Goal: Task Accomplishment & Management: Use online tool/utility

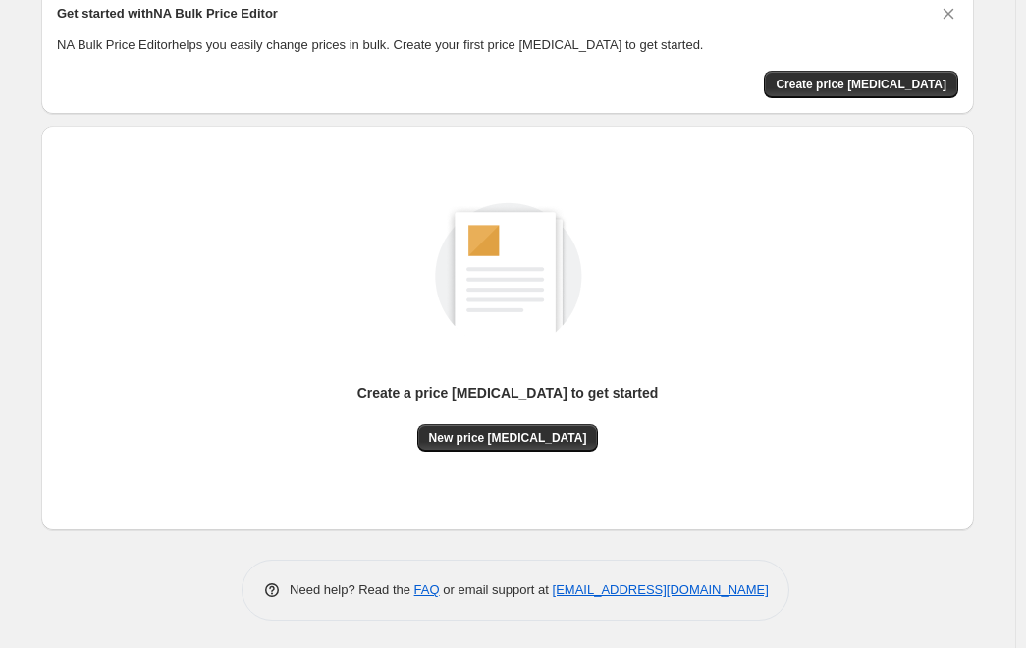
scroll to position [87, 0]
click at [912, 86] on span "Create price [MEDICAL_DATA]" at bounding box center [861, 84] width 171 height 16
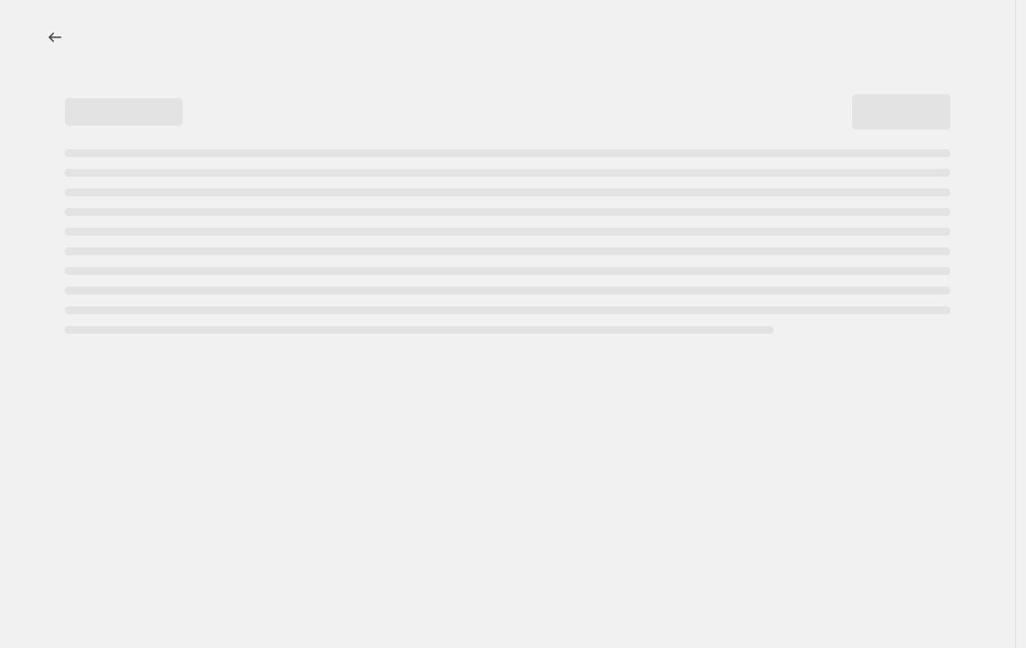
select select "percentage"
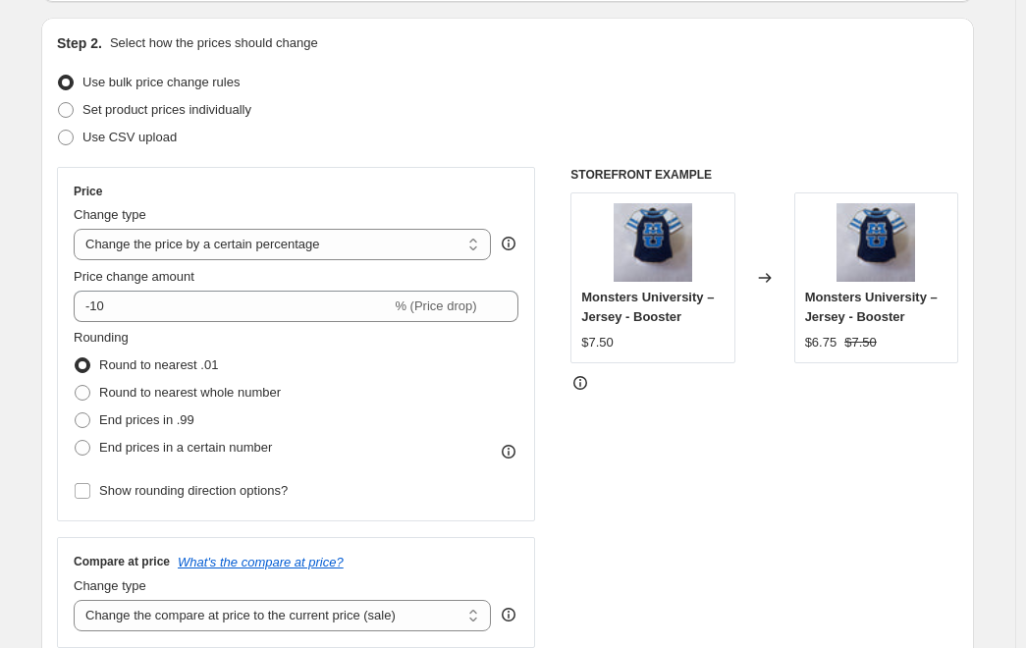
scroll to position [196, 0]
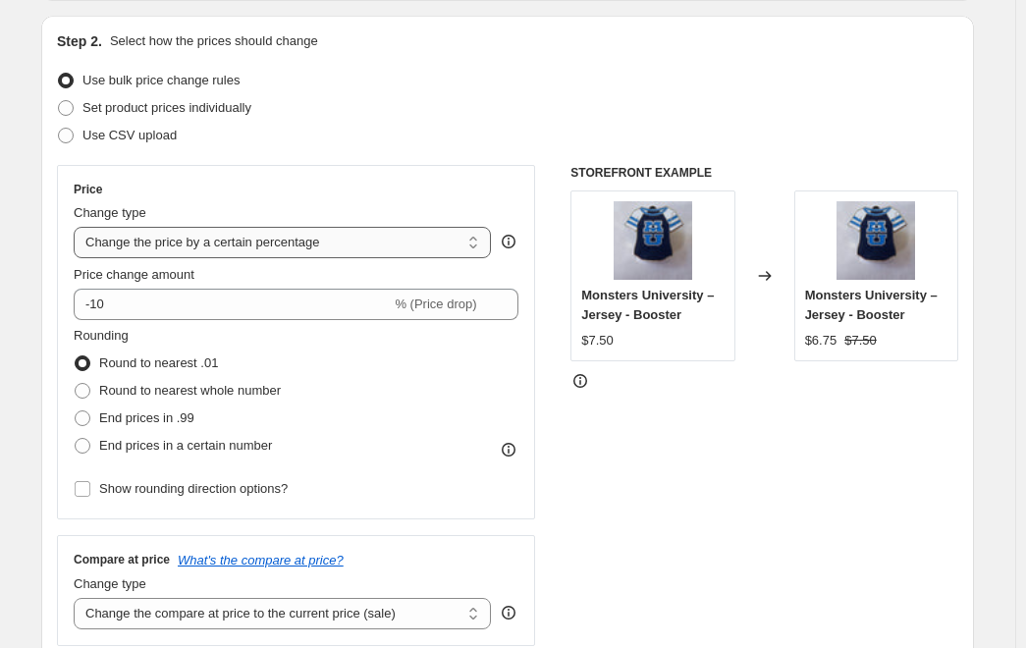
click at [256, 243] on select "Change the price to a certain amount Change the price by a certain amount Chang…" at bounding box center [282, 242] width 417 height 31
click at [479, 91] on div "Use bulk price change rules" at bounding box center [508, 81] width 902 height 28
click at [211, 109] on span "Set product prices individually" at bounding box center [167, 107] width 169 height 15
click at [59, 101] on input "Set product prices individually" at bounding box center [58, 100] width 1 height 1
radio input "true"
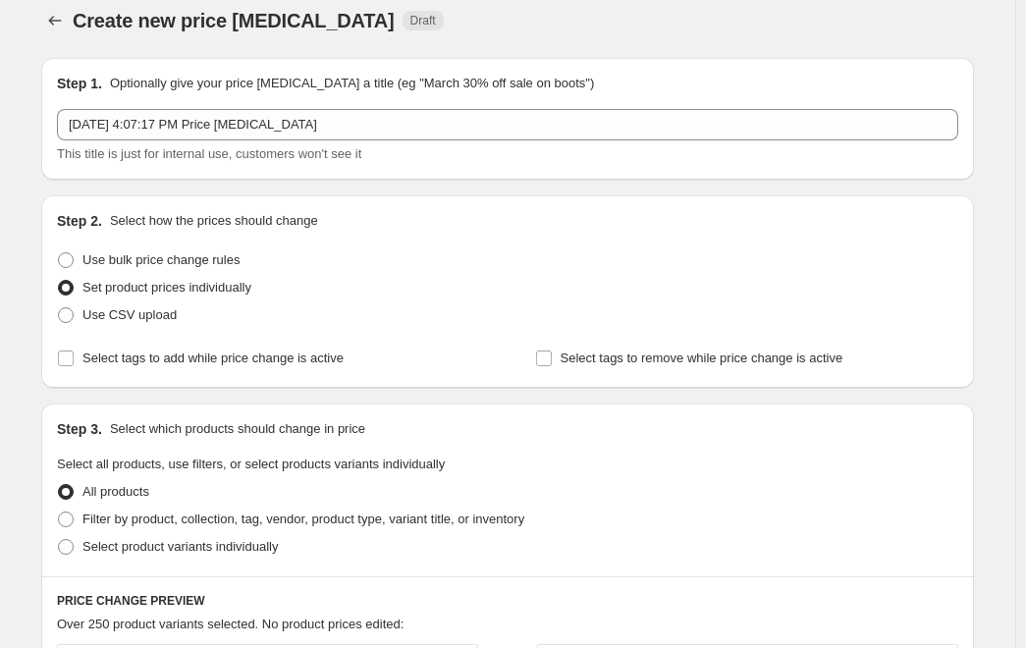
scroll to position [0, 0]
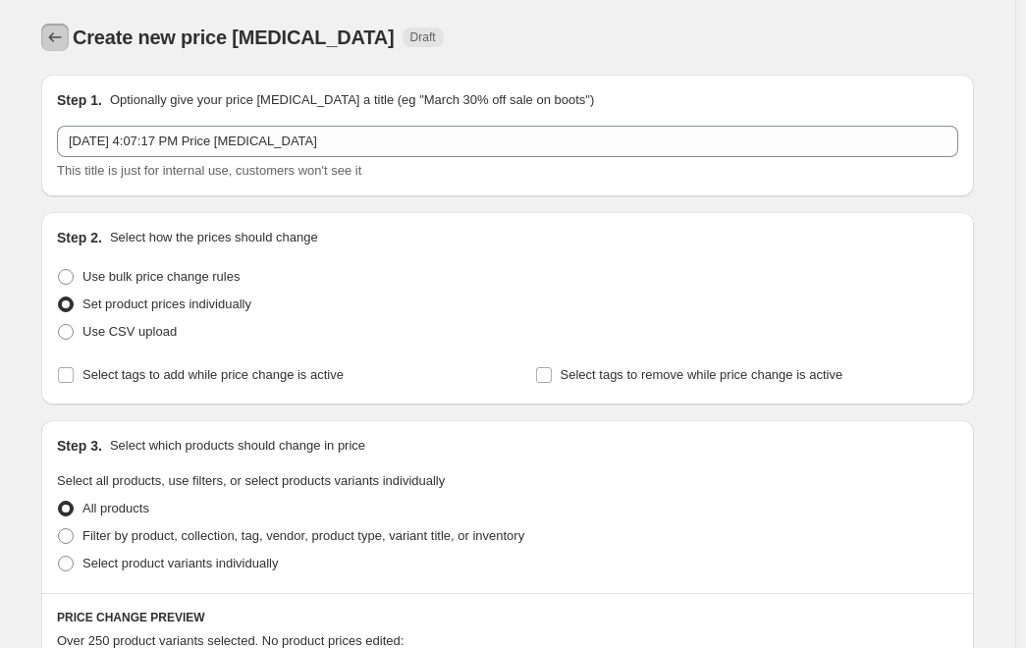
click at [54, 33] on icon "Price change jobs" at bounding box center [55, 38] width 20 height 20
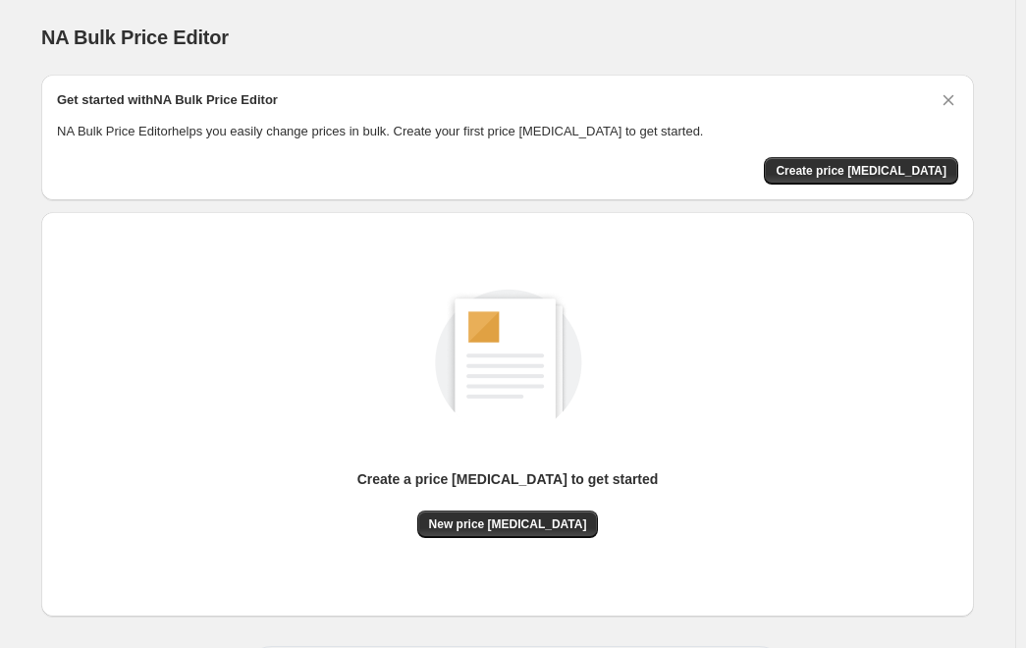
click at [891, 154] on div "Get started with NA Bulk Price Editor NA Bulk Price Editor helps you easily cha…" at bounding box center [508, 137] width 902 height 94
click at [895, 168] on span "Create price [MEDICAL_DATA]" at bounding box center [861, 171] width 171 height 16
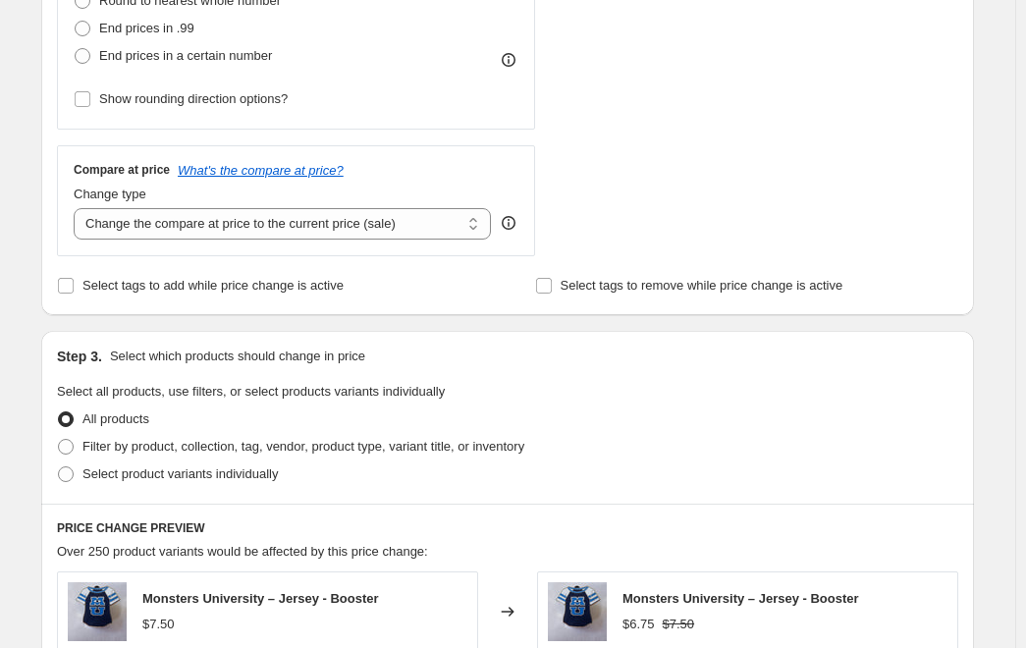
scroll to position [589, 0]
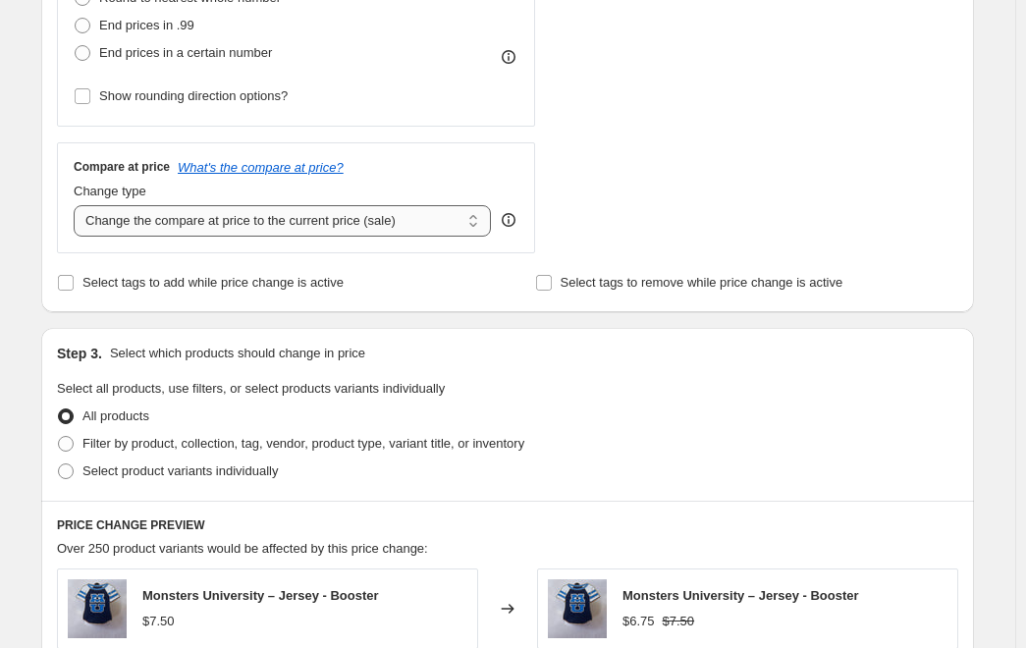
click at [360, 217] on select "Change the compare at price to the current price (sale) Change the compare at p…" at bounding box center [282, 220] width 417 height 31
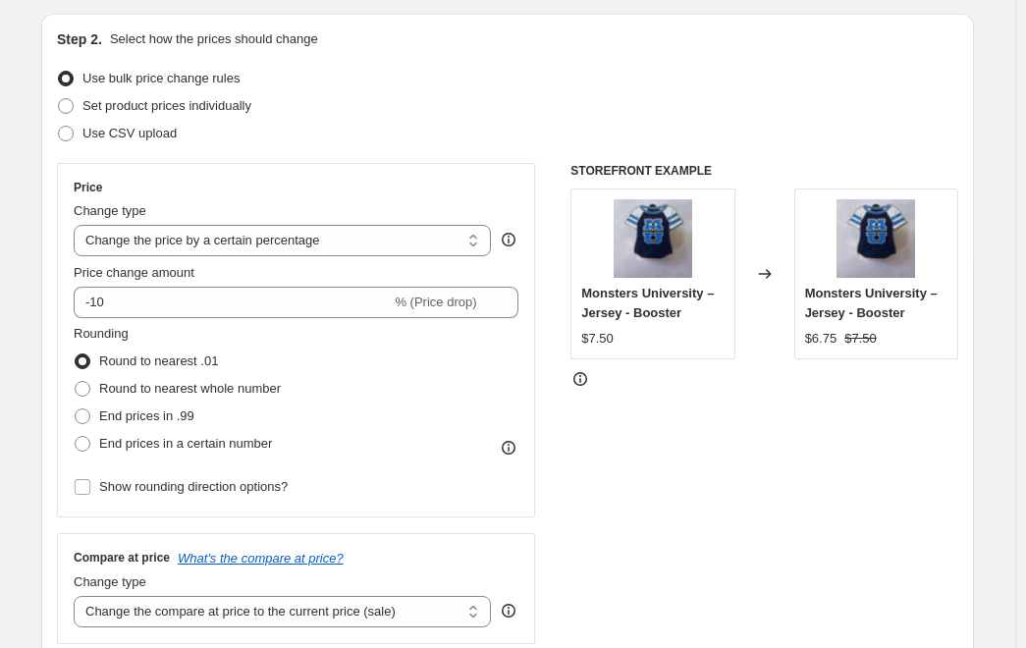
scroll to position [196, 0]
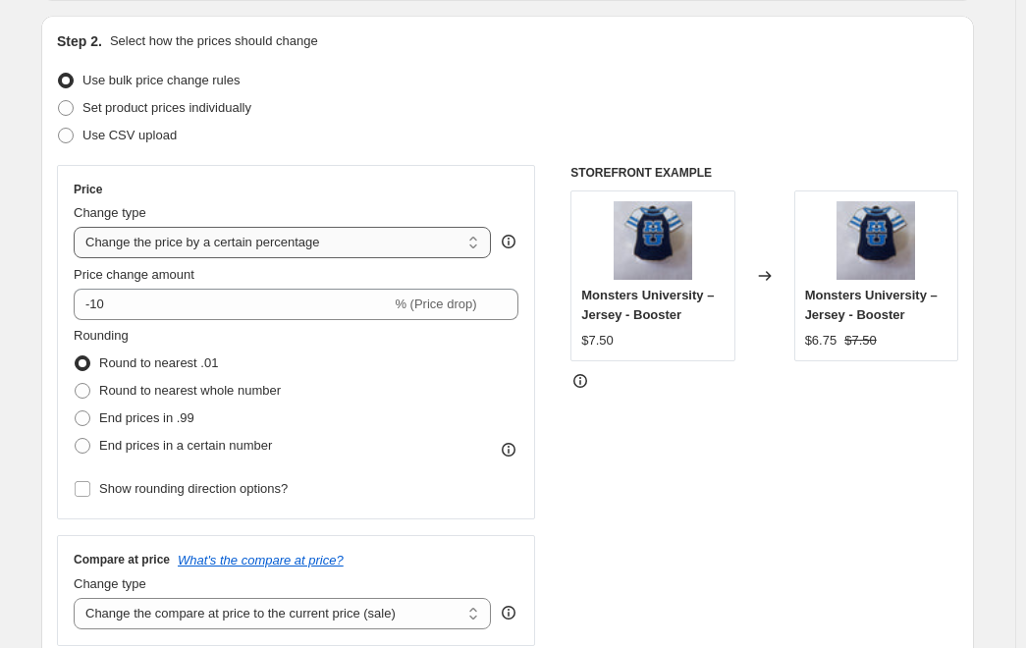
click at [378, 233] on select "Change the price to a certain amount Change the price by a certain amount Chang…" at bounding box center [282, 242] width 417 height 31
select select "by"
click at [79, 227] on select "Change the price to a certain amount Change the price by a certain amount Chang…" at bounding box center [282, 242] width 417 height 31
type input "-10.00"
click at [54, 110] on div "Step 2. Select how the prices should change Use bulk price change rules Set pro…" at bounding box center [507, 361] width 933 height 690
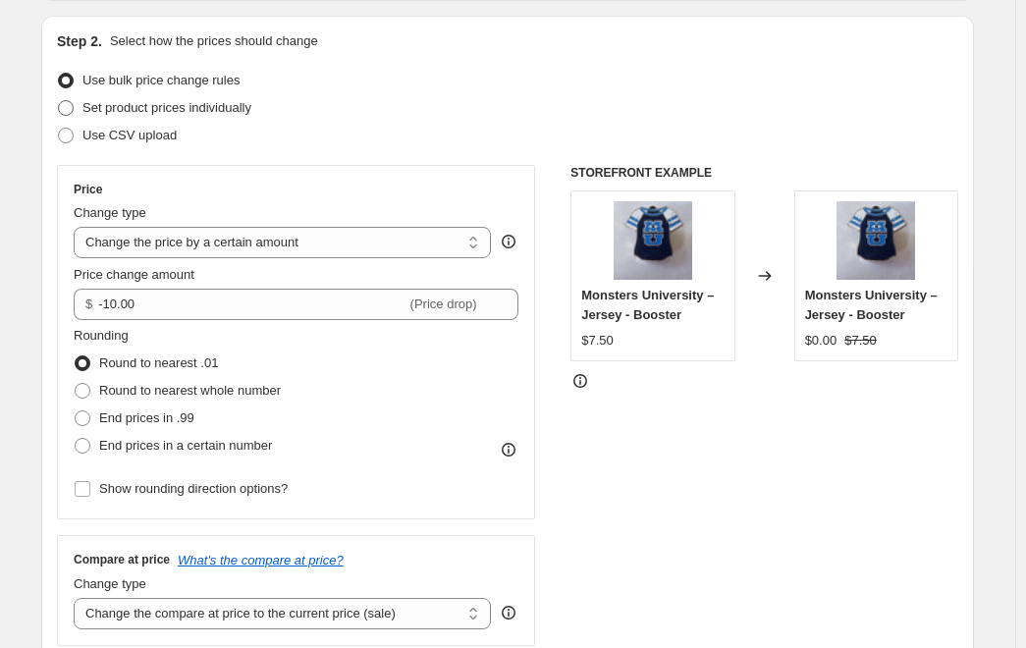
click at [69, 105] on span at bounding box center [66, 108] width 16 height 16
click at [59, 101] on input "Set product prices individually" at bounding box center [58, 100] width 1 height 1
radio input "true"
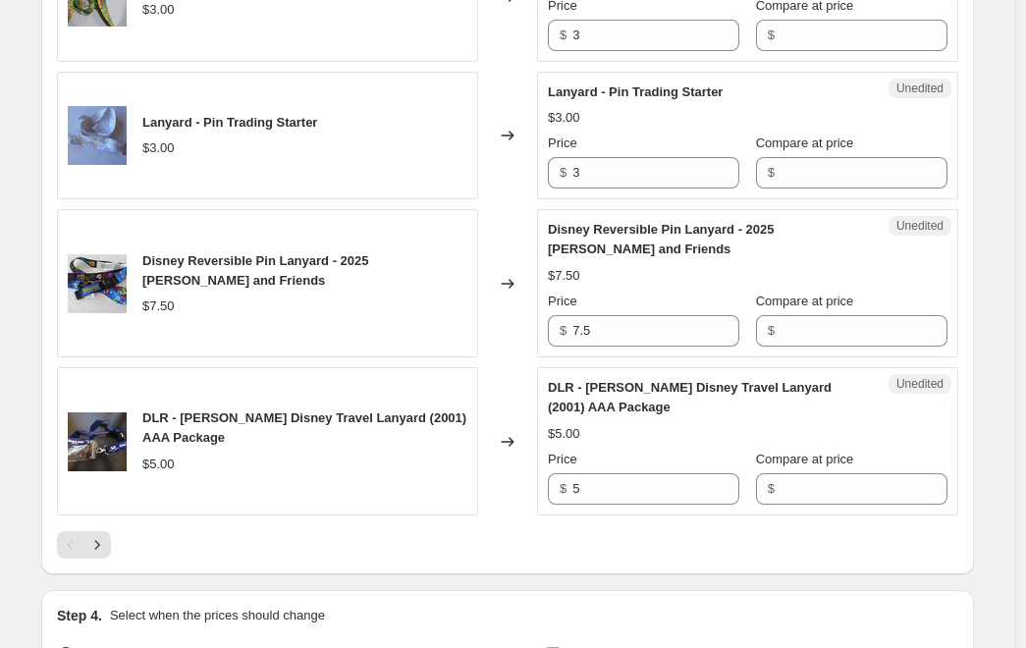
scroll to position [3388, 0]
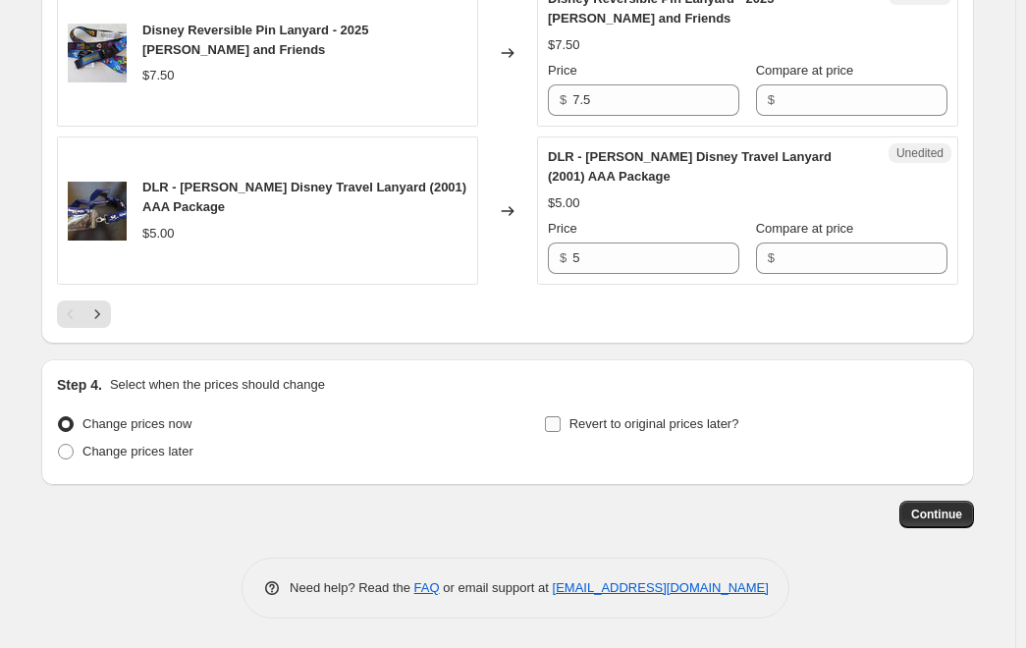
click at [561, 424] on input "Revert to original prices later?" at bounding box center [553, 424] width 16 height 16
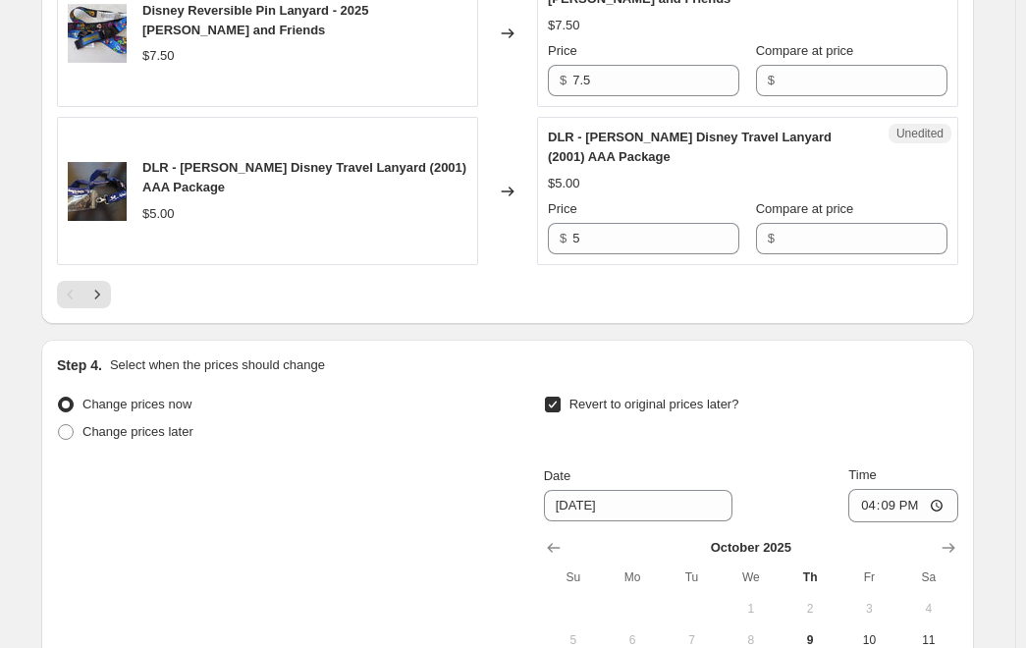
click at [556, 413] on input "Revert to original prices later?" at bounding box center [553, 405] width 16 height 16
checkbox input "false"
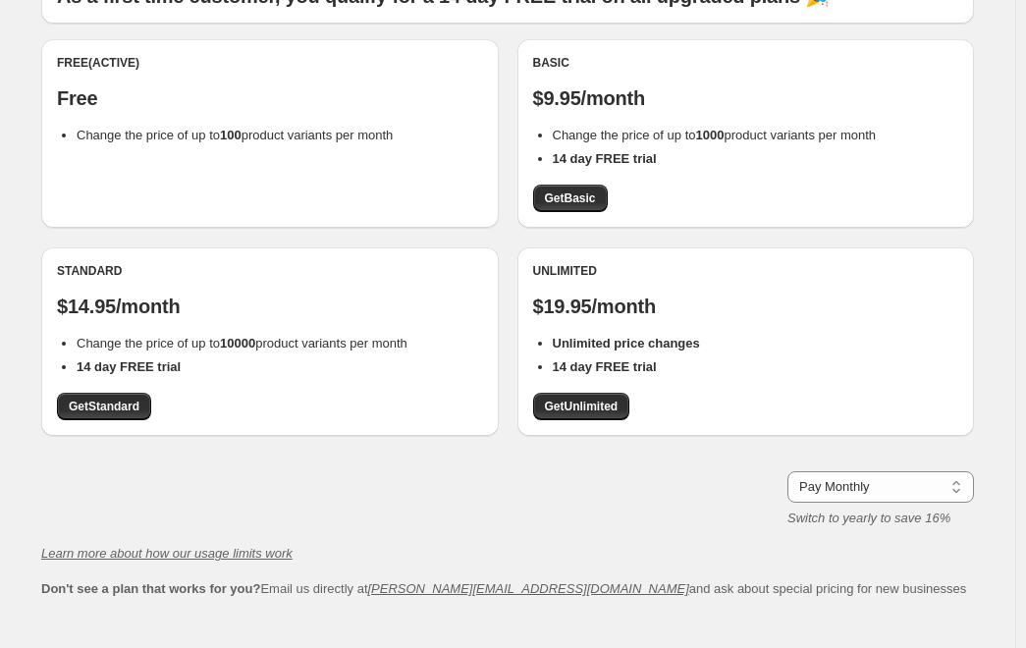
scroll to position [196, 0]
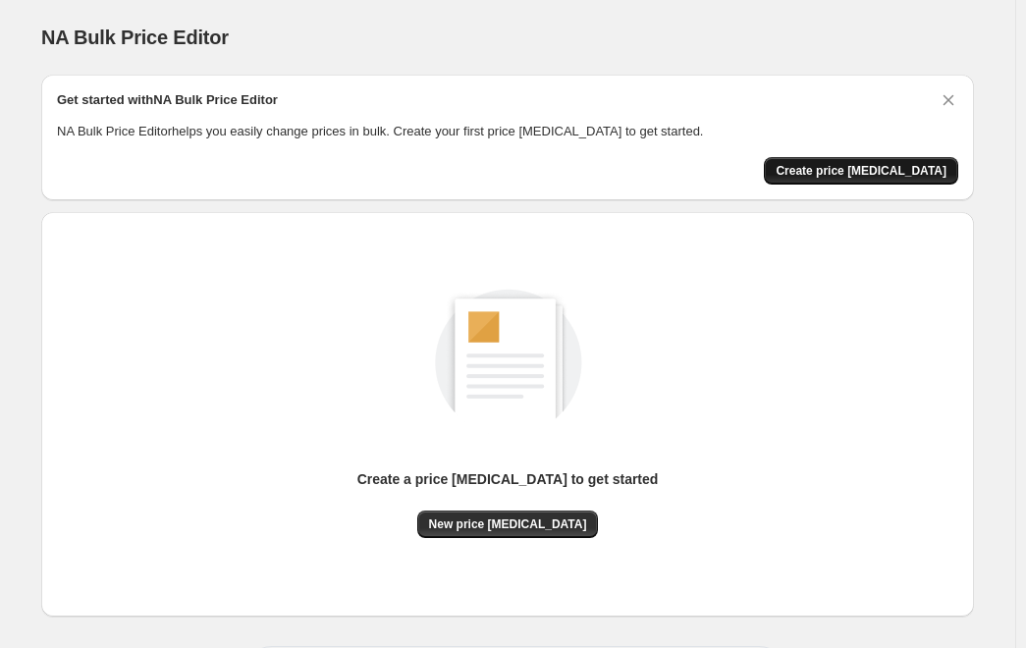
click at [870, 176] on span "Create price [MEDICAL_DATA]" at bounding box center [861, 171] width 171 height 16
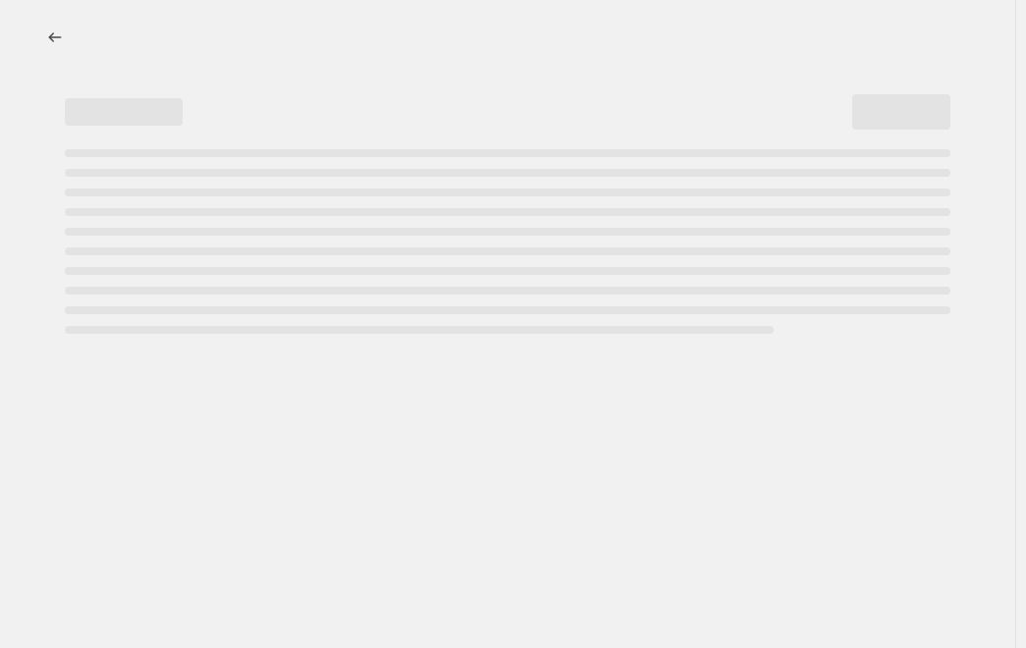
select select "percentage"
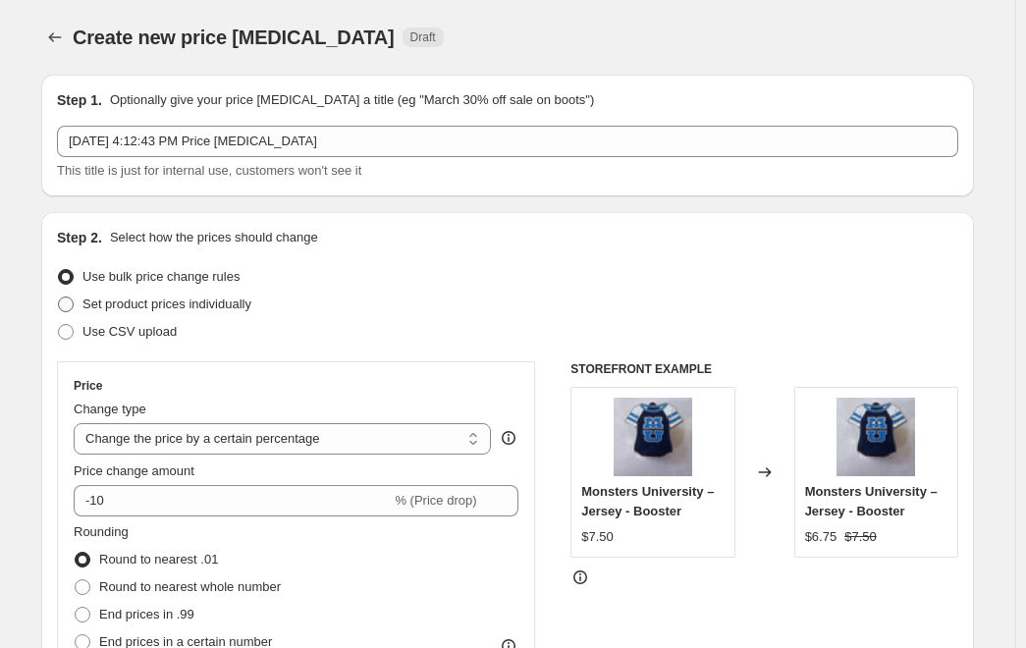
click at [72, 304] on span at bounding box center [66, 305] width 16 height 16
click at [59, 298] on input "Set product prices individually" at bounding box center [58, 297] width 1 height 1
radio input "true"
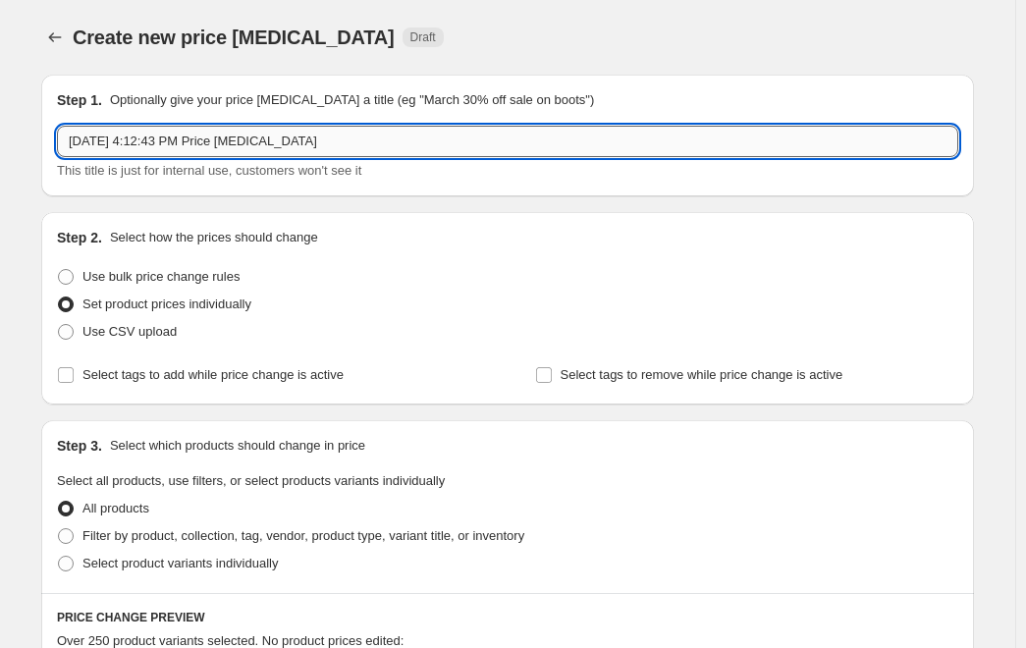
click at [302, 145] on input "Oct 9, 2025, 4:12:43 PM Price change job" at bounding box center [508, 141] width 902 height 31
drag, startPoint x: 406, startPoint y: 138, endPoint x: 9, endPoint y: 114, distance: 397.5
click at [48, 116] on div "Step 1. Optionally give your price change job a title (eg "March 30% off sale o…" at bounding box center [507, 136] width 933 height 122
type input "Sale"
click at [610, 268] on div "Use bulk price change rules" at bounding box center [508, 277] width 902 height 28
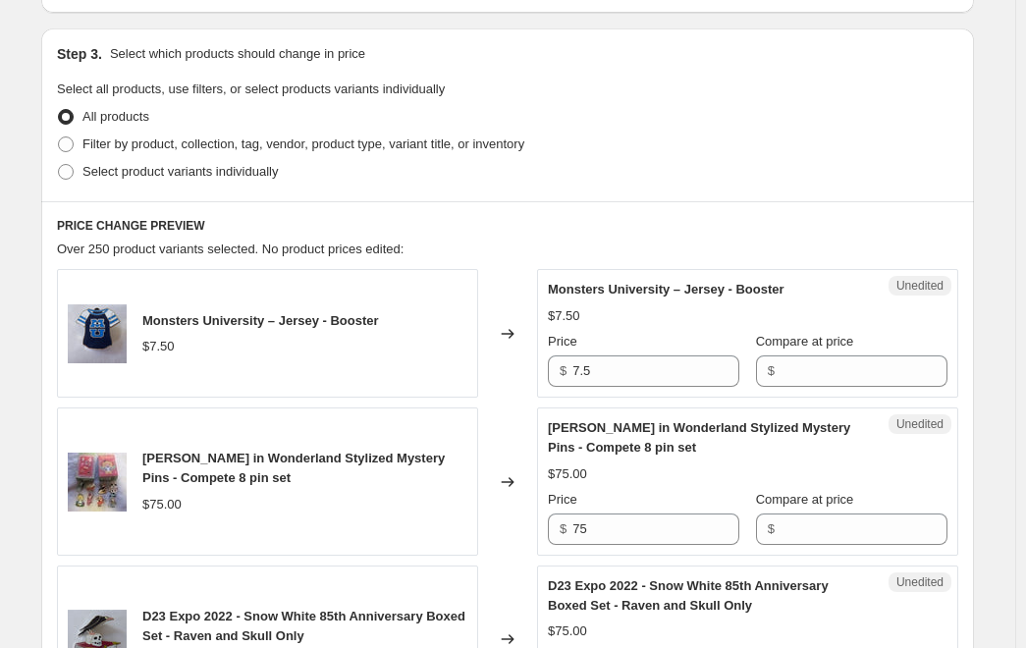
scroll to position [393, 0]
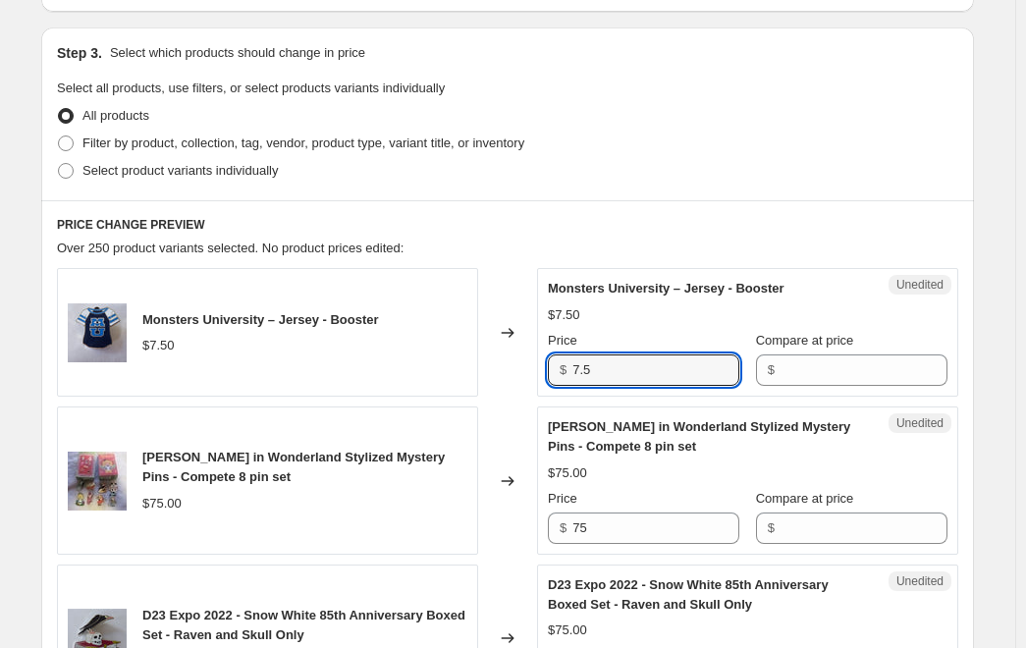
drag, startPoint x: 642, startPoint y: 364, endPoint x: 478, endPoint y: 330, distance: 167.6
click at [492, 357] on div "Monsters University – Jersey - Booster $7.50 Changed to Unedited Monsters Unive…" at bounding box center [508, 332] width 902 height 129
type input "5"
click at [787, 366] on input "Compare at price" at bounding box center [864, 370] width 167 height 31
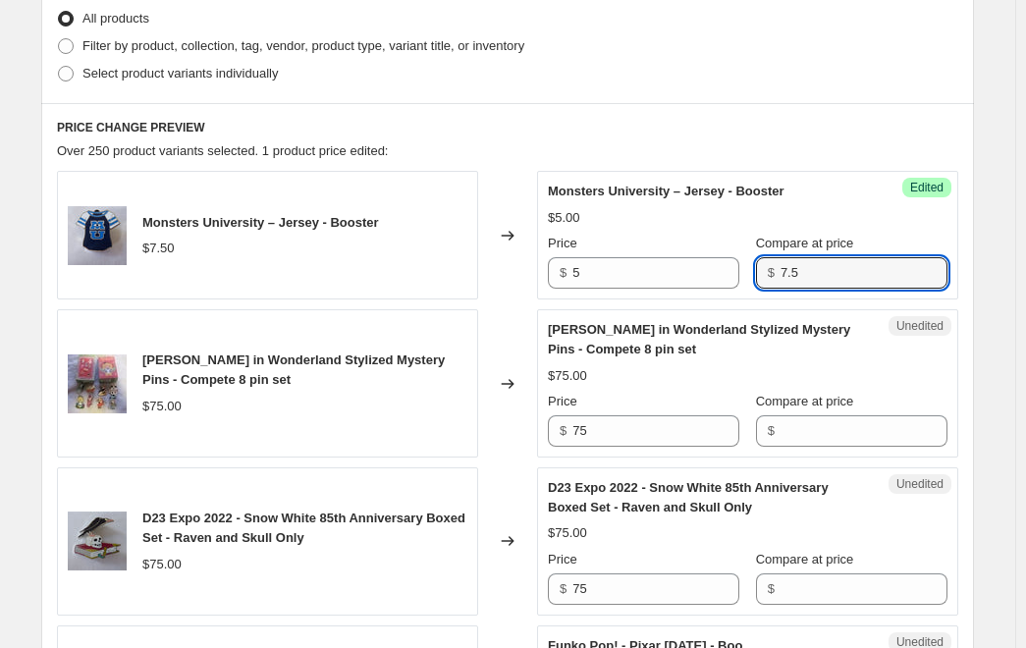
scroll to position [491, 0]
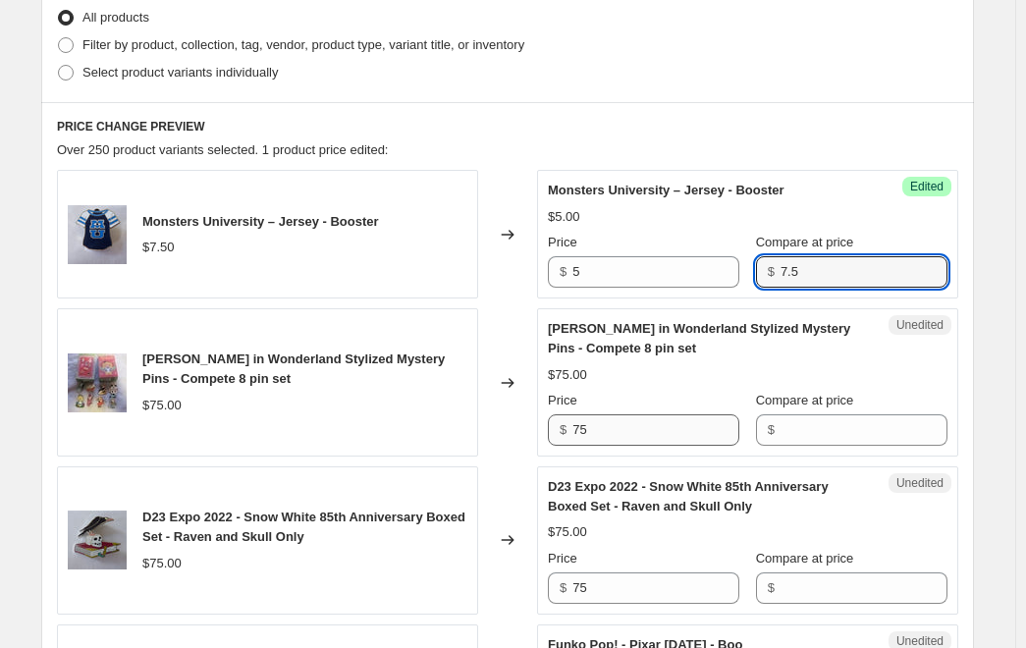
type input "7.5"
drag, startPoint x: 635, startPoint y: 428, endPoint x: 446, endPoint y: 421, distance: 188.7
click at [447, 420] on div "Alice in Wonderland Stylized Mystery Pins - Compete 8 pin set $75.00 Changed to…" at bounding box center [508, 382] width 902 height 148
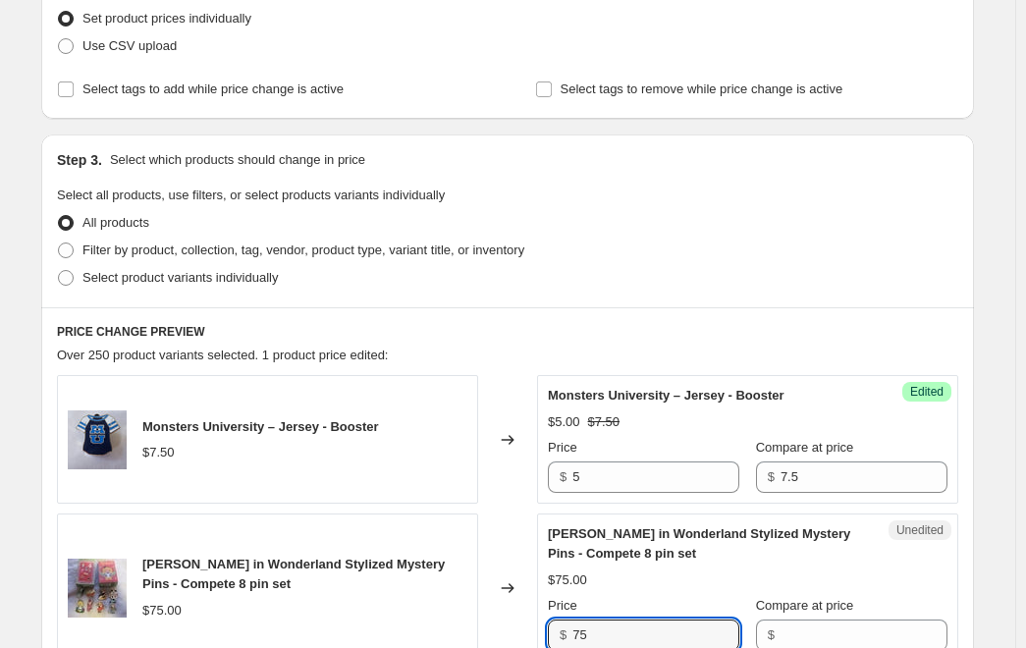
scroll to position [393, 0]
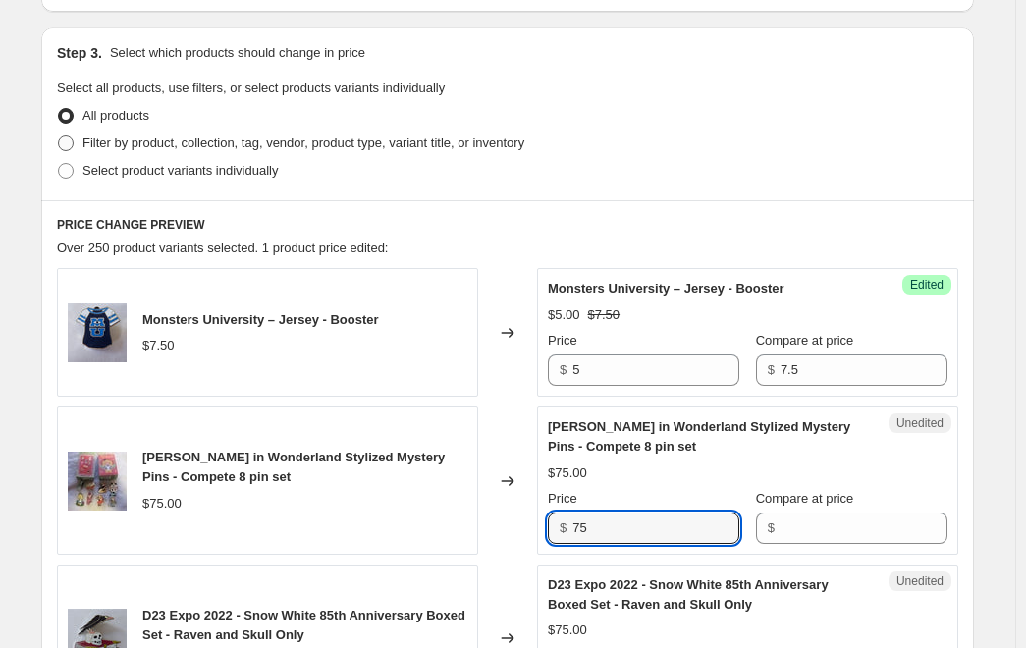
click at [71, 142] on span at bounding box center [66, 144] width 16 height 16
click at [59, 137] on input "Filter by product, collection, tag, vendor, product type, variant title, or inv…" at bounding box center [58, 136] width 1 height 1
radio input "true"
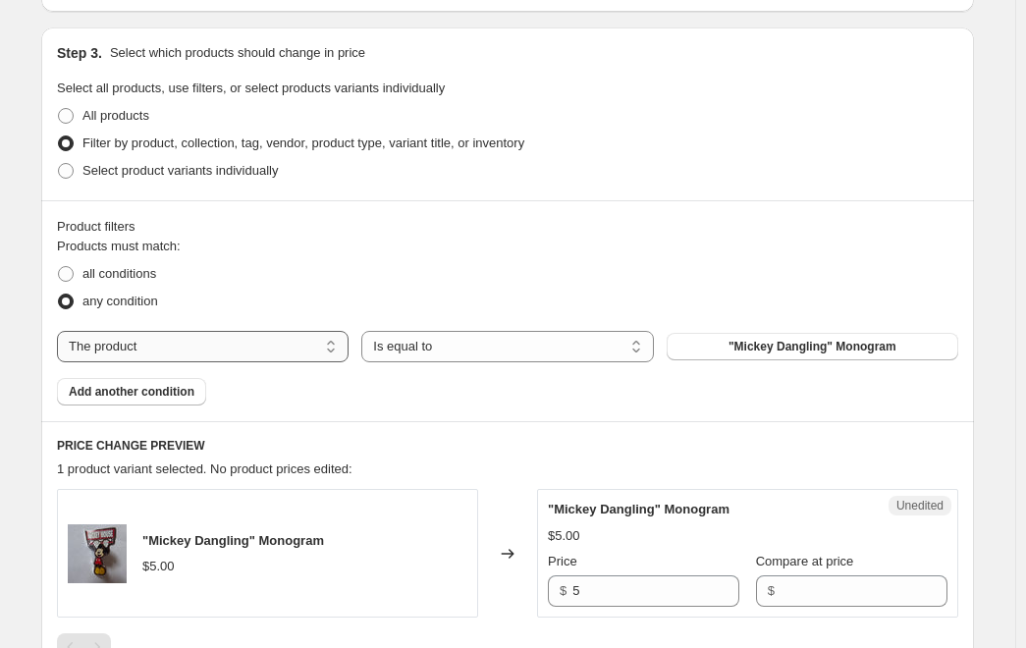
click at [257, 352] on select "The product The product's collection The product's tag The product's vendor The…" at bounding box center [203, 346] width 292 height 31
select select "product_status"
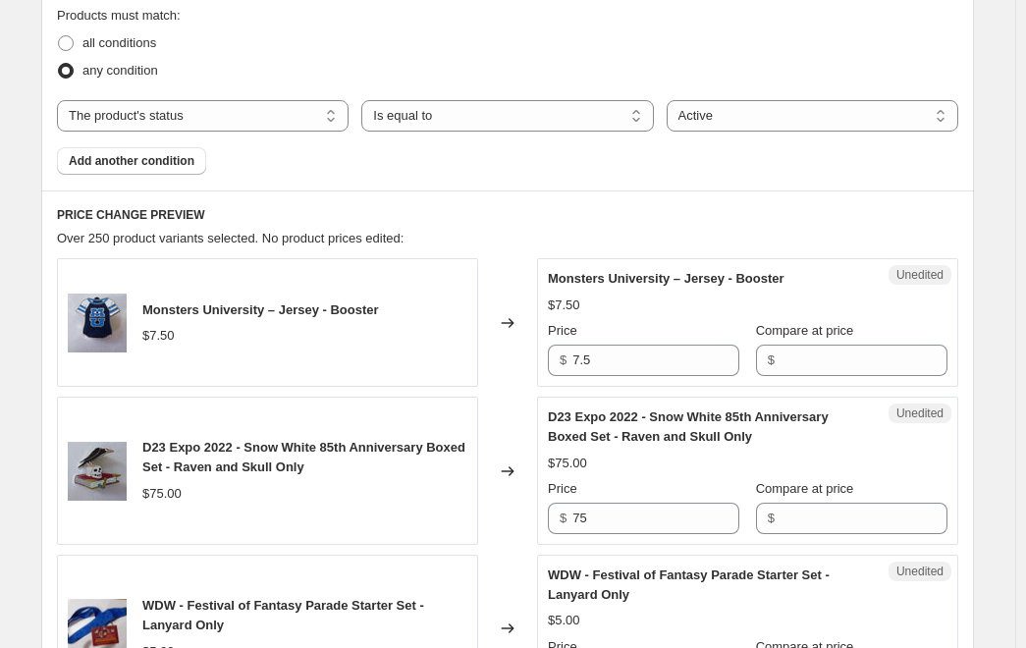
scroll to position [786, 0]
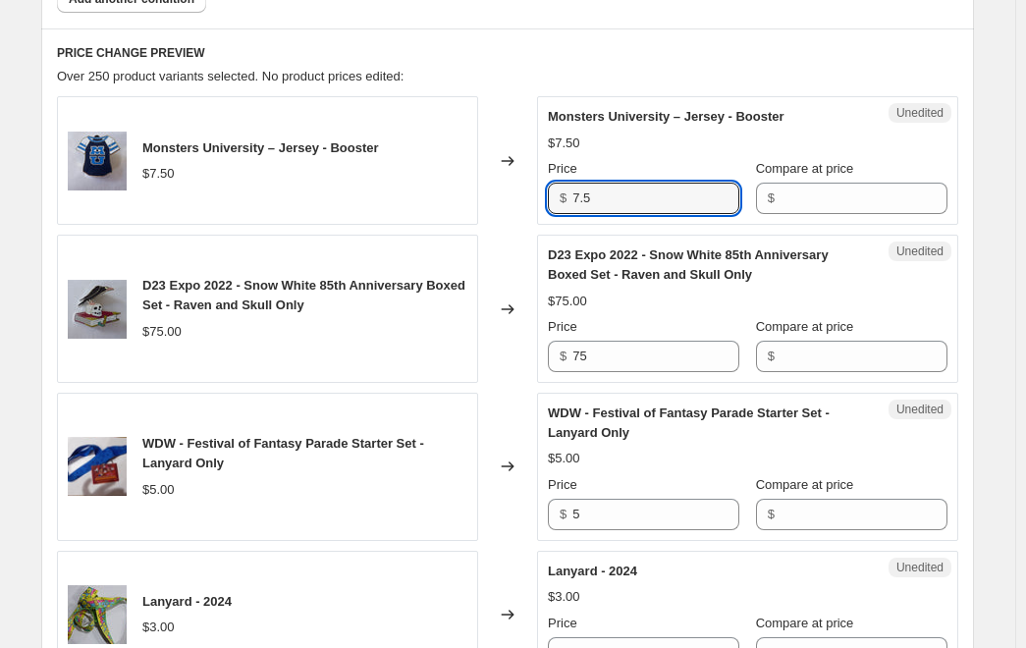
drag, startPoint x: 654, startPoint y: 205, endPoint x: 492, endPoint y: 225, distance: 163.3
click at [516, 217] on div "Monsters University – Jersey - Booster $7.50 Changed to Unedited Monsters Unive…" at bounding box center [508, 160] width 902 height 129
type input "5"
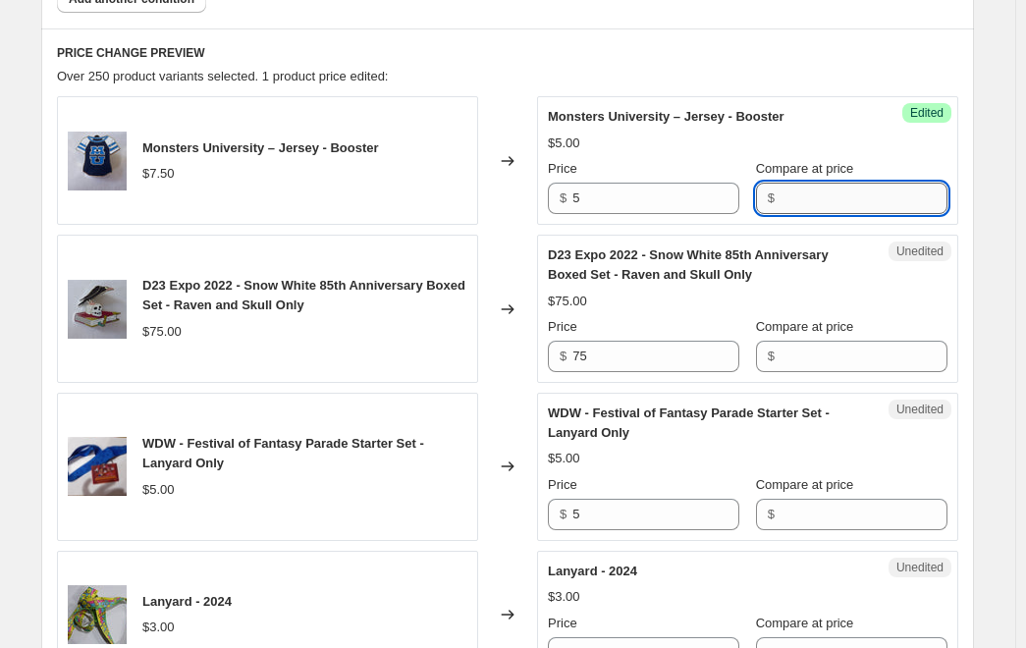
click at [837, 205] on input "Compare at price" at bounding box center [864, 198] width 167 height 31
type input "7.5"
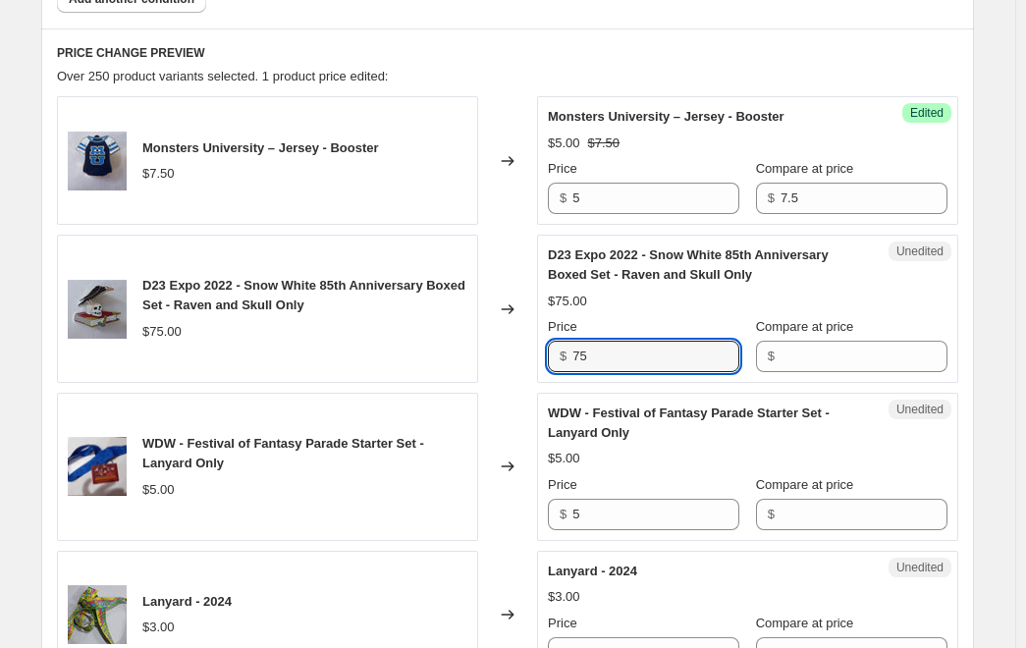
drag, startPoint x: 643, startPoint y: 362, endPoint x: 505, endPoint y: 352, distance: 138.9
click at [510, 350] on div "D23 Expo 2022 - Snow White 85th Anniversary Boxed Set - Raven and Skull Only $7…" at bounding box center [508, 309] width 902 height 148
type input "50"
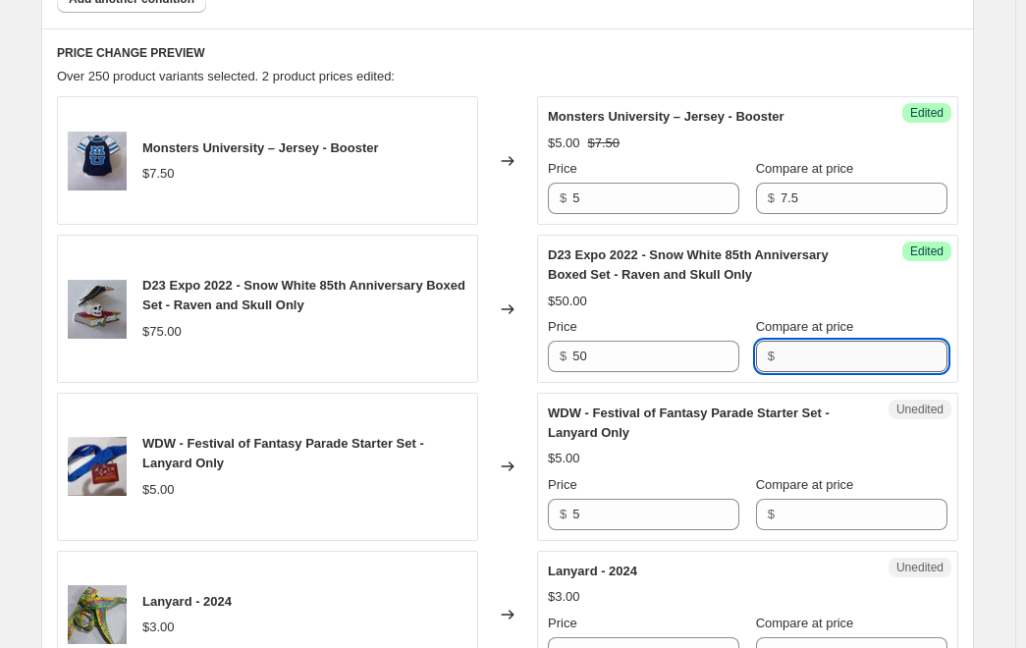
click at [866, 363] on input "Compare at price" at bounding box center [864, 356] width 167 height 31
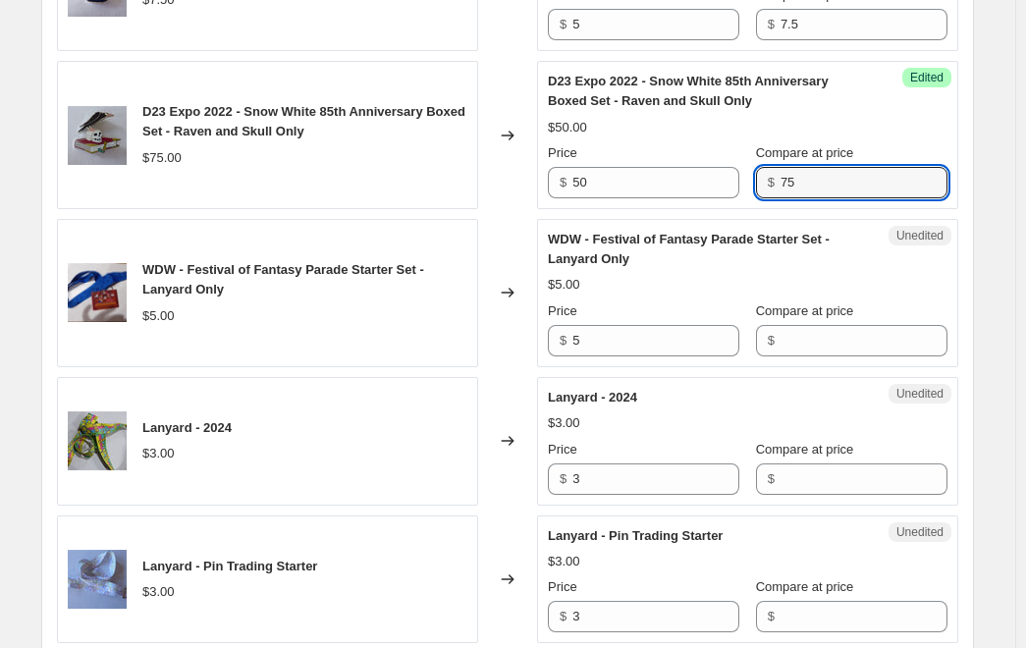
scroll to position [1080, 0]
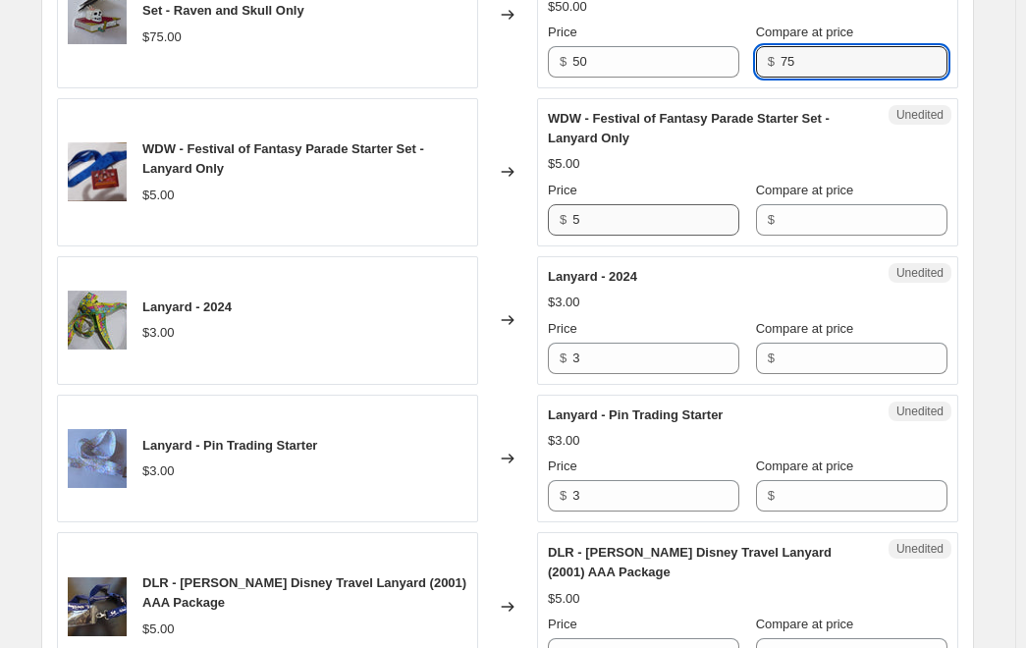
type input "75"
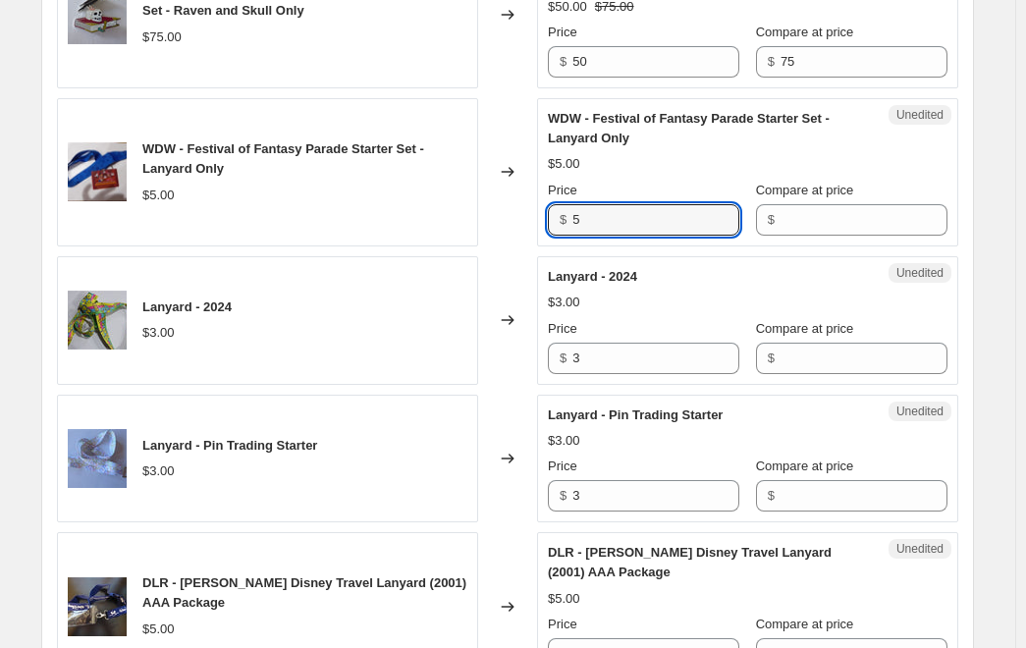
drag, startPoint x: 632, startPoint y: 216, endPoint x: 477, endPoint y: 175, distance: 159.6
click at [478, 175] on div "WDW - Festival of Fantasy Parade Starter Set - Lanyard Only $5.00 Changed to Un…" at bounding box center [508, 172] width 902 height 148
type input "3"
click at [817, 218] on input "Compare at price" at bounding box center [864, 219] width 167 height 31
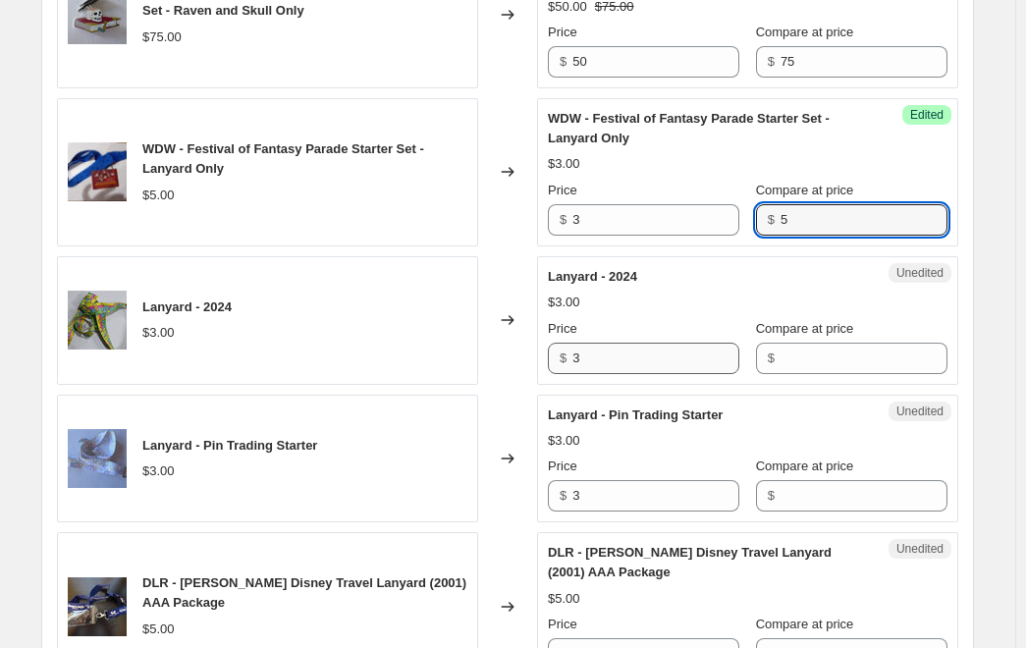
type input "5"
drag, startPoint x: 653, startPoint y: 354, endPoint x: 523, endPoint y: 355, distance: 130.6
click at [526, 352] on div "Lanyard - 2024 $3.00 Changed to Unedited Lanyard - 2024 $3.00 Price $ 3 Compare…" at bounding box center [508, 320] width 902 height 129
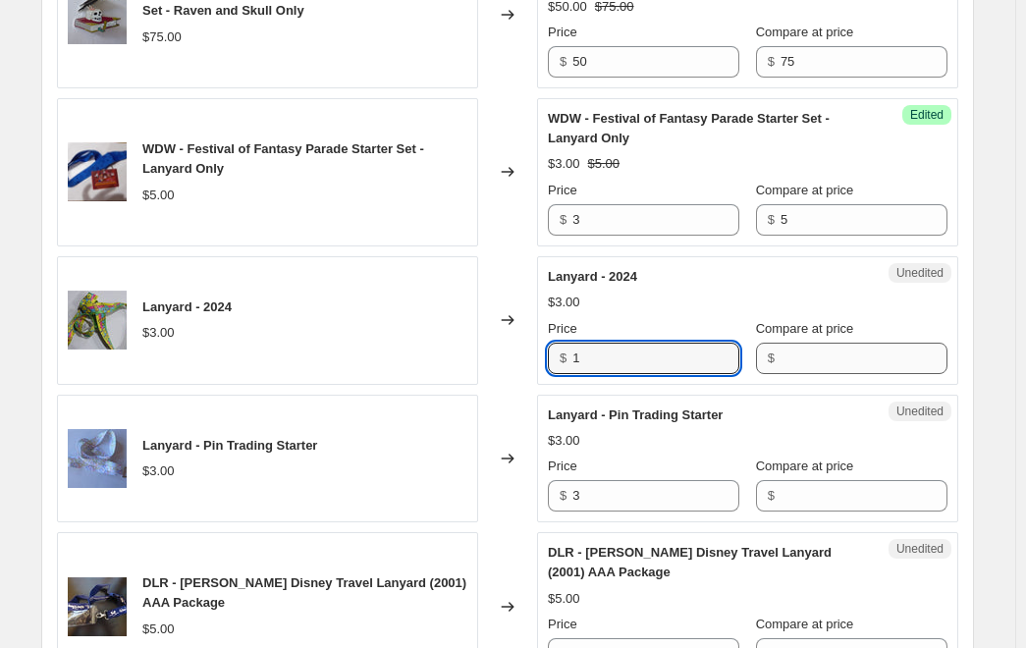
type input "1"
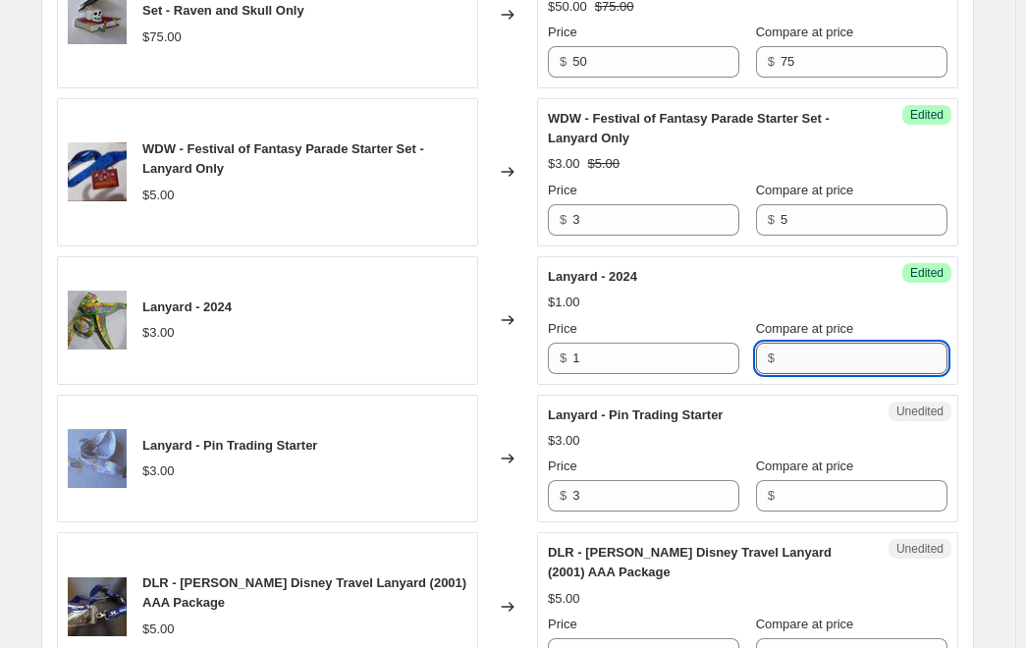
click at [805, 357] on input "Compare at price" at bounding box center [864, 358] width 167 height 31
drag, startPoint x: 781, startPoint y: 359, endPoint x: 752, endPoint y: 375, distance: 33.0
click at [752, 374] on div "Success Edited Lanyard - 2024 $1.00 Price $ 1 Compare at price $ 5" at bounding box center [747, 320] width 421 height 129
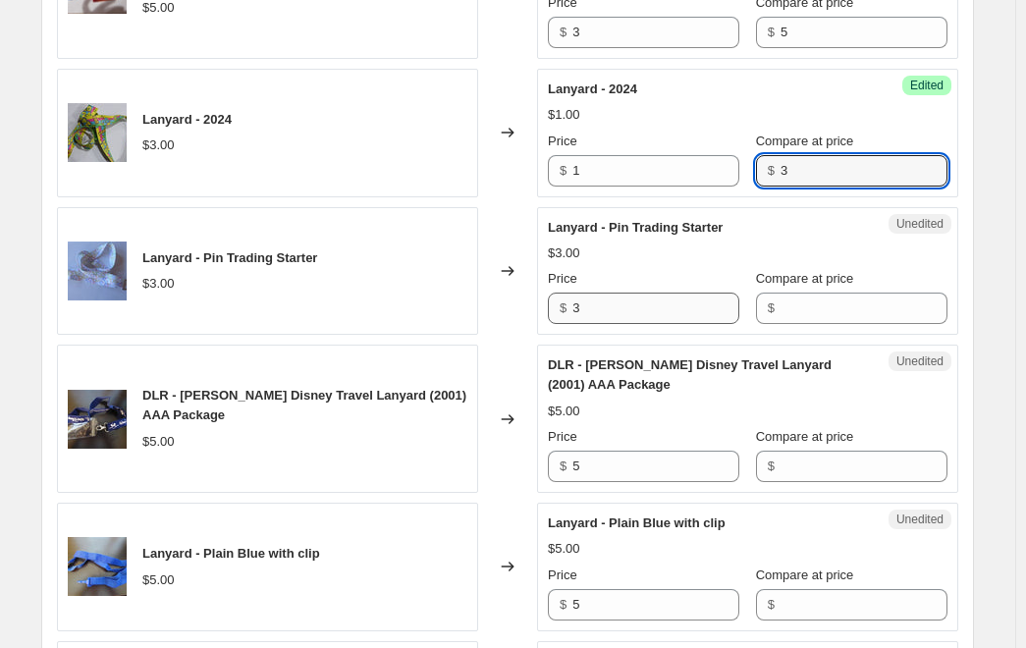
scroll to position [1277, 0]
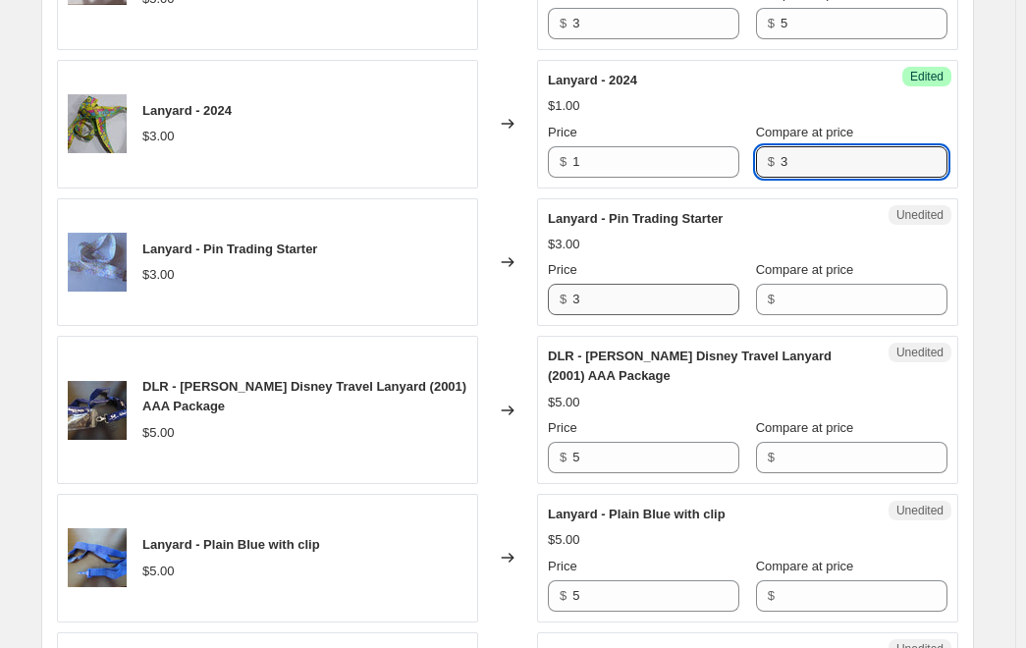
type input "3"
drag, startPoint x: 587, startPoint y: 303, endPoint x: 530, endPoint y: 333, distance: 64.6
click at [541, 321] on div "Lanyard - Pin Trading Starter $3.00 Changed to Unedited Lanyard - Pin Trading S…" at bounding box center [508, 262] width 902 height 129
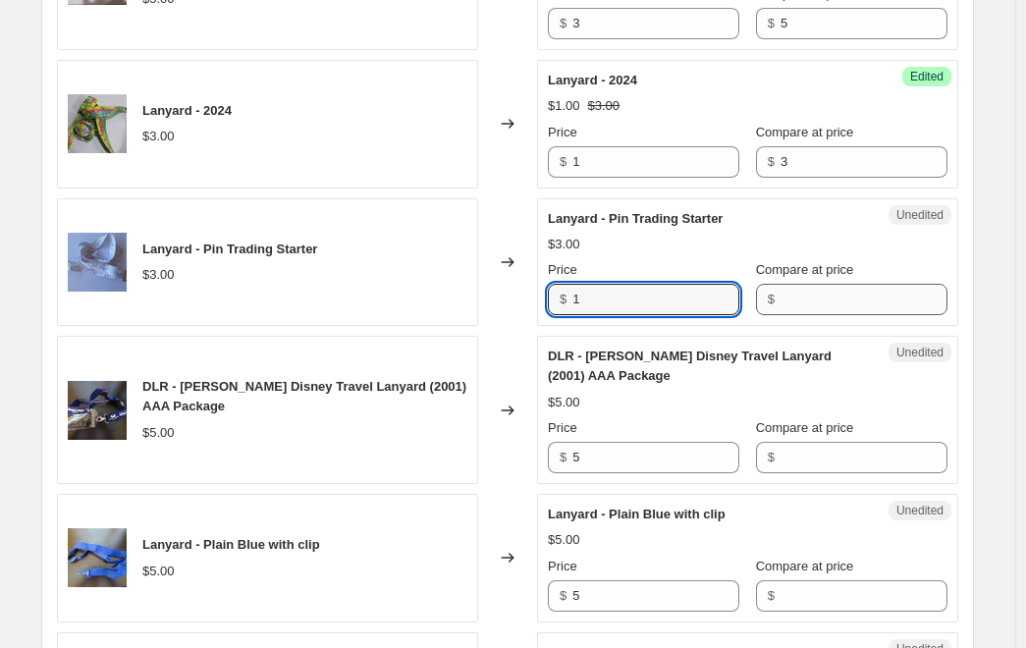
type input "1"
click at [799, 297] on input "Compare at price" at bounding box center [864, 299] width 167 height 31
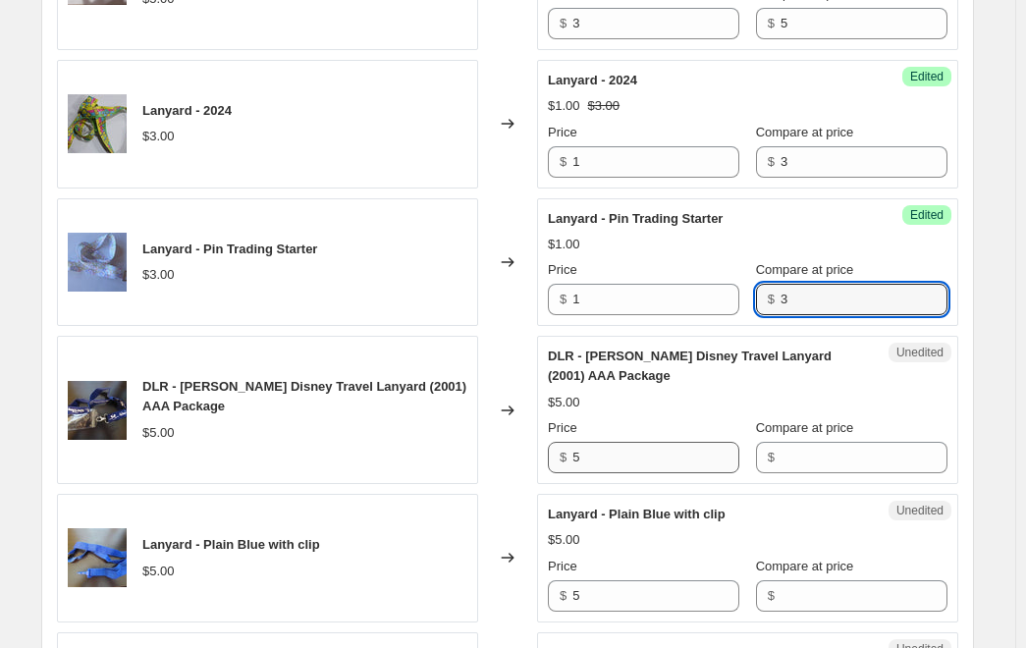
type input "3"
click at [653, 473] on input "5" at bounding box center [656, 457] width 167 height 31
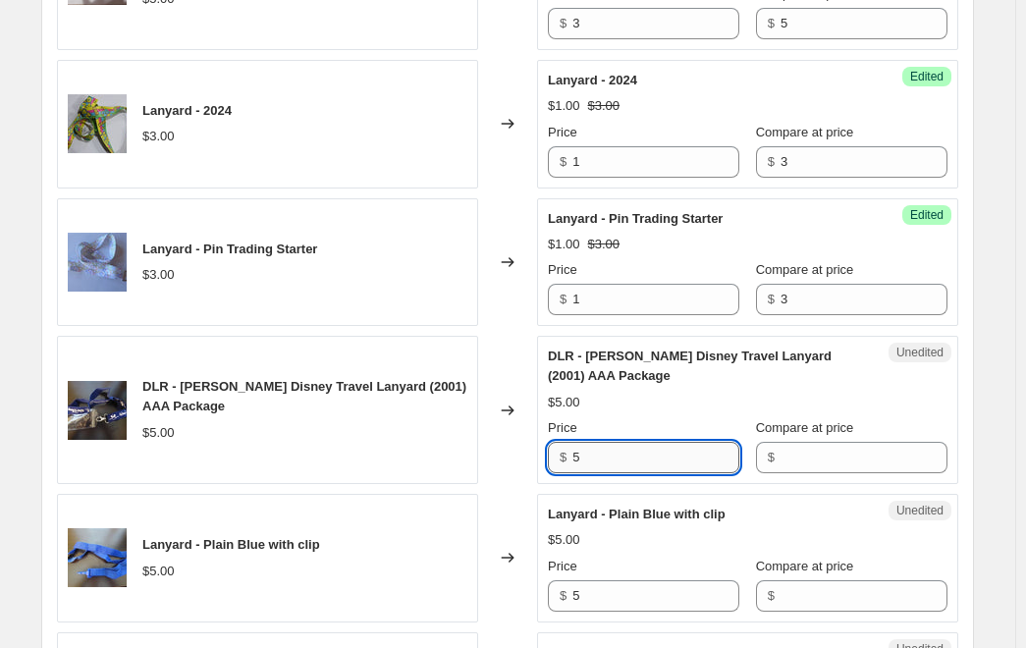
click at [595, 450] on input "5" at bounding box center [656, 457] width 167 height 31
drag, startPoint x: 592, startPoint y: 455, endPoint x: 541, endPoint y: 455, distance: 51.1
click at [541, 455] on div "DLR - Walt Disney Travel Lanyard (2001) AAA Package $5.00 Changed to Unedited D…" at bounding box center [508, 410] width 902 height 148
type input "3"
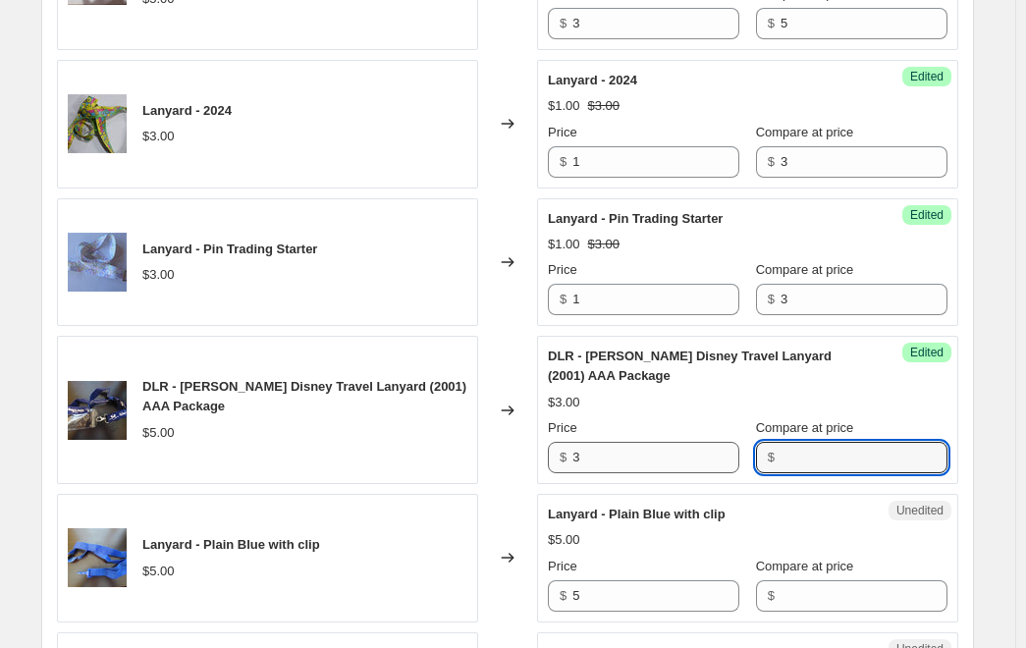
drag, startPoint x: 818, startPoint y: 462, endPoint x: 714, endPoint y: 466, distance: 104.2
click at [714, 466] on div "Price $ 3 Compare at price $" at bounding box center [748, 445] width 400 height 55
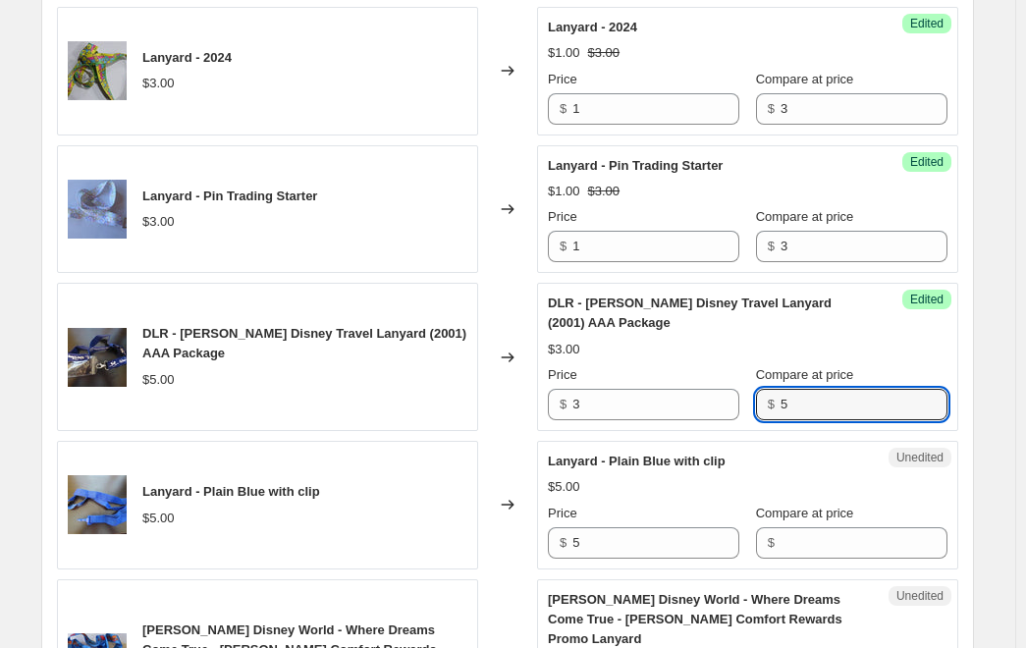
scroll to position [1473, 0]
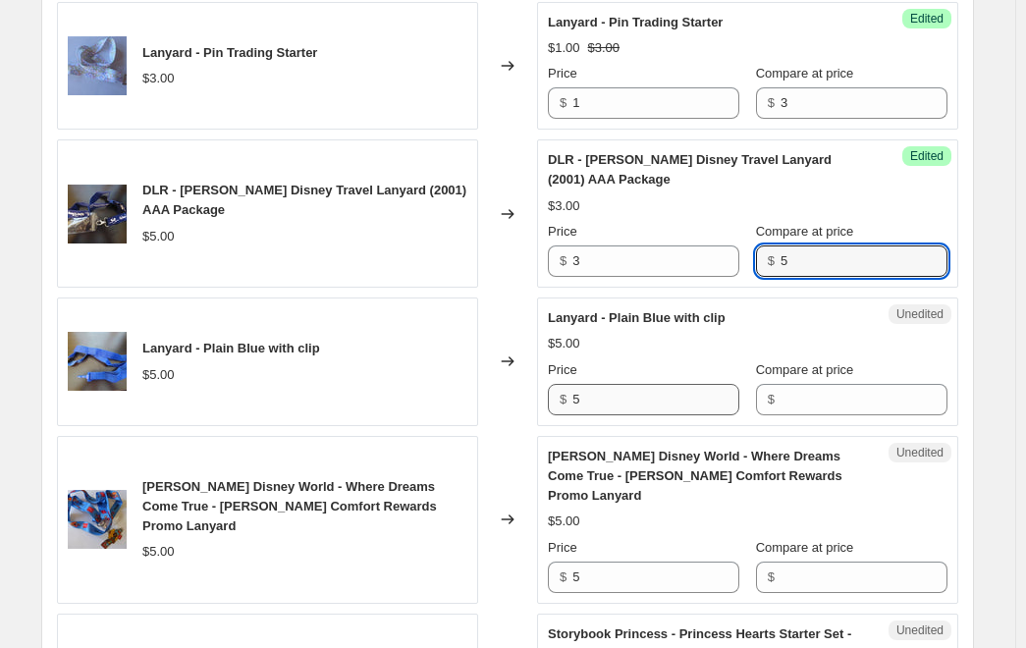
type input "5"
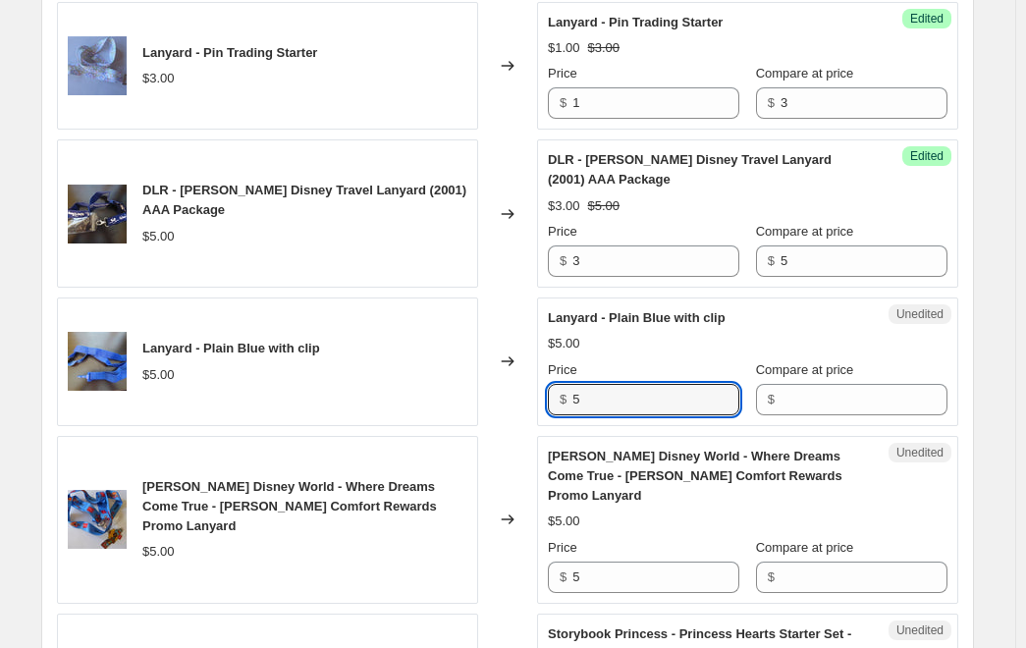
drag, startPoint x: 616, startPoint y: 400, endPoint x: 544, endPoint y: 418, distance: 74.1
click at [547, 410] on div "Unedited Lanyard - Plain Blue with clip $5.00 Price $ 5 Compare at price $" at bounding box center [747, 362] width 421 height 129
type input "3"
click at [829, 407] on input "Compare at price" at bounding box center [864, 399] width 167 height 31
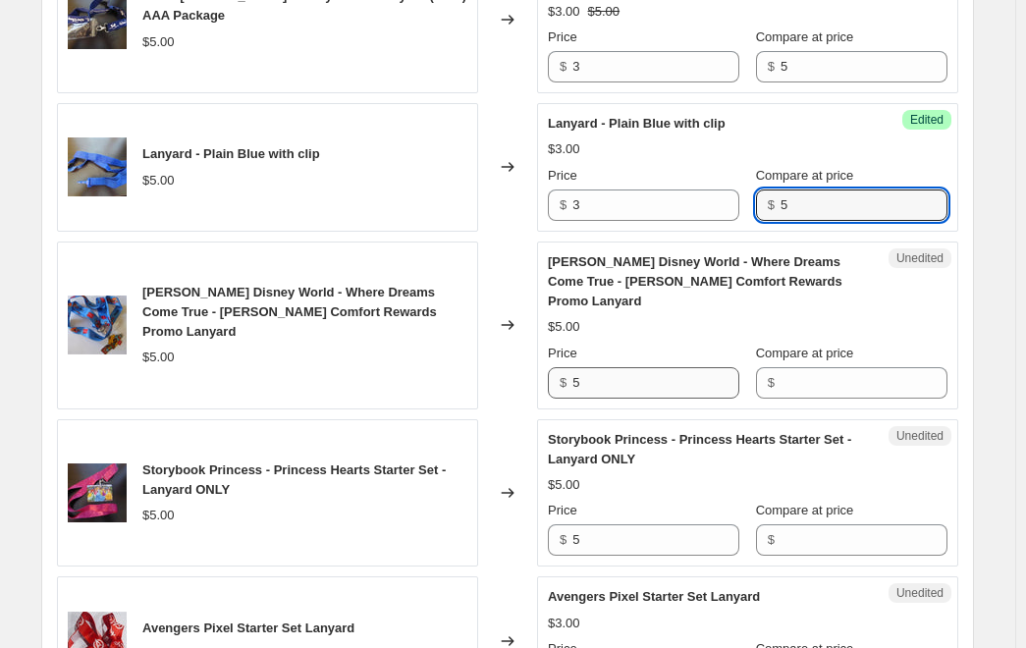
scroll to position [1670, 0]
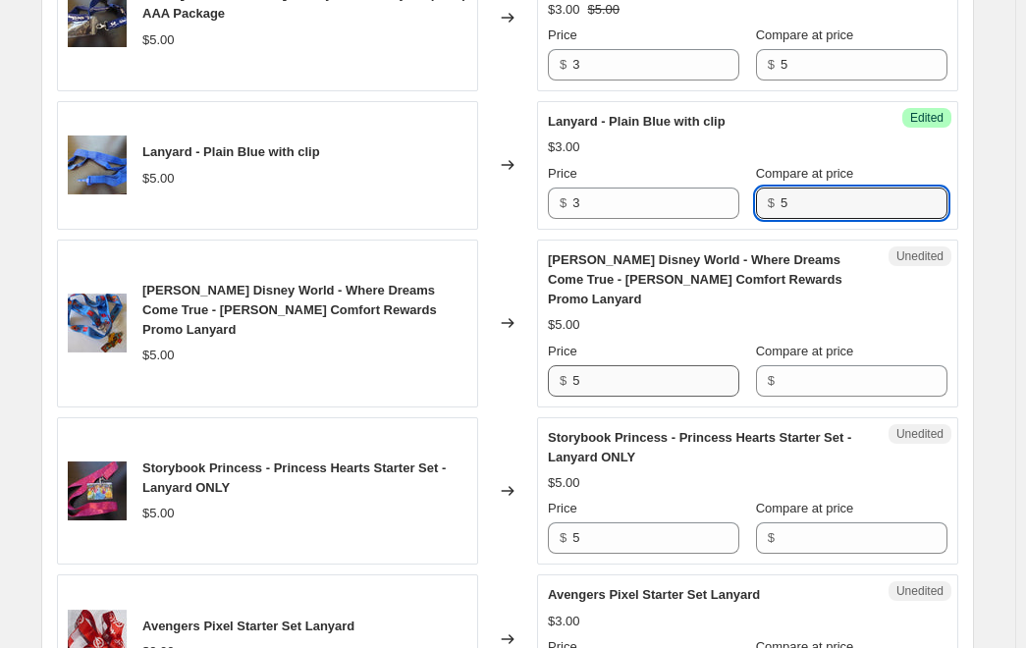
type input "5"
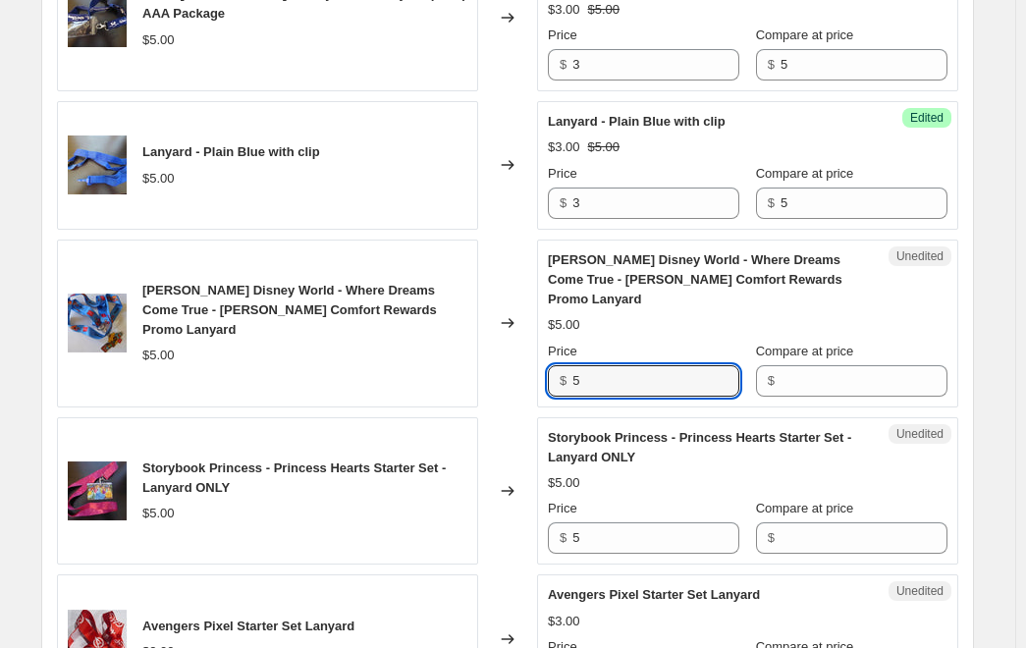
drag, startPoint x: 657, startPoint y: 361, endPoint x: 532, endPoint y: 385, distance: 127.0
click at [534, 383] on div "Walt Disney World - Where Dreams Come True - Hanes Comfort Rewards Promo Lanyar…" at bounding box center [508, 324] width 902 height 168
type input "3"
click at [838, 366] on input "Compare at price" at bounding box center [864, 380] width 167 height 31
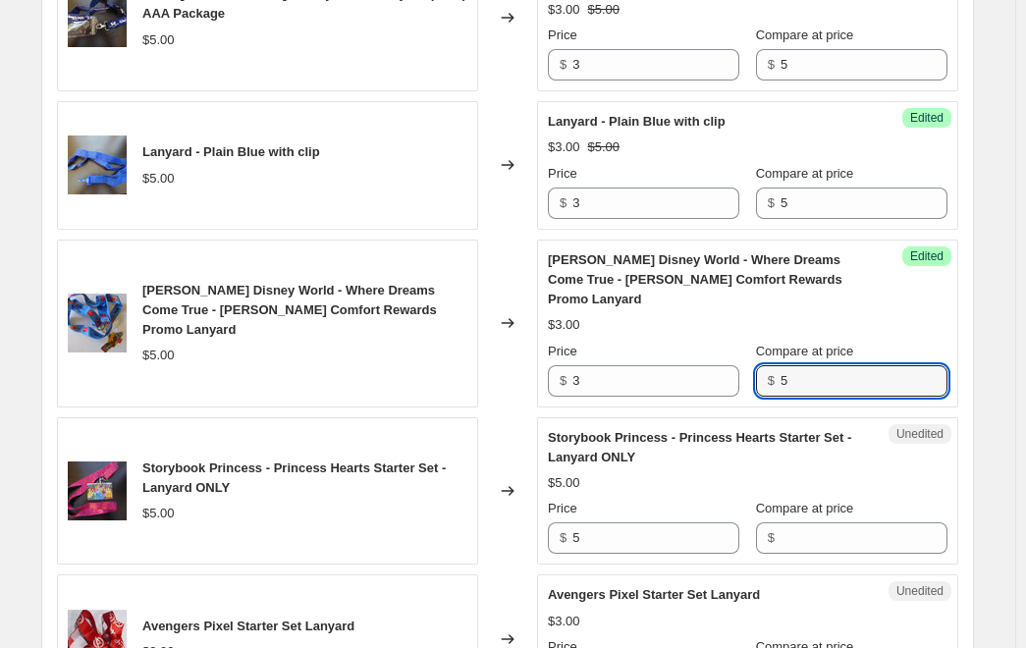
type input "5"
drag, startPoint x: 527, startPoint y: 513, endPoint x: 526, endPoint y: 524, distance: 10.8
click at [525, 514] on div "Storybook Princess - Princess Hearts Starter Set - Lanyard ONLY $5.00 Changed t…" at bounding box center [508, 491] width 902 height 148
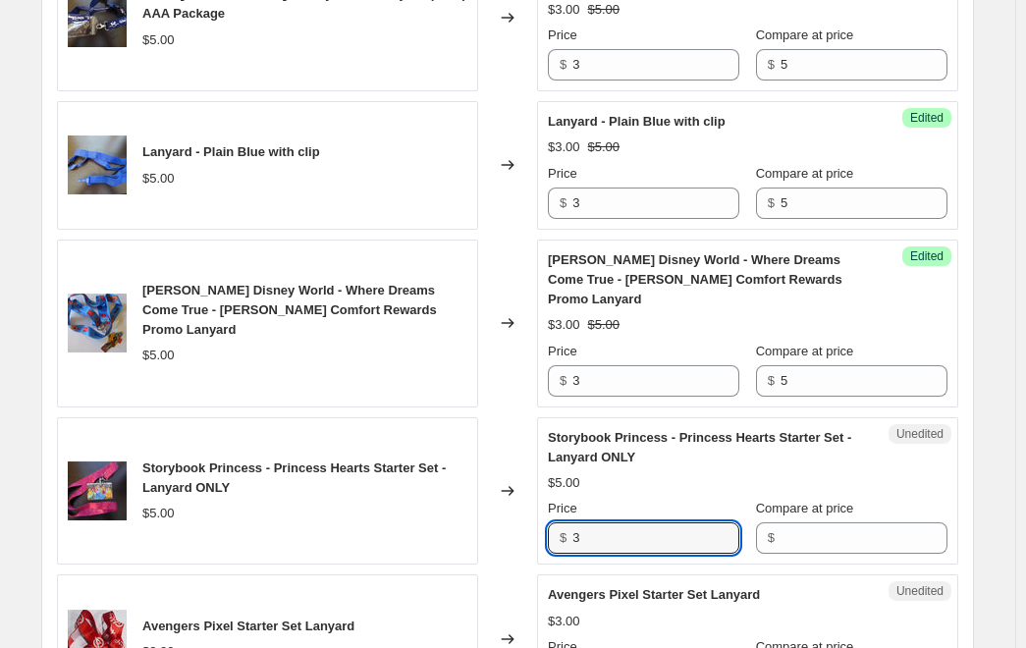
type input "3"
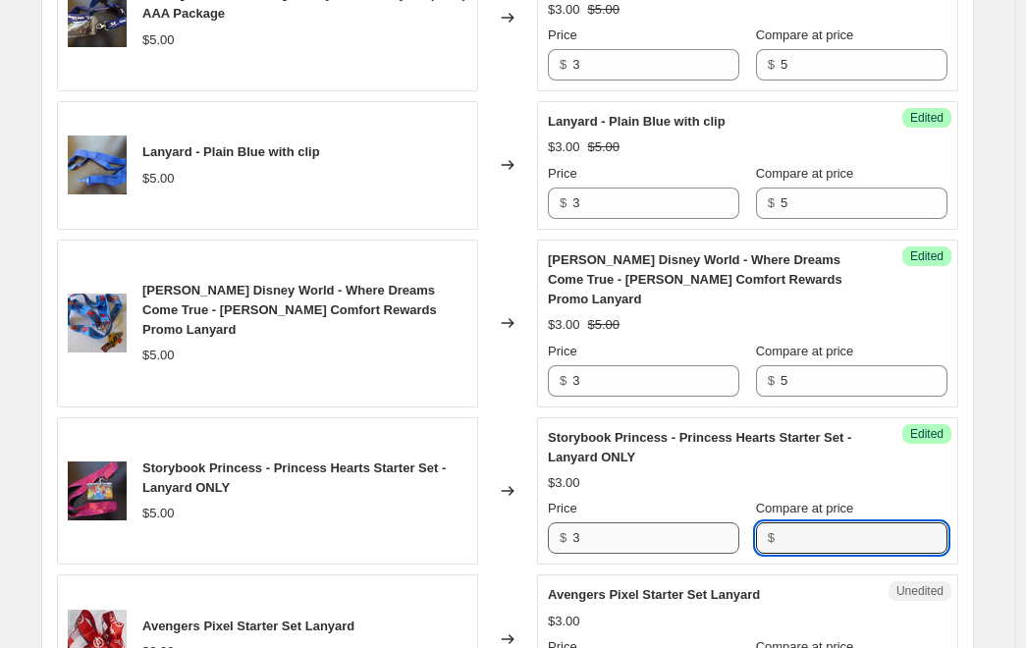
drag, startPoint x: 767, startPoint y: 515, endPoint x: 729, endPoint y: 511, distance: 38.5
click at [729, 511] on div "Price $ 3 Compare at price $" at bounding box center [748, 526] width 400 height 55
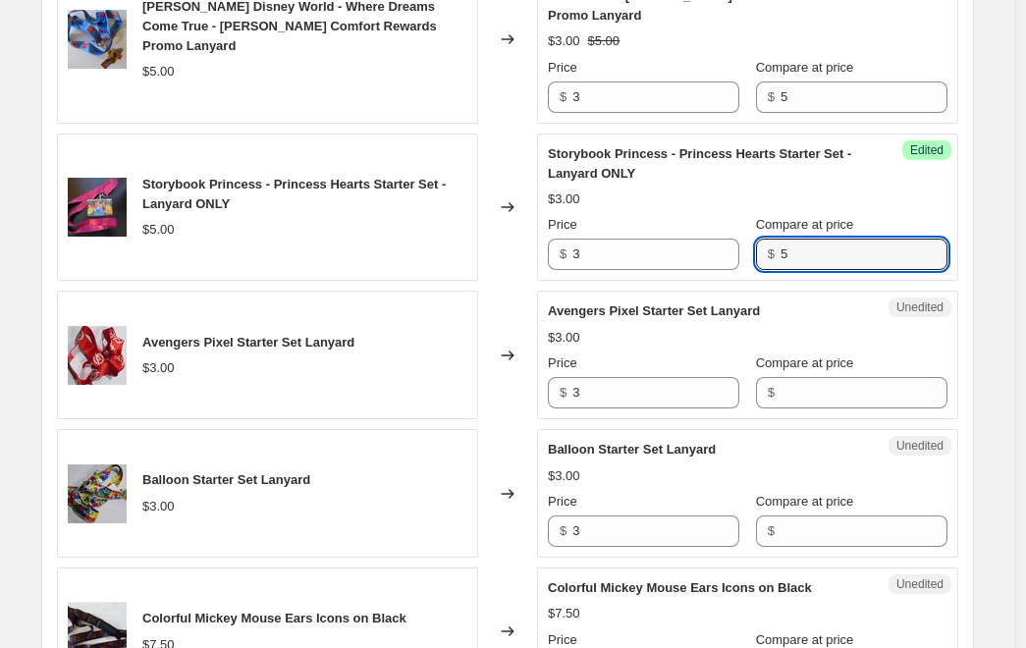
scroll to position [1965, 0]
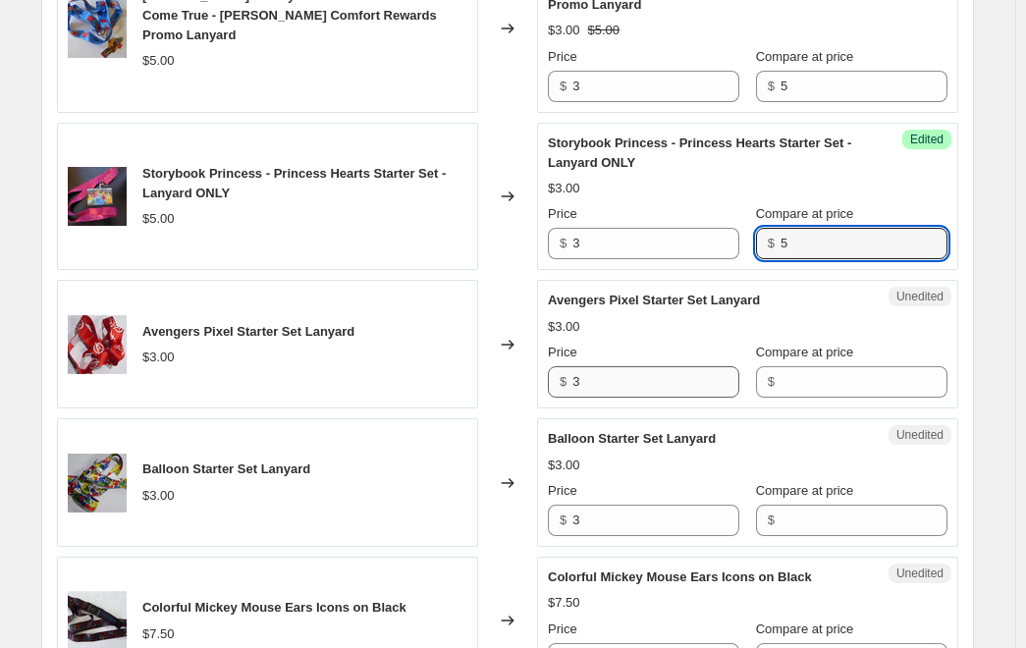
type input "5"
click at [645, 369] on input "3" at bounding box center [656, 381] width 167 height 31
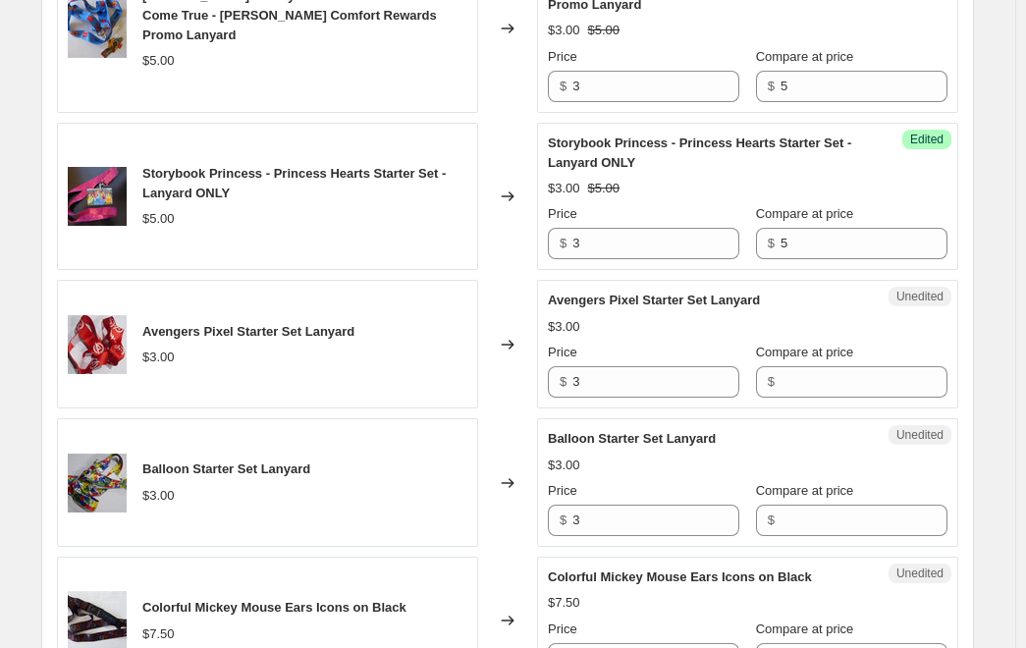
drag, startPoint x: 570, startPoint y: 380, endPoint x: 546, endPoint y: 384, distance: 23.9
click at [543, 384] on div "Unedited Avengers Pixel Starter Set Lanyard $3.00 Price $ 3 Compare at price $" at bounding box center [747, 344] width 421 height 129
drag, startPoint x: 572, startPoint y: 365, endPoint x: 528, endPoint y: 358, distance: 43.9
click at [529, 358] on div "Avengers Pixel Starter Set Lanyard $3.00 Changed to Unedited Avengers Pixel Sta…" at bounding box center [508, 344] width 902 height 129
type input "1"
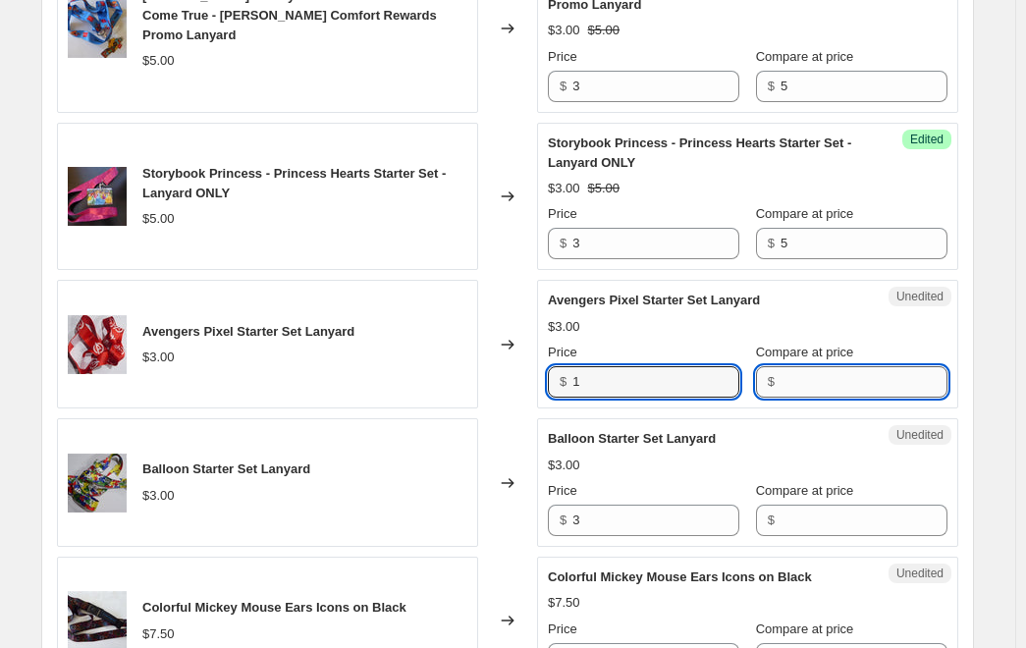
click at [816, 366] on input "Compare at price" at bounding box center [864, 381] width 167 height 31
type input "5"
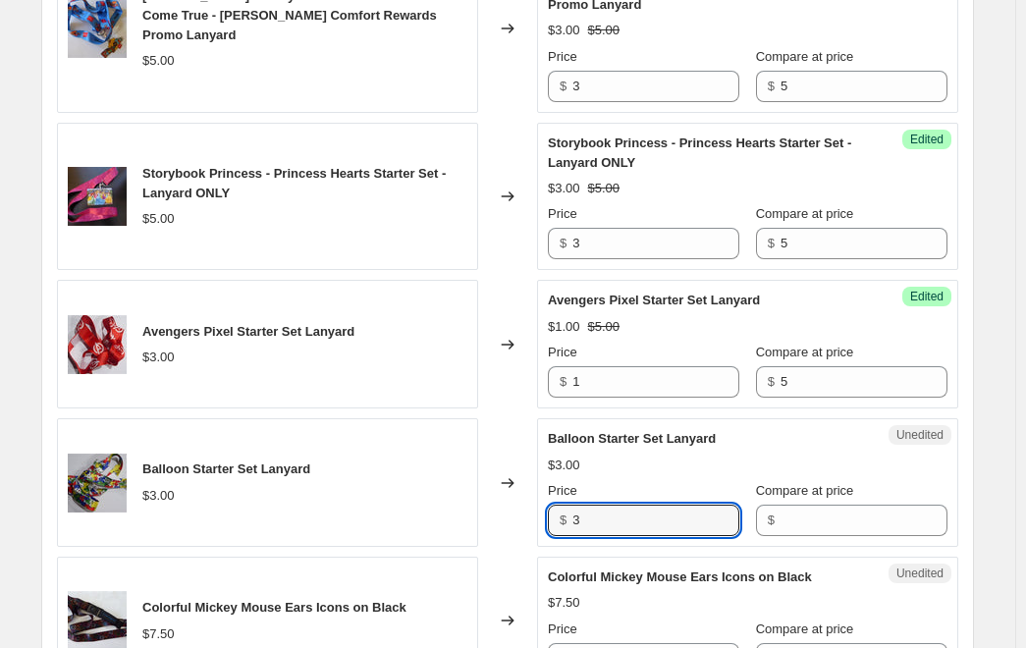
drag, startPoint x: 609, startPoint y: 500, endPoint x: 593, endPoint y: 523, distance: 27.5
click at [521, 495] on div "Balloon Starter Set Lanyard $3.00 Changed to Unedited Balloon Starter Set Lanya…" at bounding box center [508, 482] width 902 height 129
type input "1"
click at [799, 505] on input "Compare at price" at bounding box center [864, 520] width 167 height 31
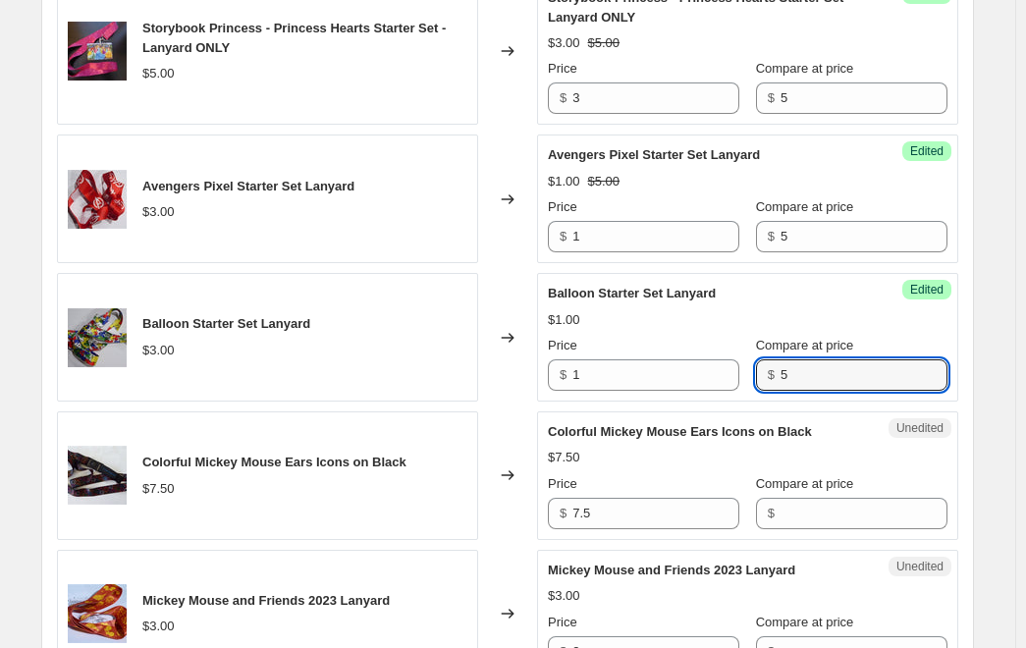
scroll to position [2161, 0]
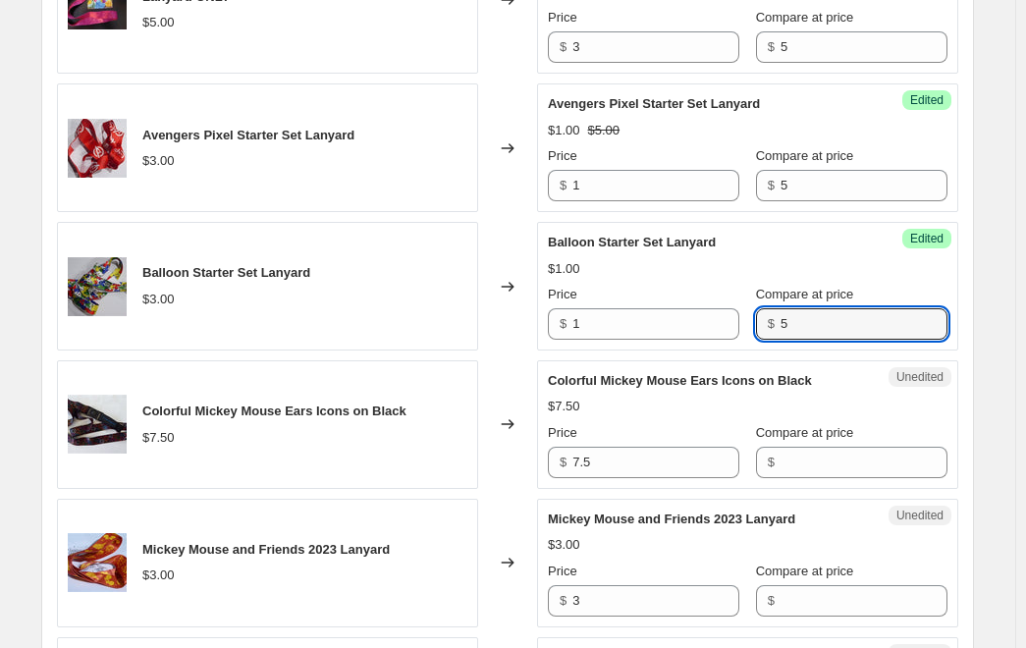
type input "5"
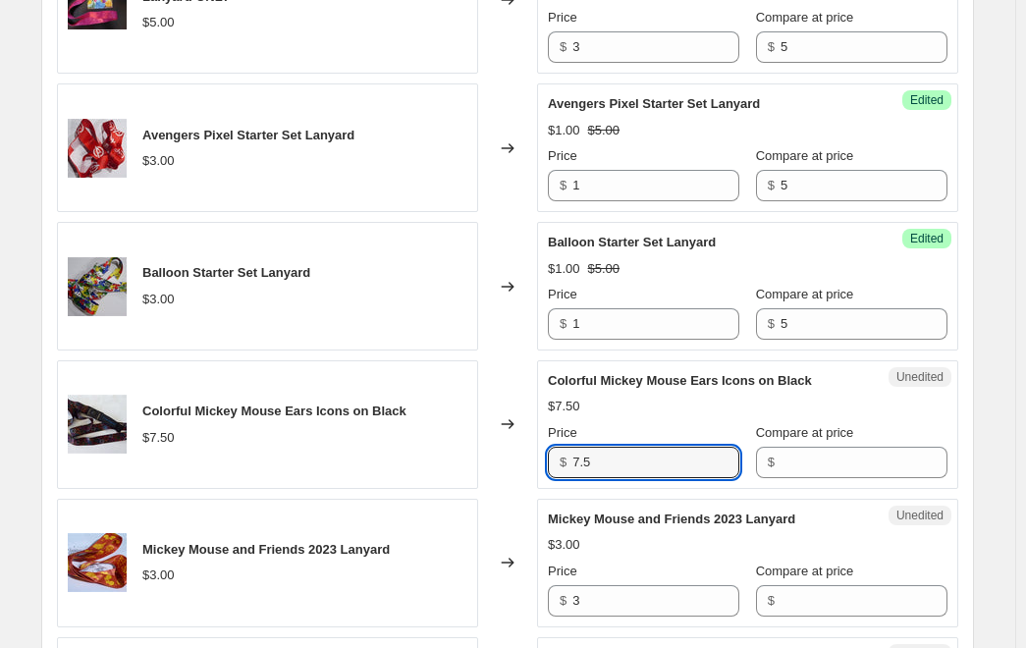
drag, startPoint x: 566, startPoint y: 449, endPoint x: 512, endPoint y: 451, distance: 54.1
click at [512, 451] on div "Colorful Mickey Mouse Ears Icons on Black $7.50 Changed to Unedited Colorful Mi…" at bounding box center [508, 424] width 902 height 129
type input "5"
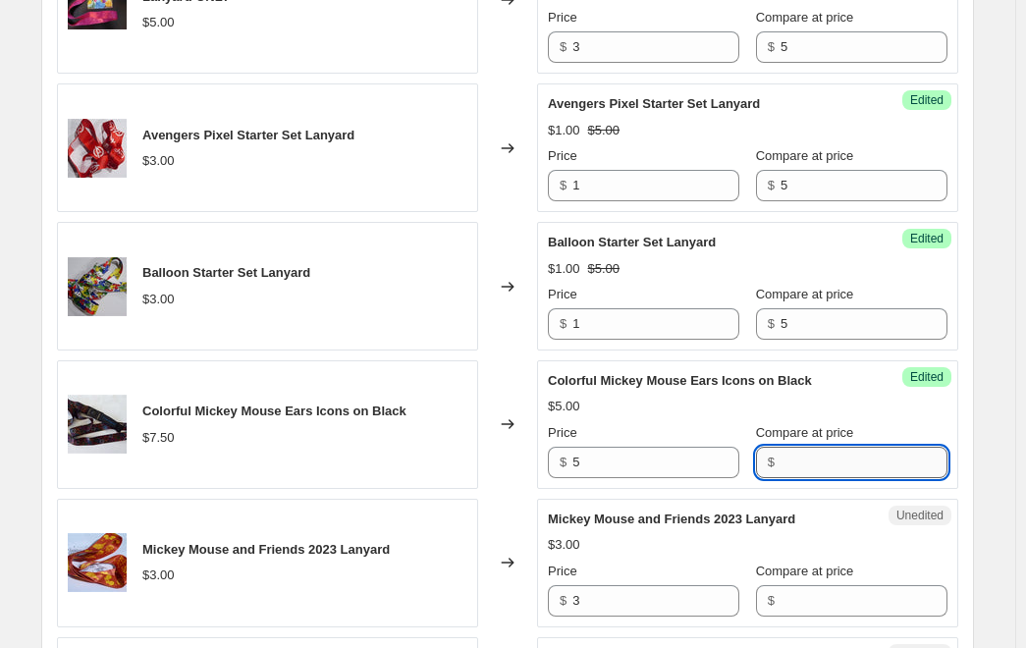
click at [811, 447] on input "Compare at price" at bounding box center [864, 462] width 167 height 31
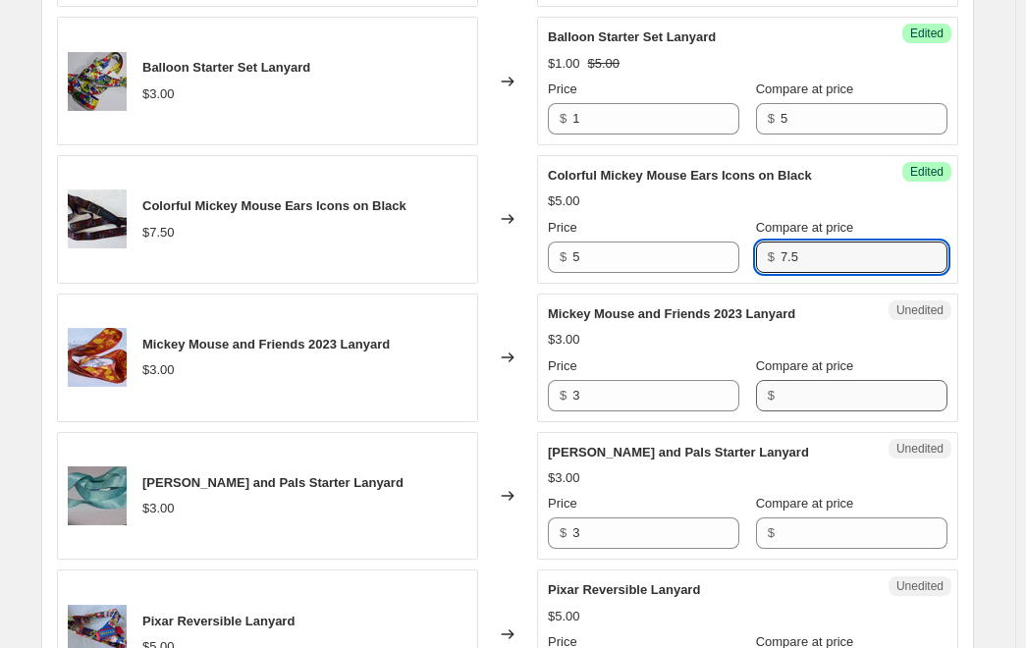
scroll to position [2357, 0]
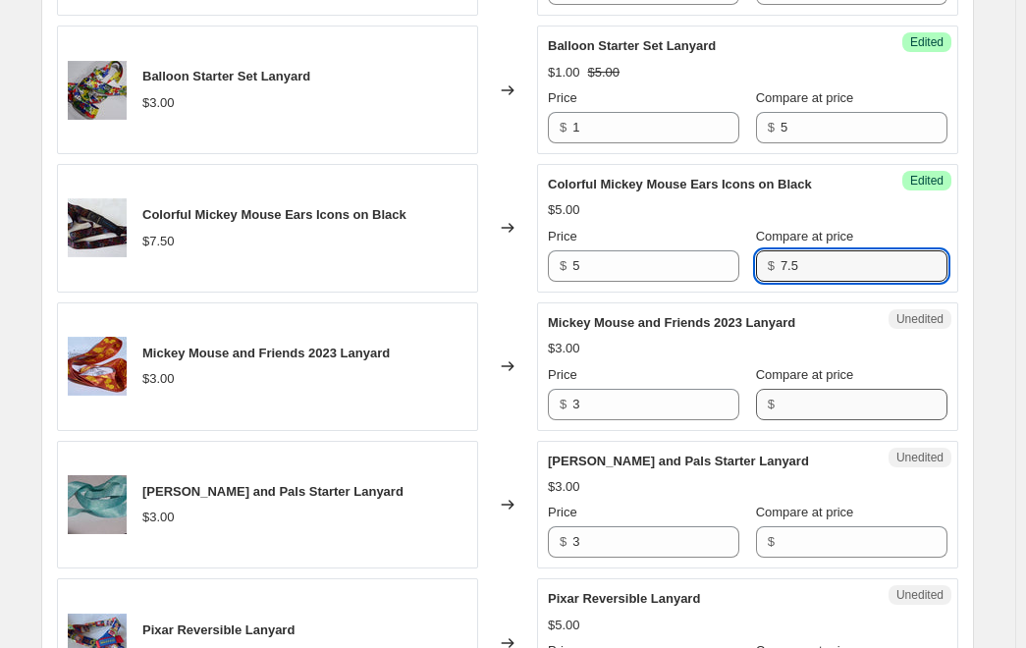
type input "7.5"
click at [801, 389] on input "Compare at price" at bounding box center [864, 404] width 167 height 31
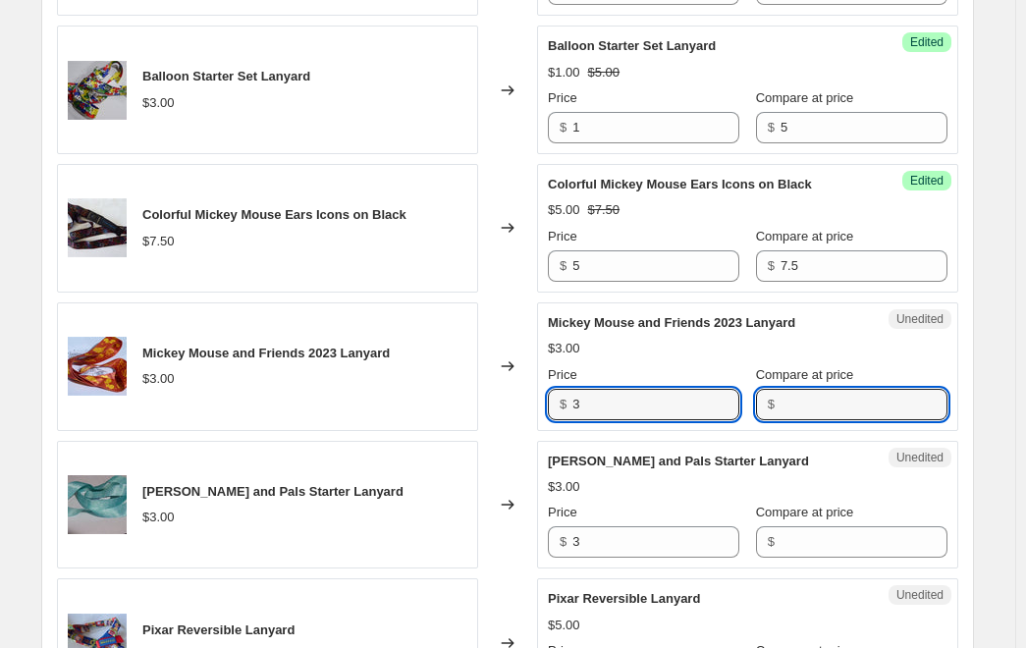
drag, startPoint x: 634, startPoint y: 382, endPoint x: 518, endPoint y: 383, distance: 115.9
click at [518, 382] on div "Mickey Mouse and Friends 2023 Lanyard $3.00 Changed to Unedited Mickey Mouse an…" at bounding box center [508, 367] width 902 height 129
type input "1"
click at [842, 393] on input "Compare at price" at bounding box center [864, 404] width 167 height 31
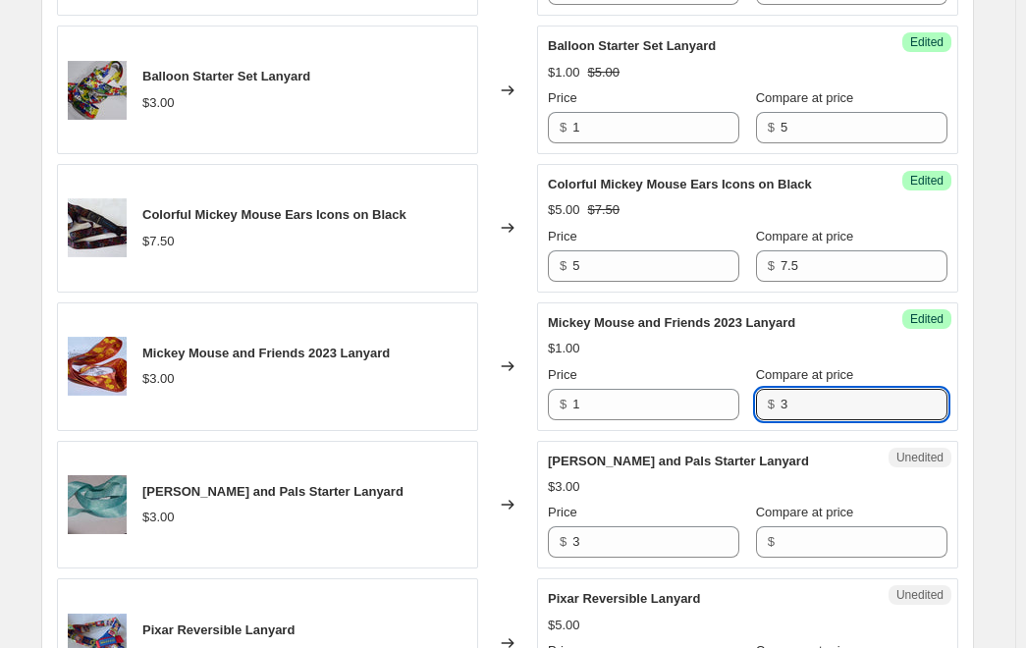
type input "3"
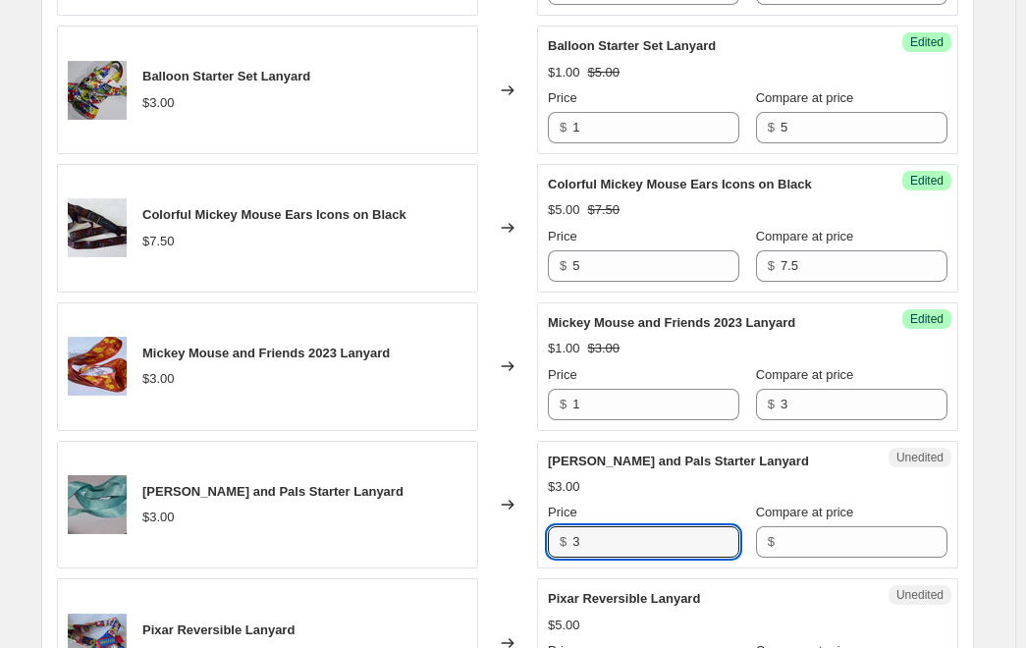
drag, startPoint x: 543, startPoint y: 514, endPoint x: 665, endPoint y: 542, distance: 125.1
click at [515, 514] on div "Mickey and Pals Starter Lanyard $3.00 Changed to Unedited Mickey and Pals Start…" at bounding box center [508, 505] width 902 height 129
type input "1"
click at [820, 531] on input "Compare at price" at bounding box center [864, 541] width 167 height 31
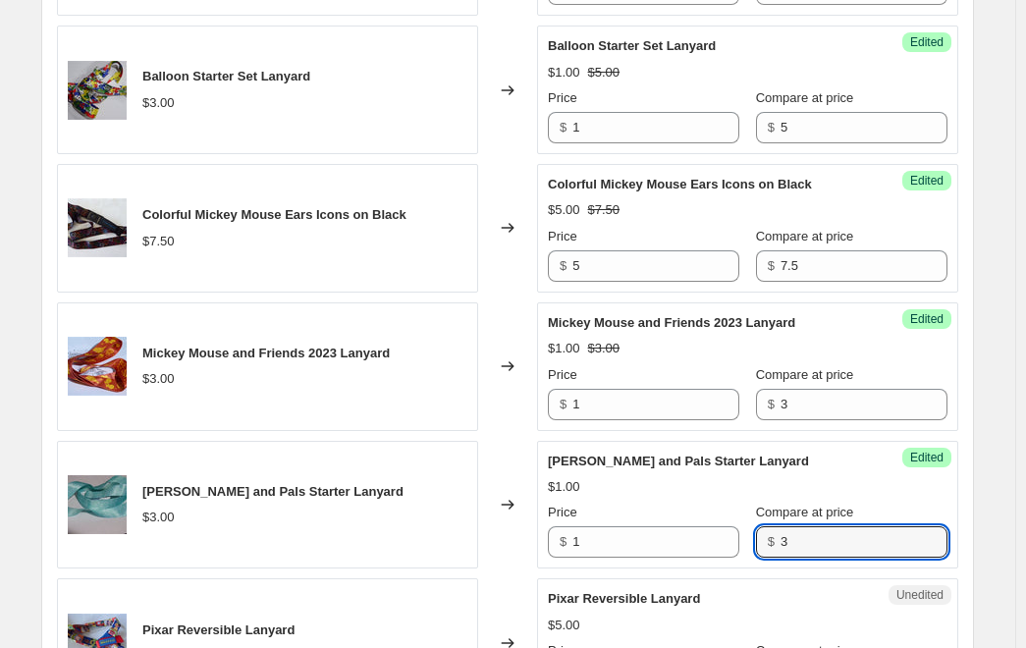
scroll to position [2554, 0]
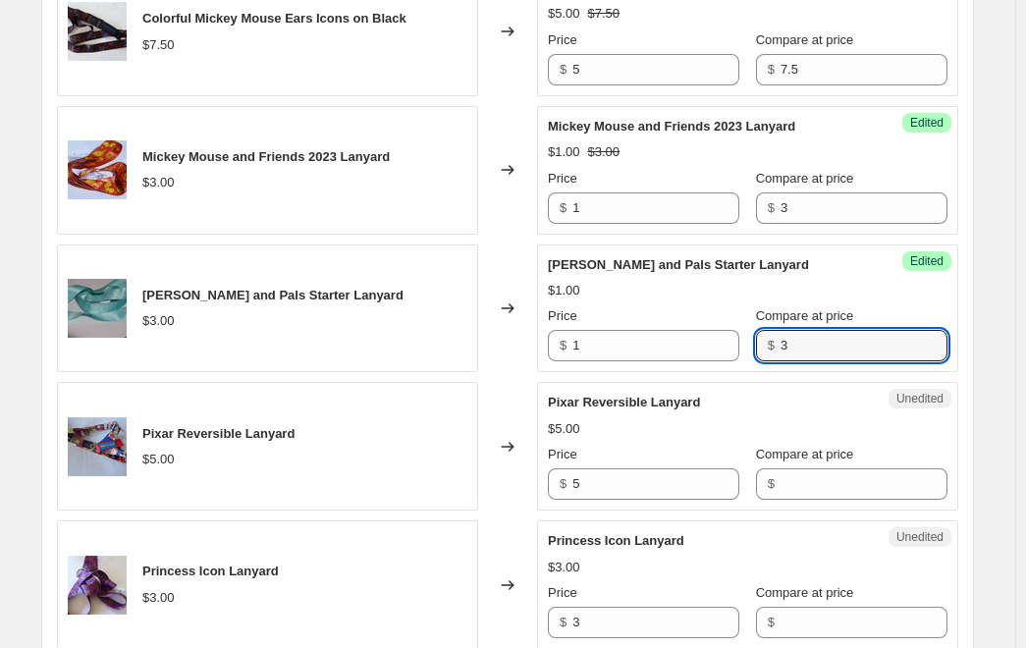
type input "3"
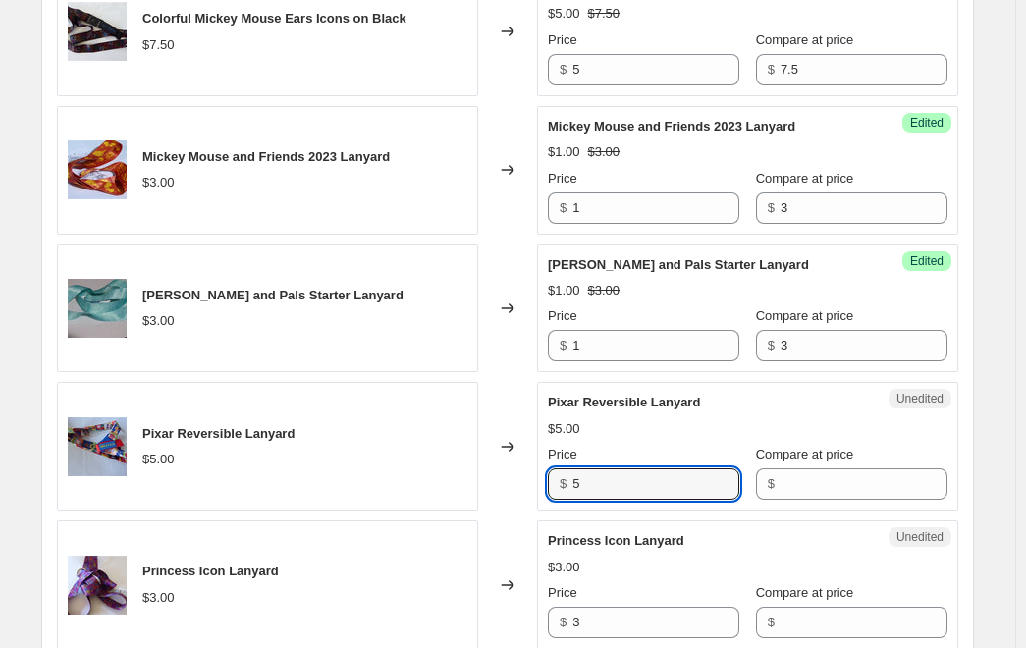
drag, startPoint x: 554, startPoint y: 462, endPoint x: 521, endPoint y: 460, distance: 33.5
click at [521, 460] on div "Pixar Reversible Lanyard $5.00 Changed to Unedited Pixar Reversible Lanyard $5.…" at bounding box center [508, 446] width 902 height 129
type input "3"
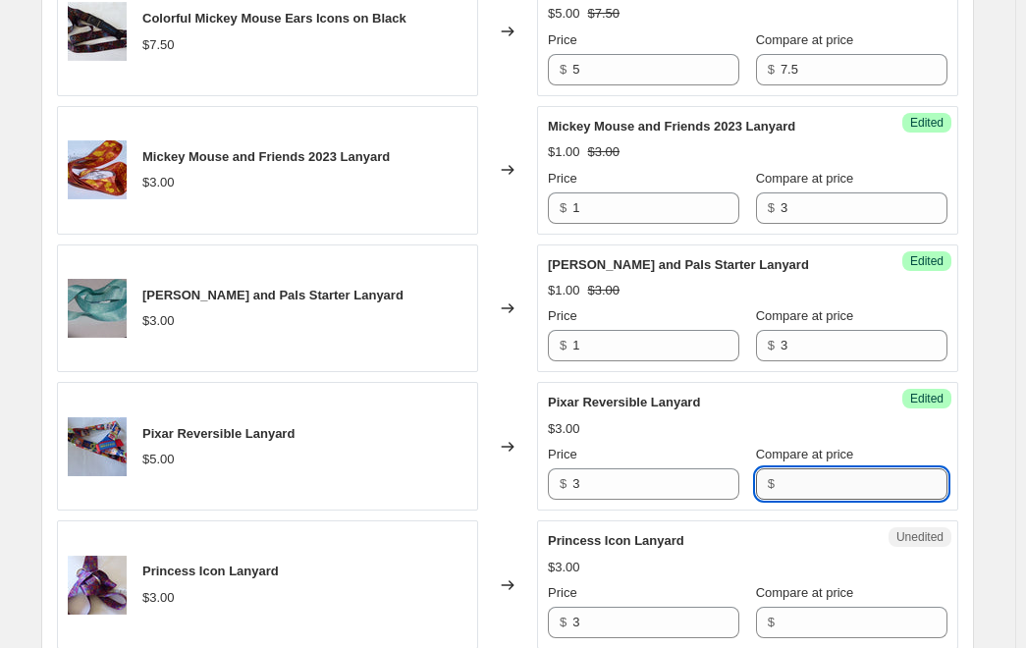
click at [817, 469] on input "Compare at price" at bounding box center [864, 484] width 167 height 31
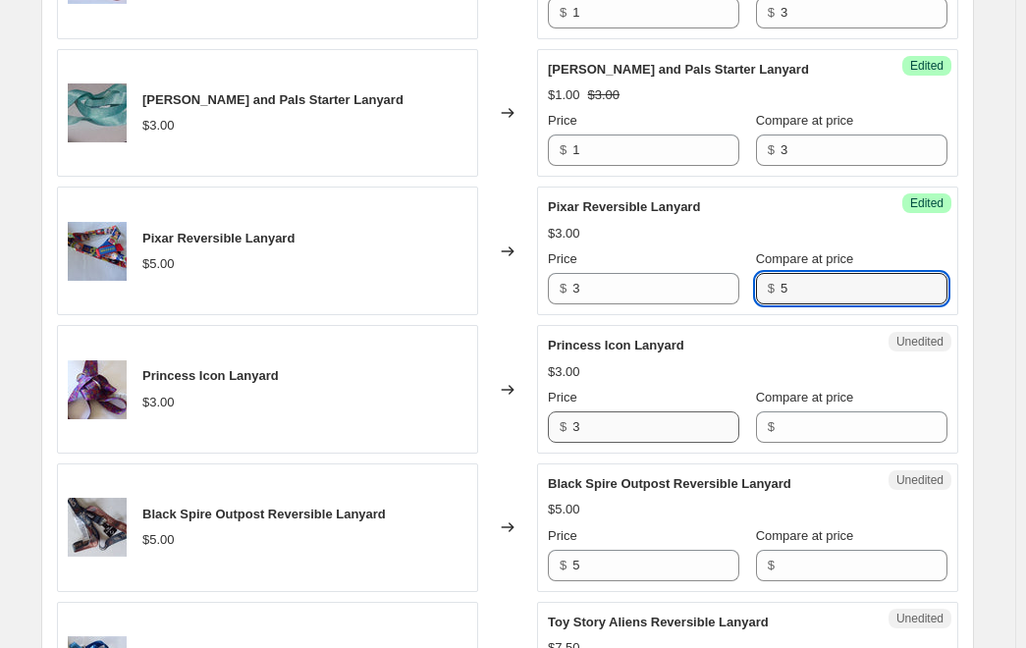
scroll to position [2750, 0]
type input "5"
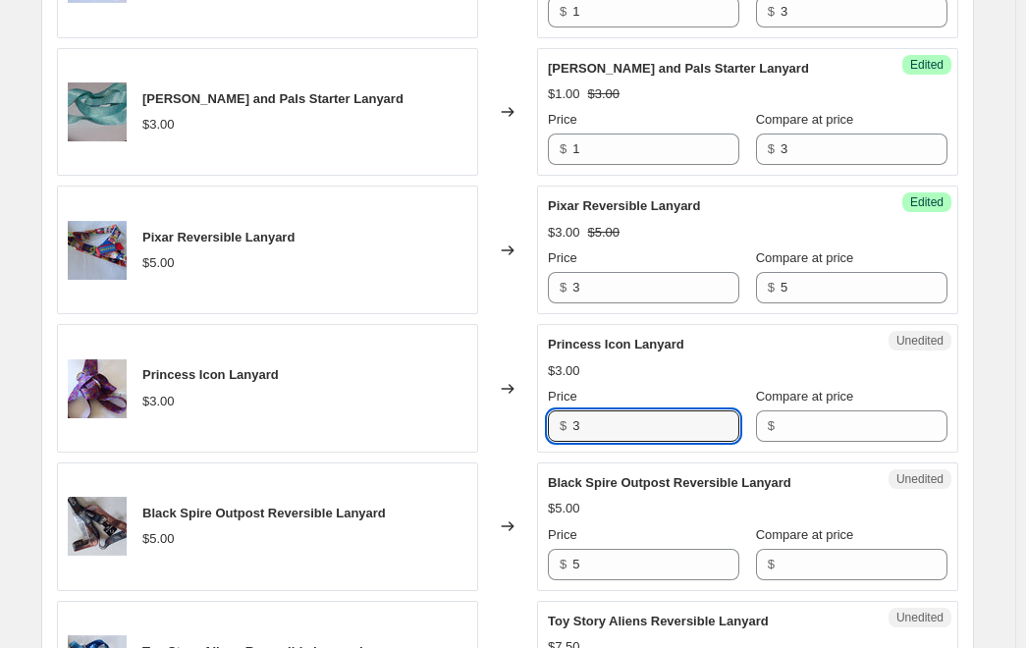
drag, startPoint x: 607, startPoint y: 408, endPoint x: 526, endPoint y: 408, distance: 80.5
click at [526, 408] on div "Princess Icon Lanyard $3.00 Changed to Unedited Princess Icon Lanyard $3.00 Pri…" at bounding box center [508, 388] width 902 height 129
type input "1"
click at [806, 411] on input "Compare at price" at bounding box center [864, 426] width 167 height 31
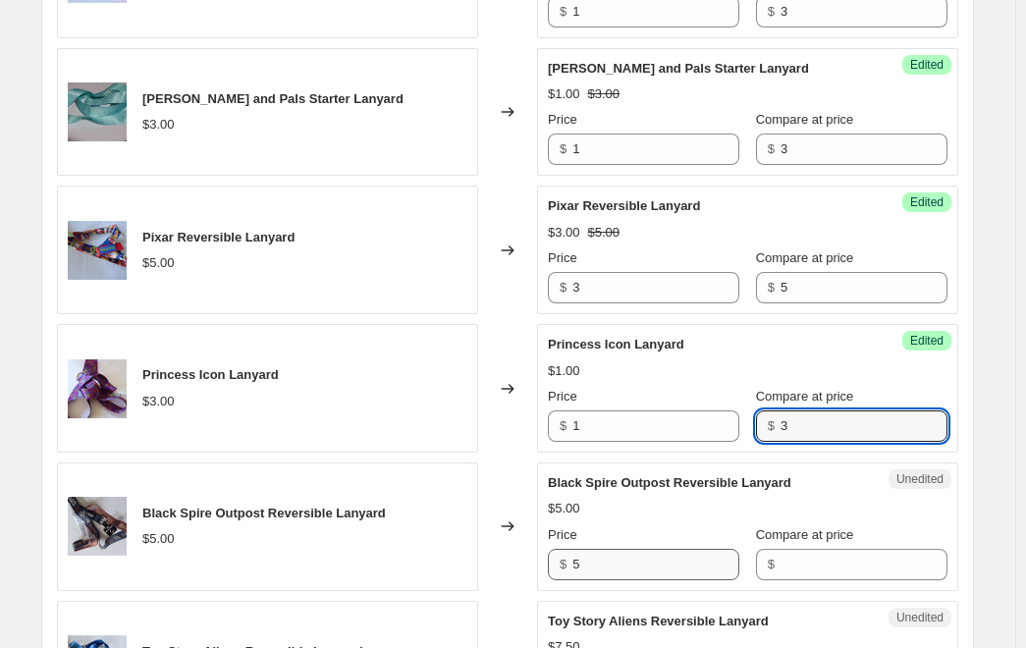
type input "3"
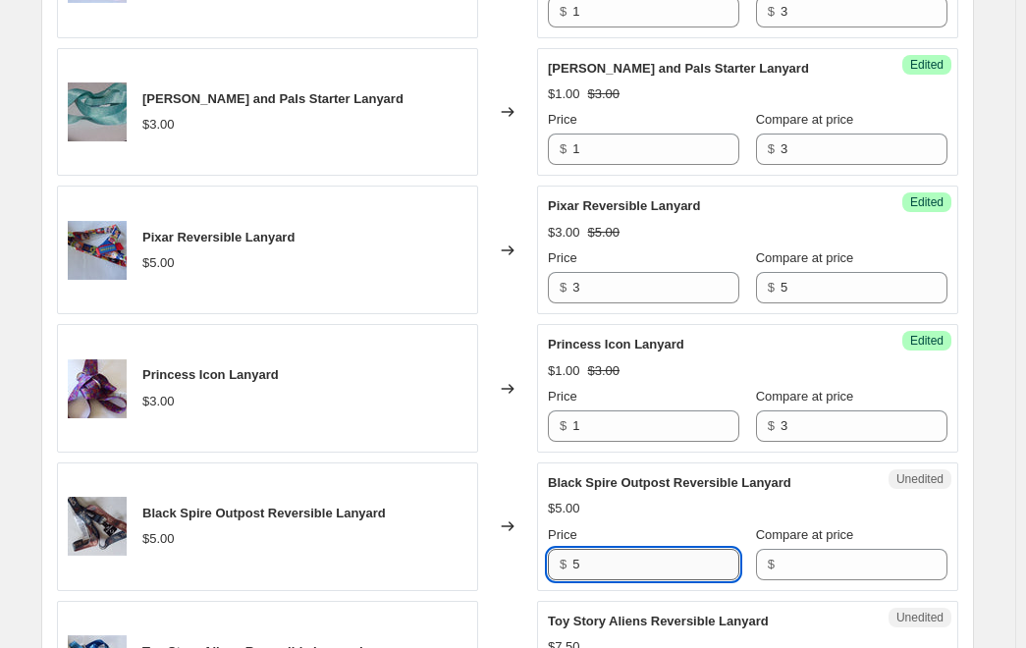
click at [616, 549] on input "5" at bounding box center [656, 564] width 167 height 31
drag, startPoint x: 591, startPoint y: 544, endPoint x: 568, endPoint y: 543, distance: 23.6
click at [562, 549] on div "$ 5" at bounding box center [644, 564] width 192 height 31
type input "3"
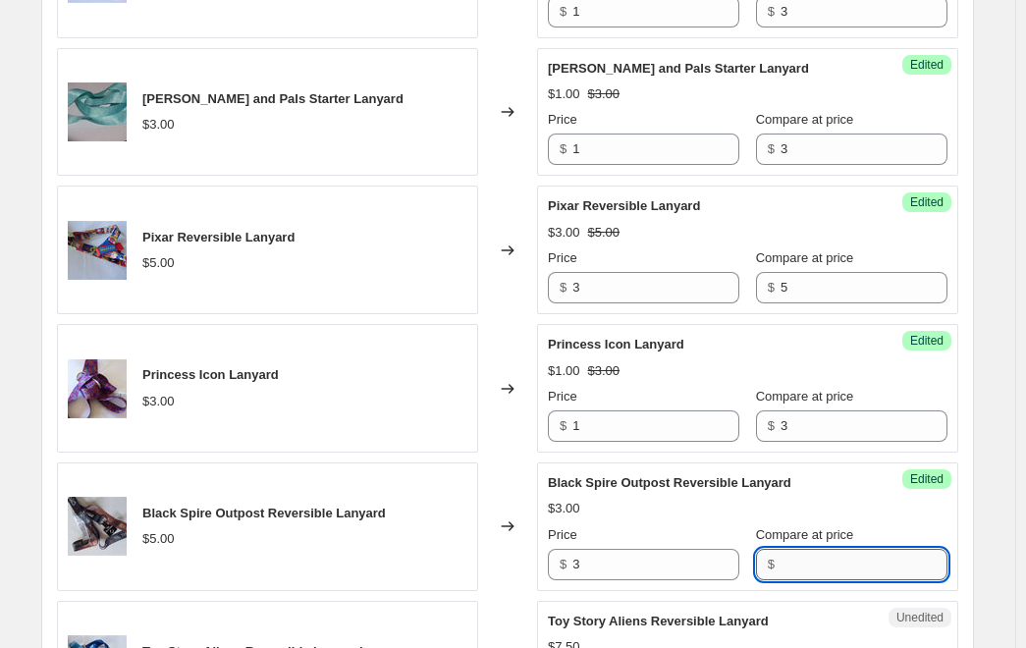
drag, startPoint x: 790, startPoint y: 537, endPoint x: 829, endPoint y: 415, distance: 128.9
click at [791, 549] on input "Compare at price" at bounding box center [864, 564] width 167 height 31
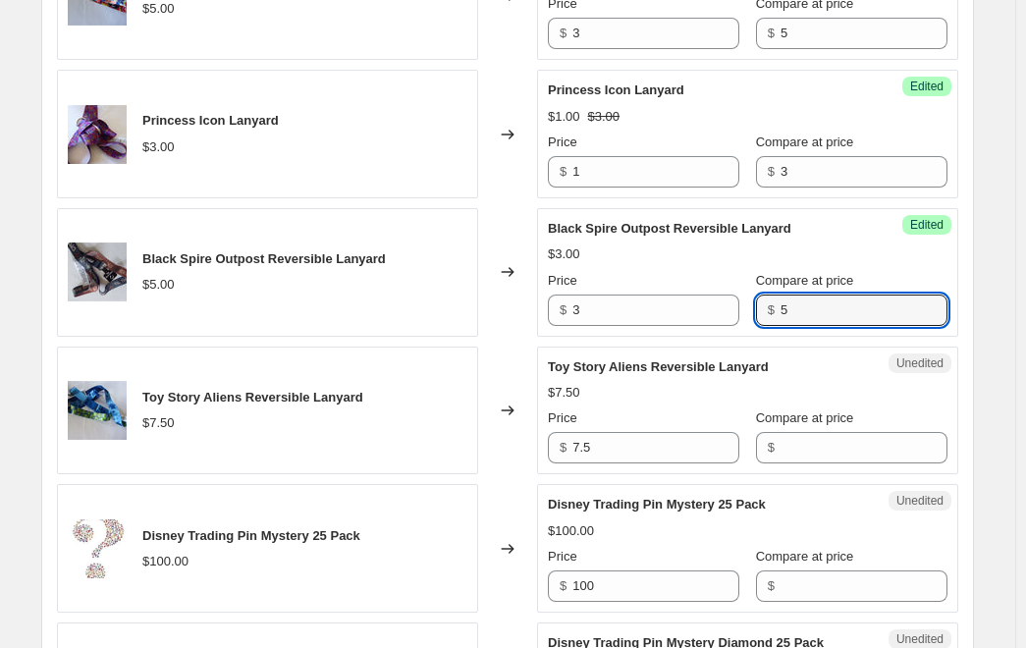
scroll to position [3045, 0]
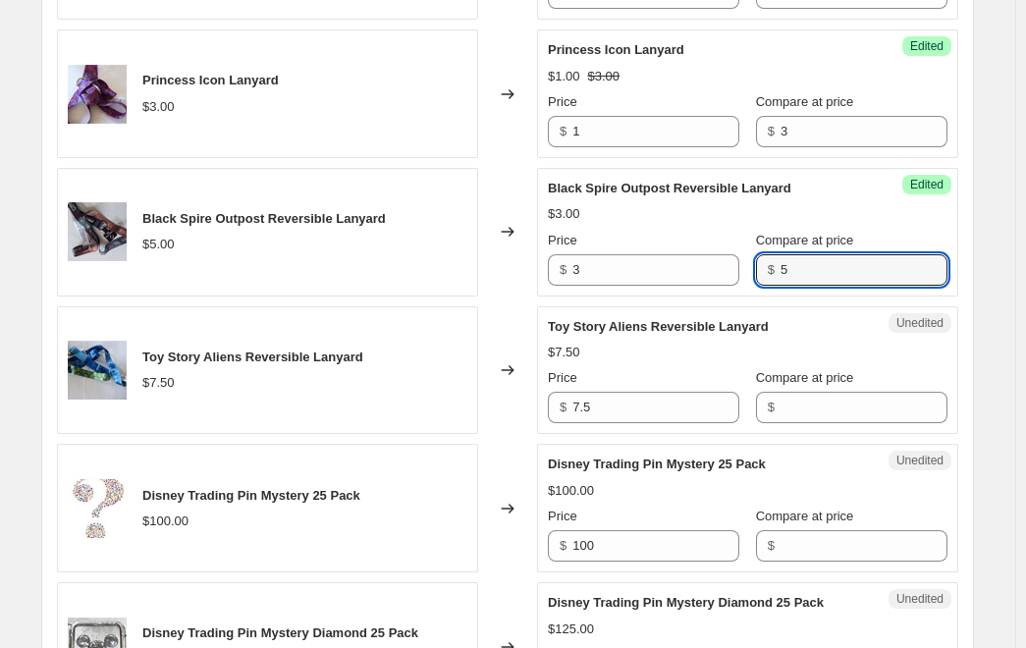
type input "5"
drag, startPoint x: 534, startPoint y: 397, endPoint x: 520, endPoint y: 398, distance: 14.8
click at [524, 398] on div "Toy Story Aliens Reversible Lanyard $7.50 Changed to Unedited Toy Story Aliens …" at bounding box center [508, 370] width 902 height 129
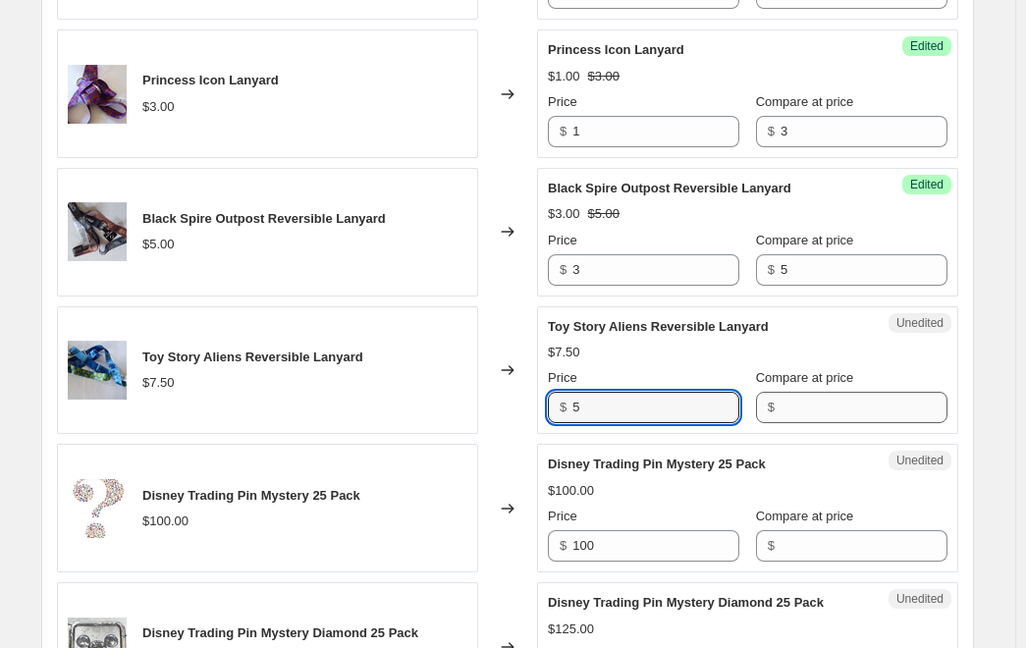
type input "5"
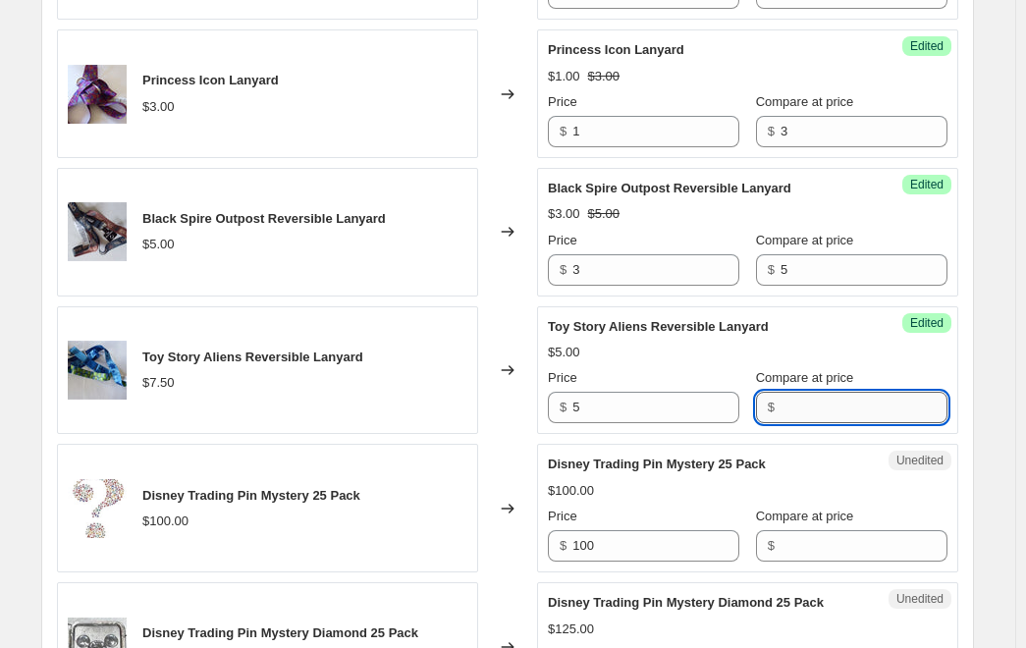
click at [804, 392] on input "Compare at price" at bounding box center [864, 407] width 167 height 31
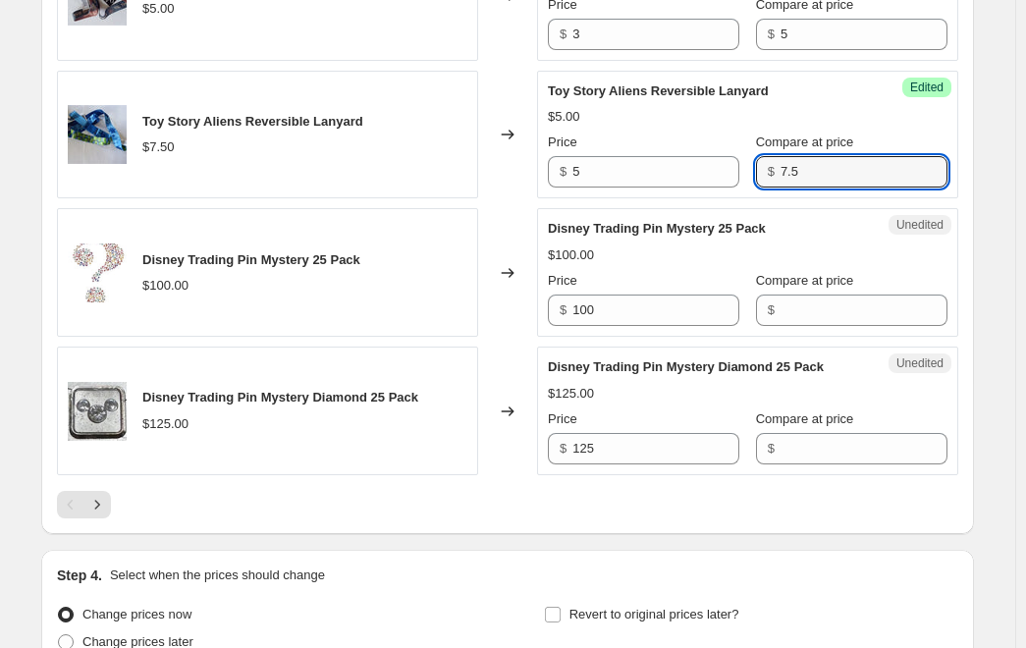
scroll to position [3438, 0]
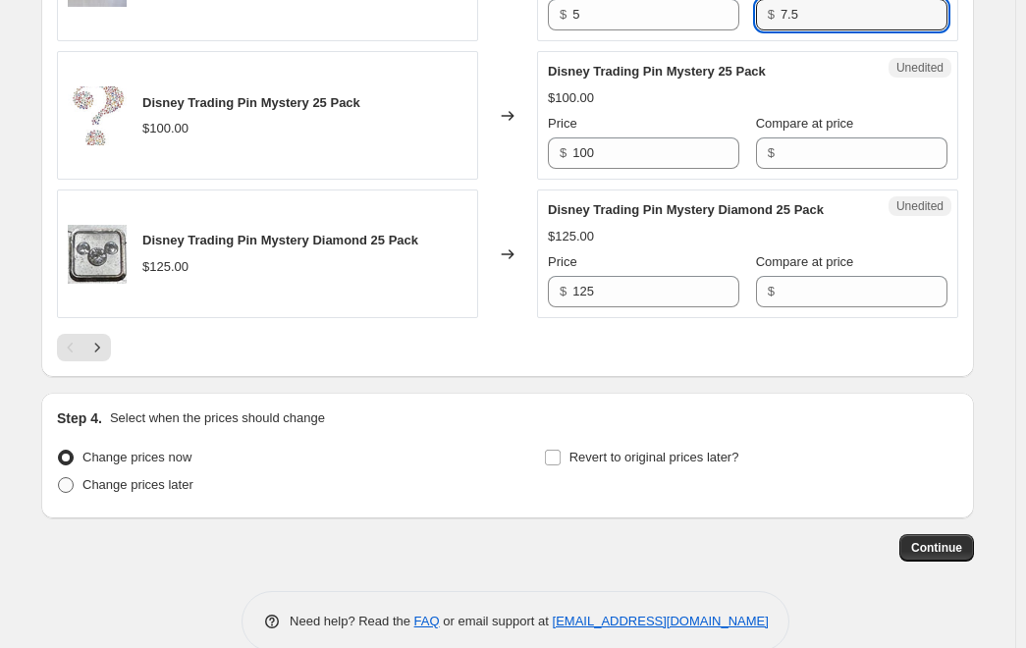
type input "7.5"
click at [70, 477] on span at bounding box center [66, 485] width 16 height 16
click at [59, 477] on input "Change prices later" at bounding box center [58, 477] width 1 height 1
radio input "true"
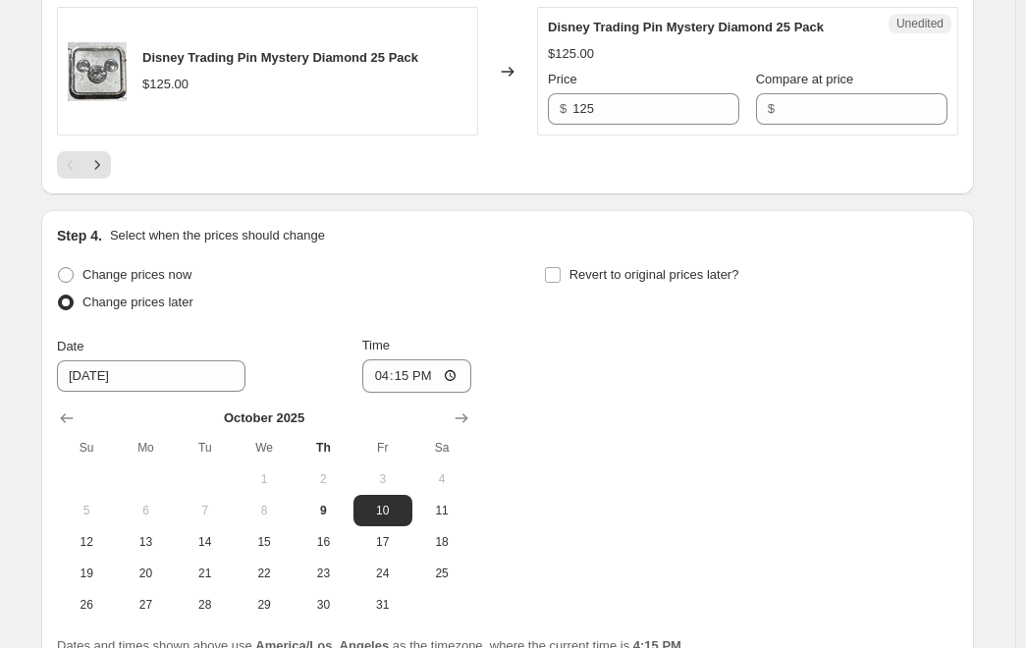
scroll to position [3634, 0]
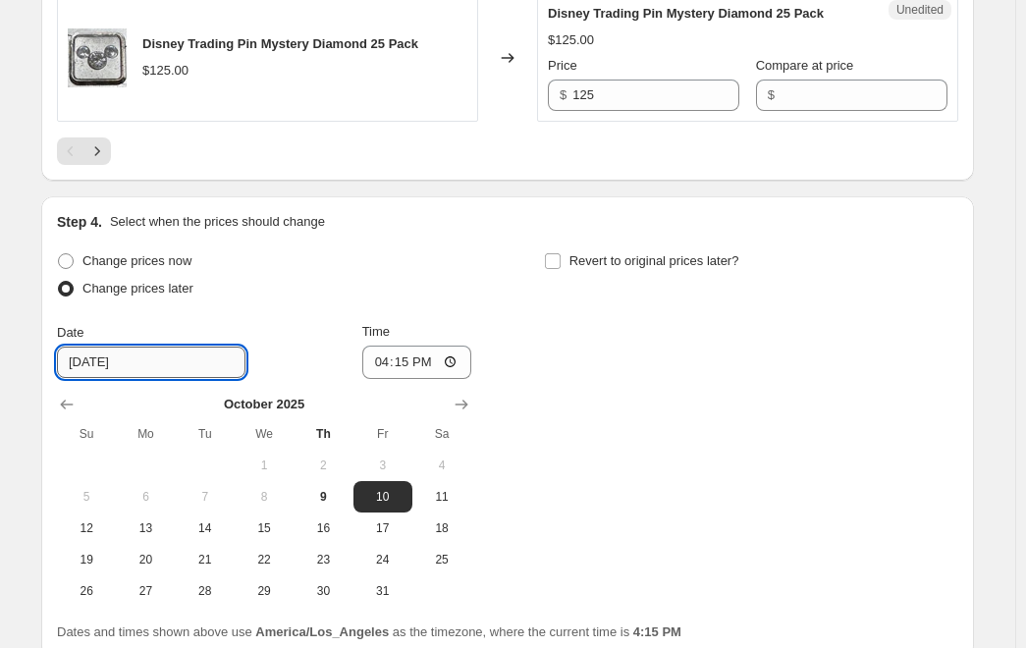
click at [183, 347] on input "10/10/2025" at bounding box center [151, 362] width 189 height 31
click at [464, 400] on icon "Show next month, November 2025" at bounding box center [462, 405] width 13 height 10
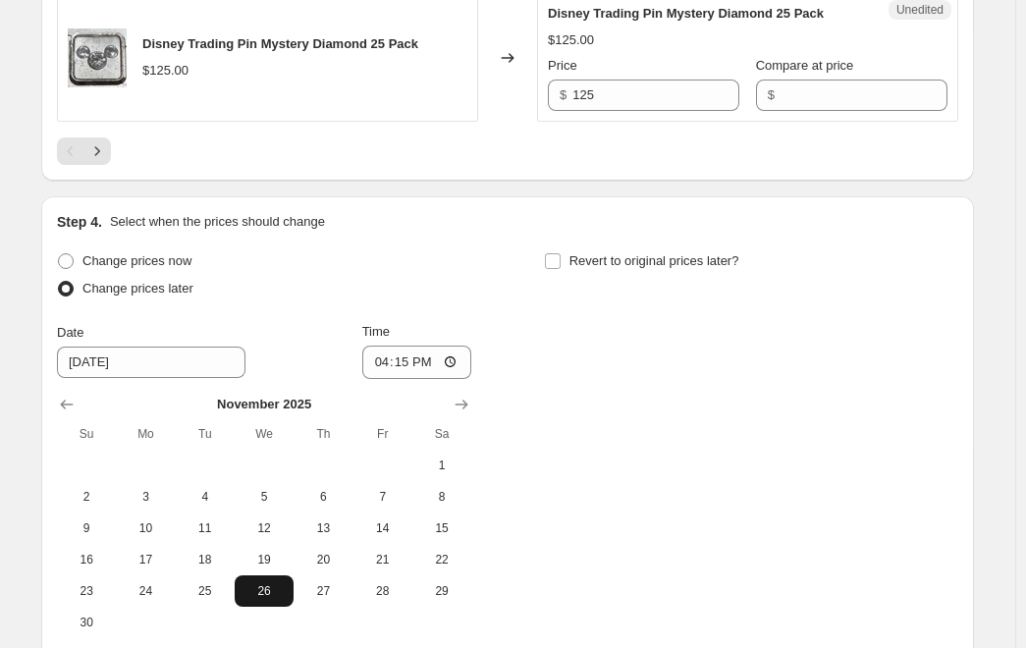
click at [267, 583] on span "26" at bounding box center [264, 591] width 43 height 16
type input "11/26/2025"
click at [387, 353] on input "16:15" at bounding box center [417, 362] width 110 height 33
click at [456, 346] on input "16:15" at bounding box center [417, 362] width 110 height 33
type input "17:00"
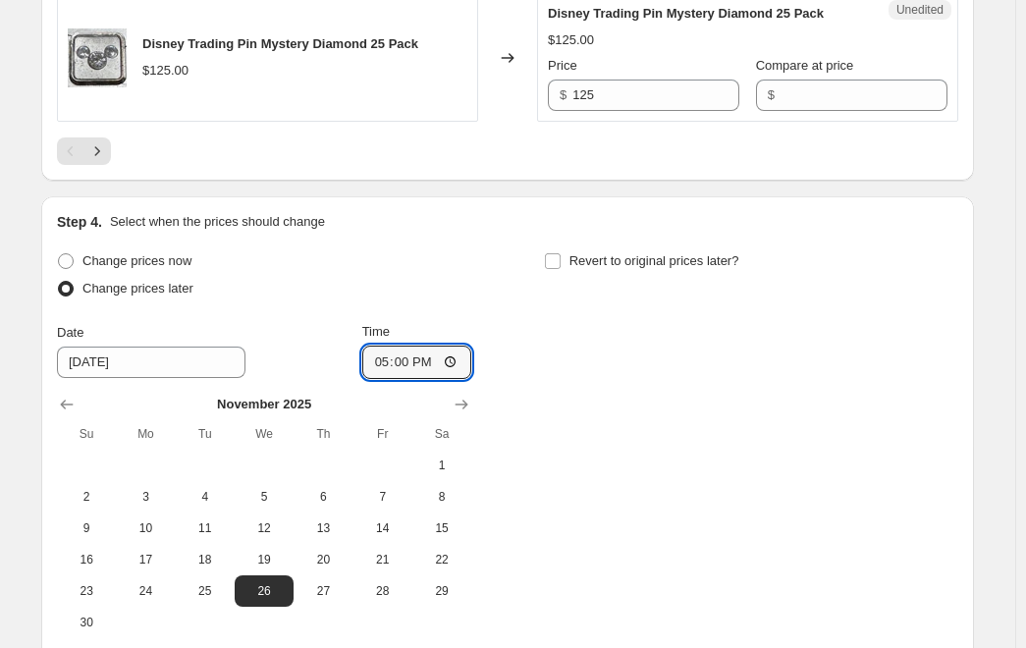
click at [637, 404] on div "Change prices now Change prices later Date 11/26/2025 Time 17:00 November 2025 …" at bounding box center [508, 443] width 902 height 391
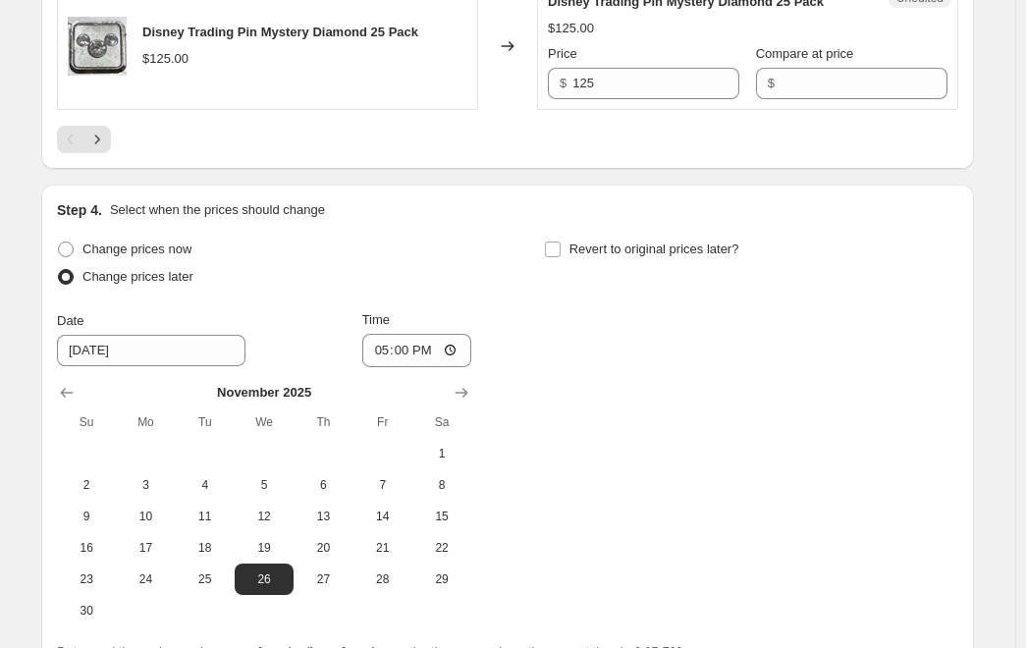
scroll to position [3819, 0]
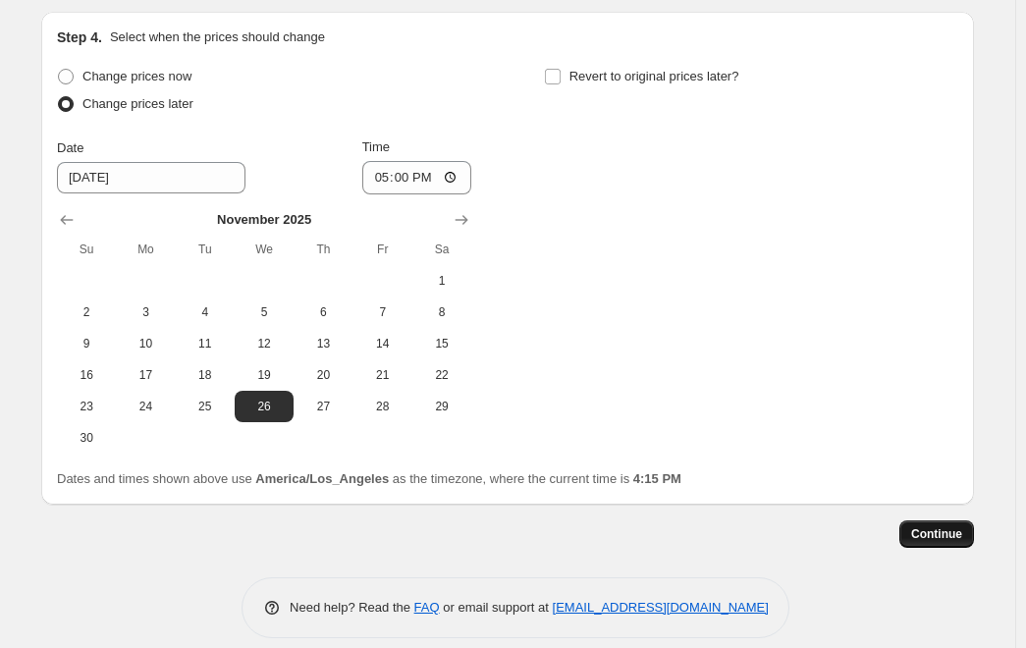
click at [934, 526] on span "Continue" at bounding box center [937, 534] width 51 height 16
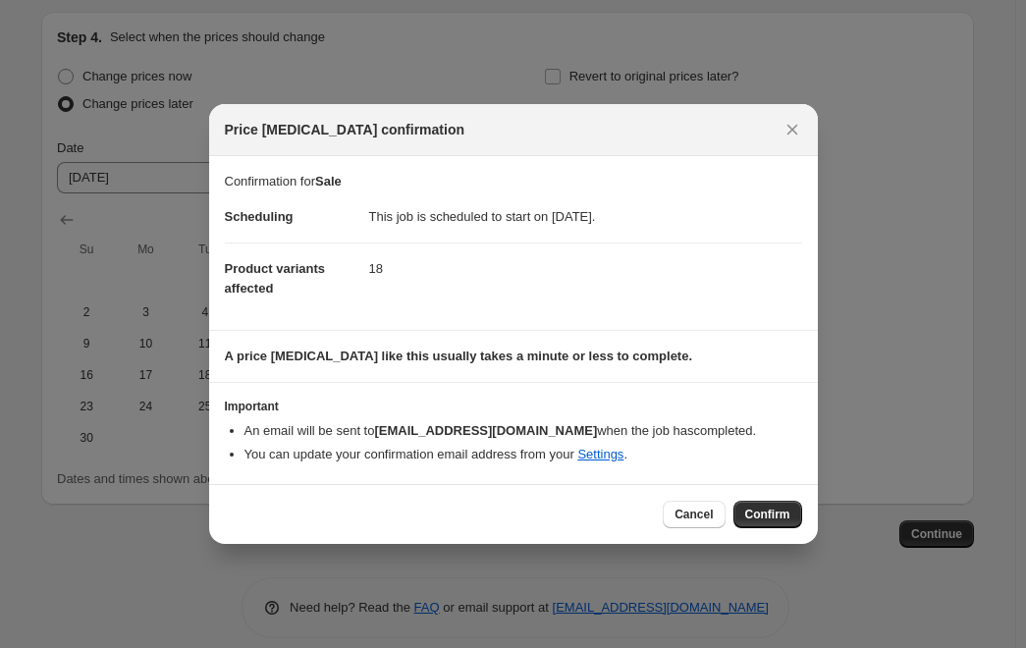
drag, startPoint x: 774, startPoint y: 510, endPoint x: 792, endPoint y: 493, distance: 24.3
click at [773, 510] on span "Confirm" at bounding box center [768, 515] width 45 height 16
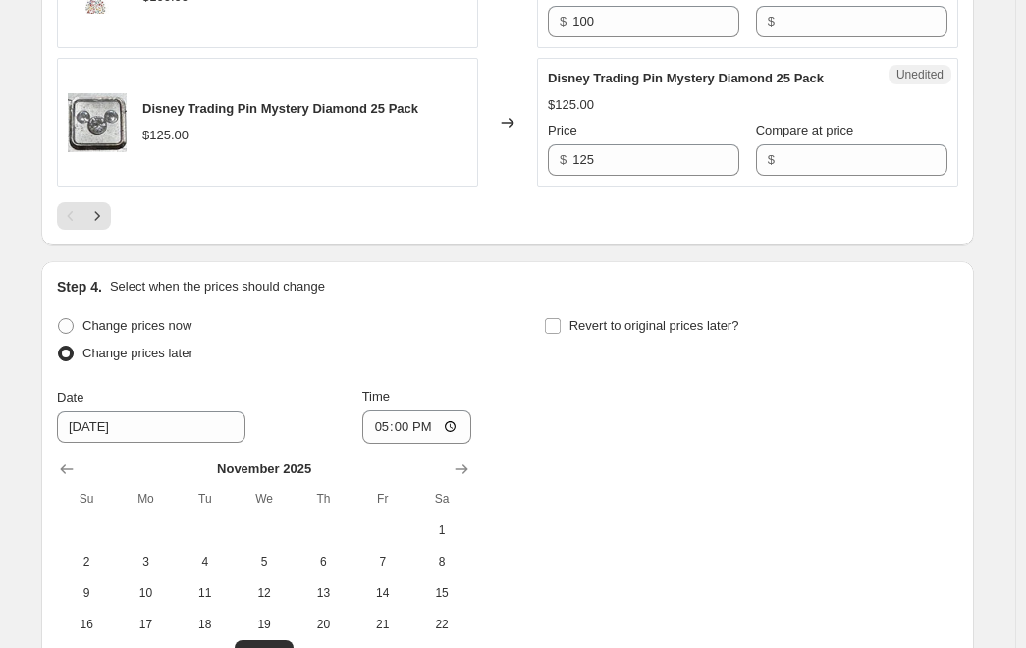
scroll to position [3426, 0]
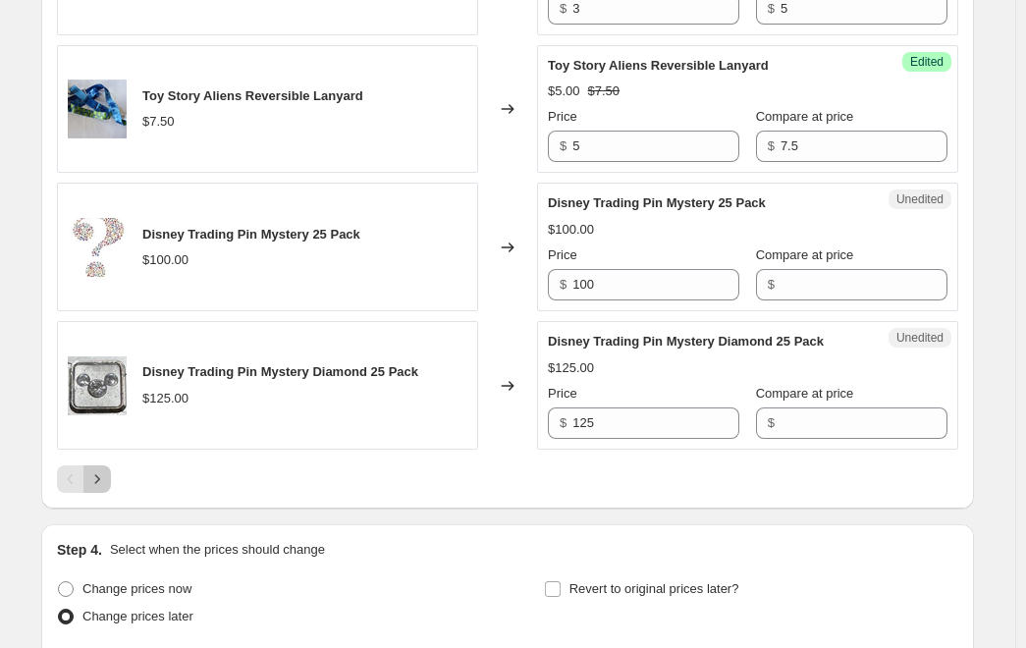
click at [107, 470] on icon "Next" at bounding box center [97, 480] width 20 height 20
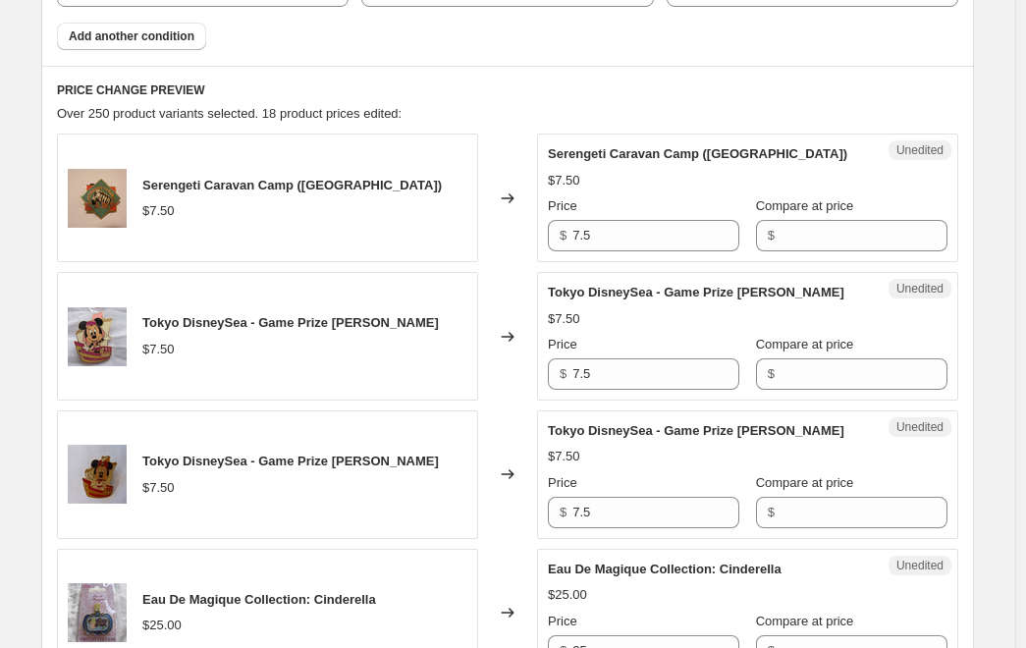
scroll to position [884, 0]
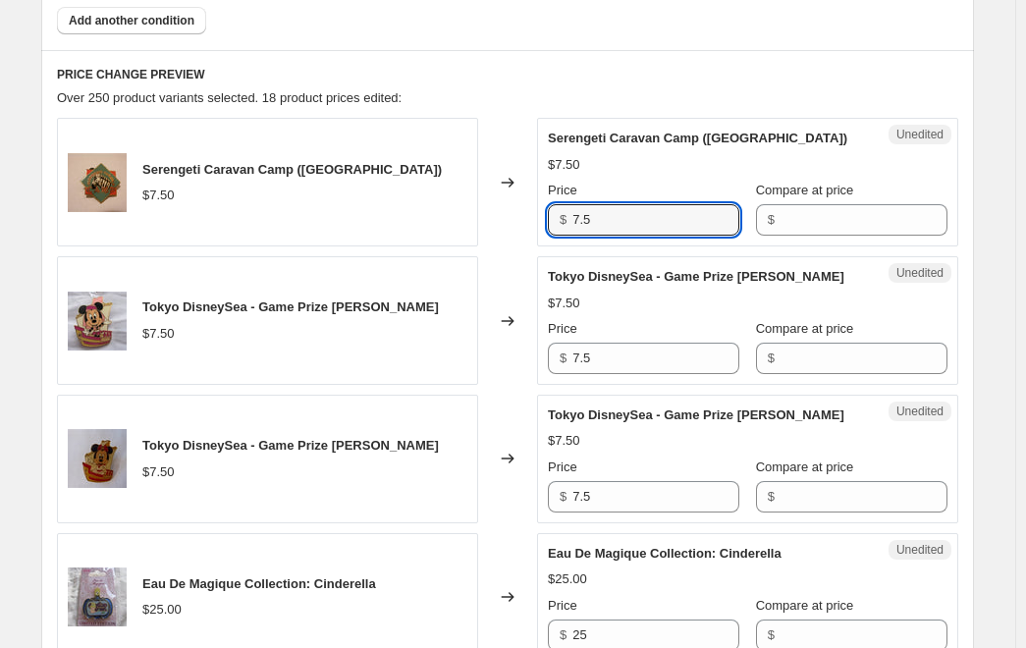
drag, startPoint x: 607, startPoint y: 223, endPoint x: 481, endPoint y: 199, distance: 127.9
click at [481, 199] on div "Serengeti Caravan Camp (Zebra) $7.50 Changed to Unedited Serengeti Caravan Camp…" at bounding box center [508, 182] width 902 height 129
click at [832, 217] on input "Compare at price" at bounding box center [864, 219] width 167 height 31
drag, startPoint x: 612, startPoint y: 225, endPoint x: 535, endPoint y: 220, distance: 76.8
click at [535, 220] on div "Serengeti Caravan Camp (Zebra) $7.50 Changed to Unedited Serengeti Caravan Camp…" at bounding box center [508, 182] width 902 height 129
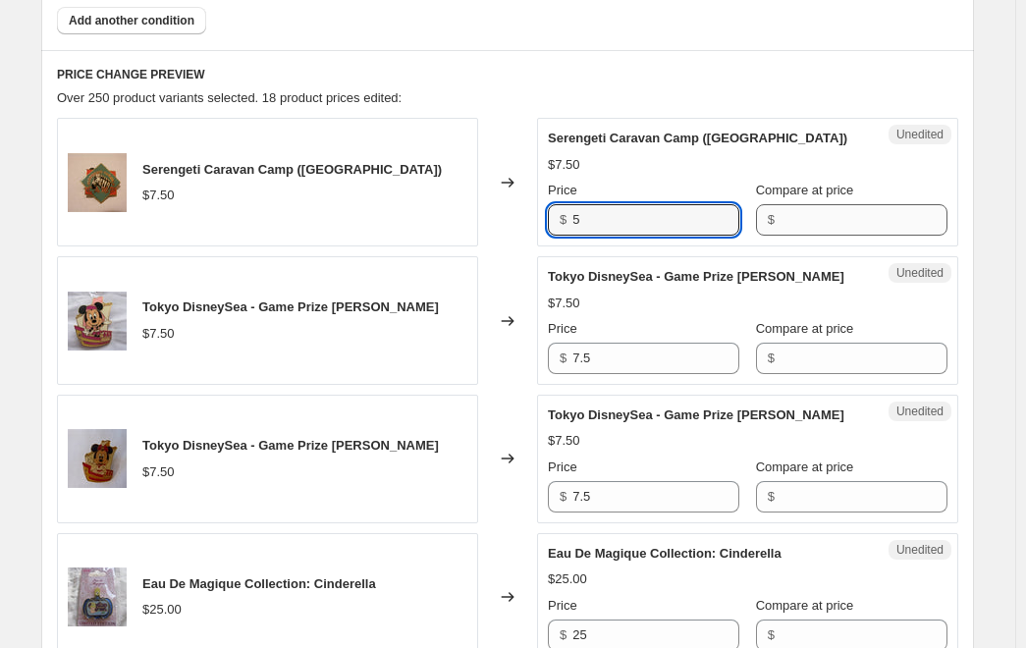
type input "5"
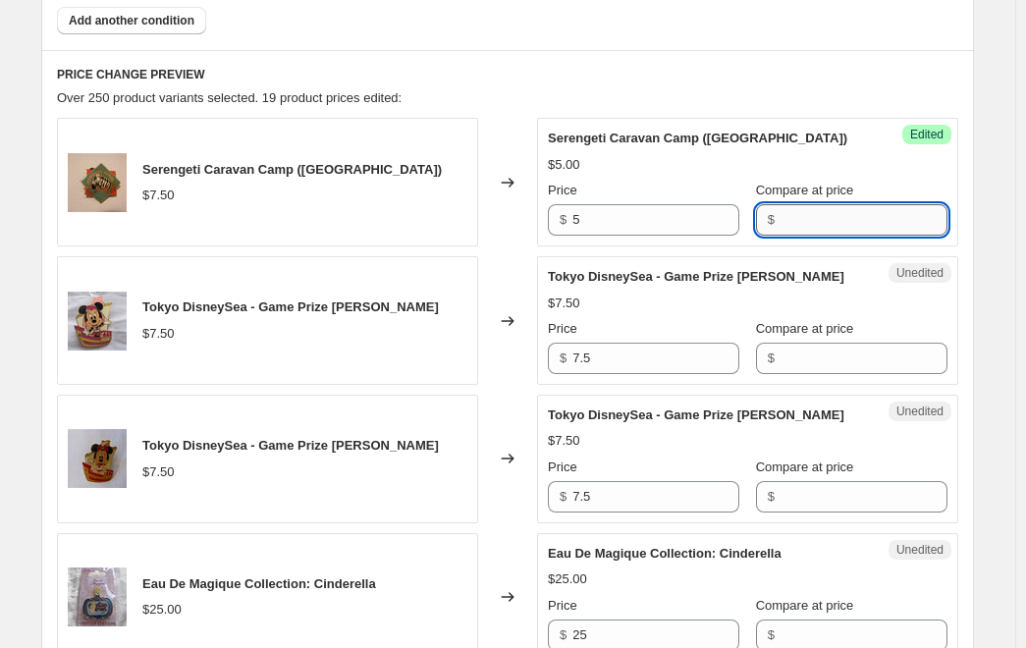
click at [805, 217] on input "Compare at price" at bounding box center [864, 219] width 167 height 31
type input "7.5"
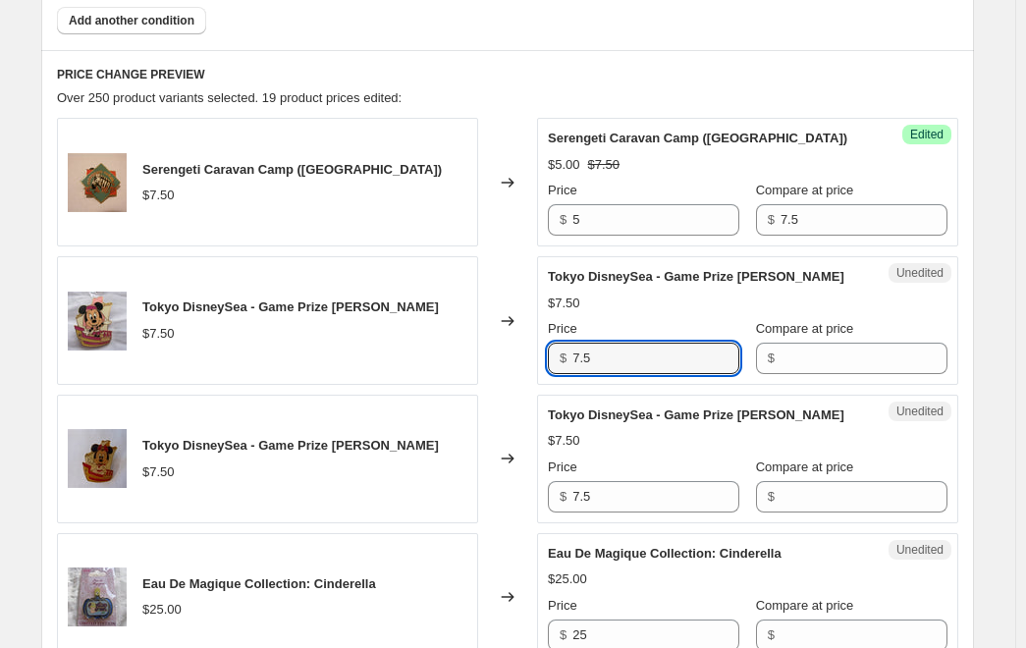
drag, startPoint x: 668, startPoint y: 360, endPoint x: 498, endPoint y: 350, distance: 170.3
click at [498, 350] on div "Tokyo DisneySea - Game Prize Minnie Sailing $7.50 Changed to Unedited Tokyo Dis…" at bounding box center [508, 320] width 902 height 129
type input "5"
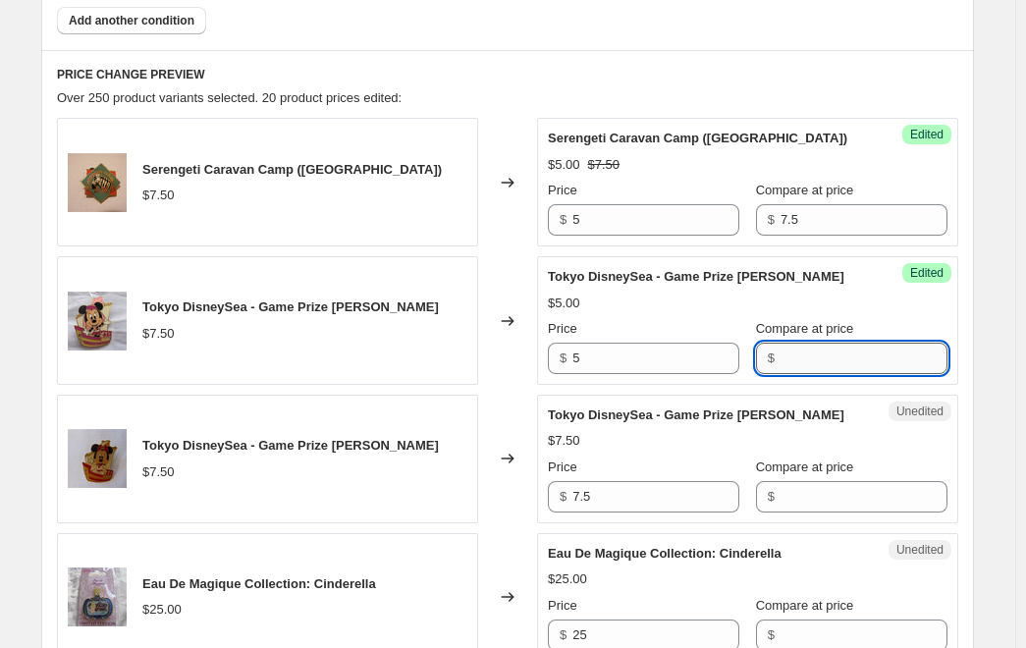
click at [821, 354] on input "Compare at price" at bounding box center [864, 358] width 167 height 31
type input "7.5"
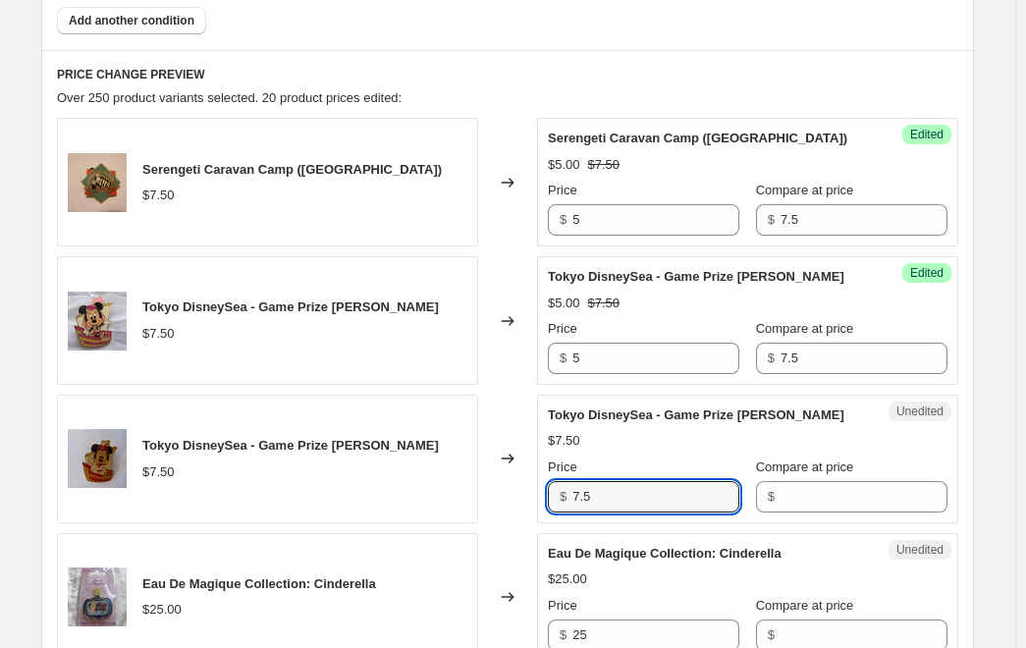
drag, startPoint x: 573, startPoint y: 495, endPoint x: 513, endPoint y: 495, distance: 59.9
click at [511, 495] on div "Tokyo DisneySea - Game Prize Mickey Sailing $7.50 Changed to Unedited Tokyo Dis…" at bounding box center [508, 459] width 902 height 129
type input "5"
click at [821, 499] on input "Compare at price" at bounding box center [864, 496] width 167 height 31
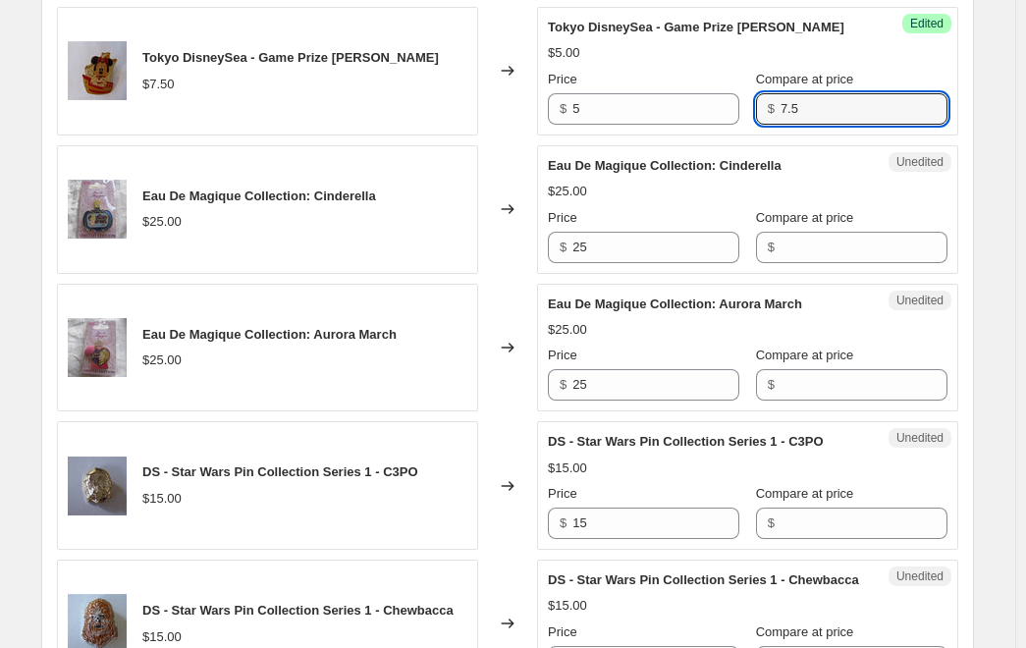
scroll to position [1277, 0]
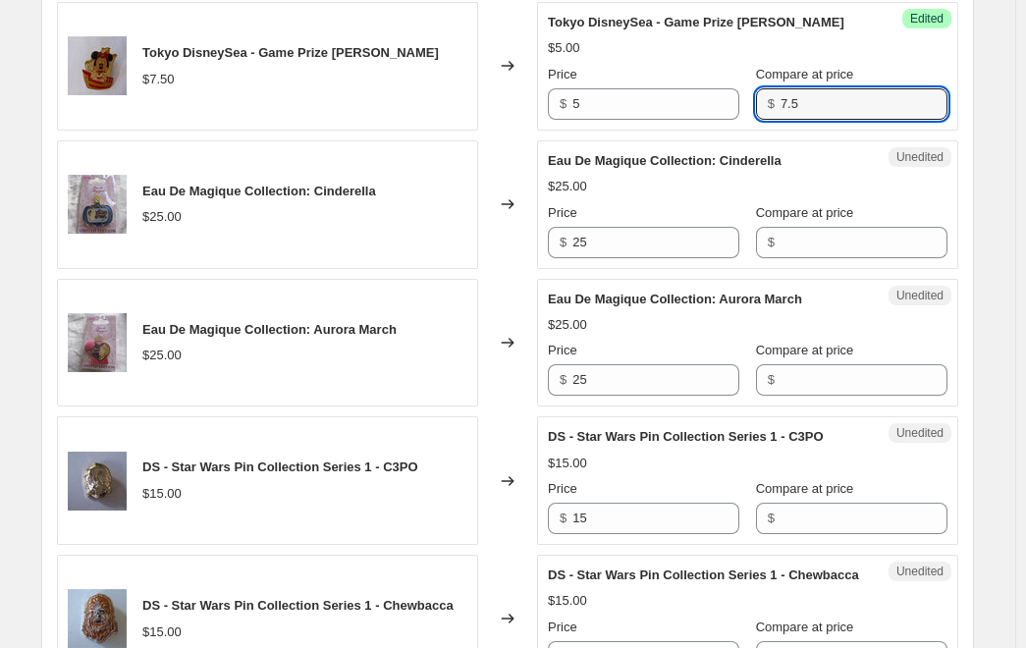
type input "7.5"
click at [525, 245] on div "Eau De Magique Collection: Cinderella $25.00 Changed to Unedited Eau De Magique…" at bounding box center [508, 204] width 902 height 129
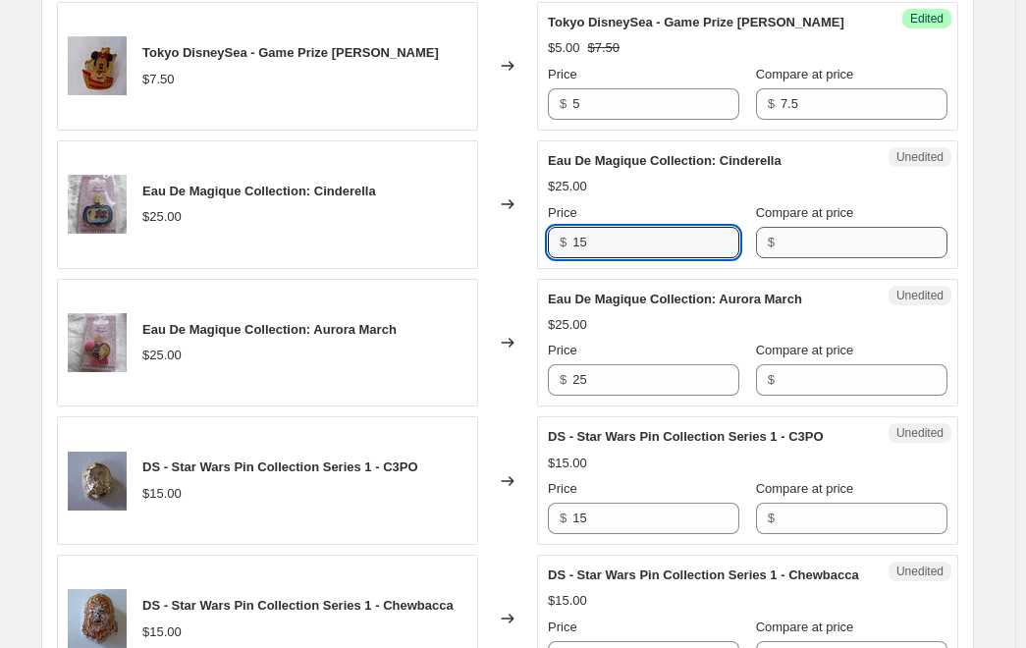
type input "15"
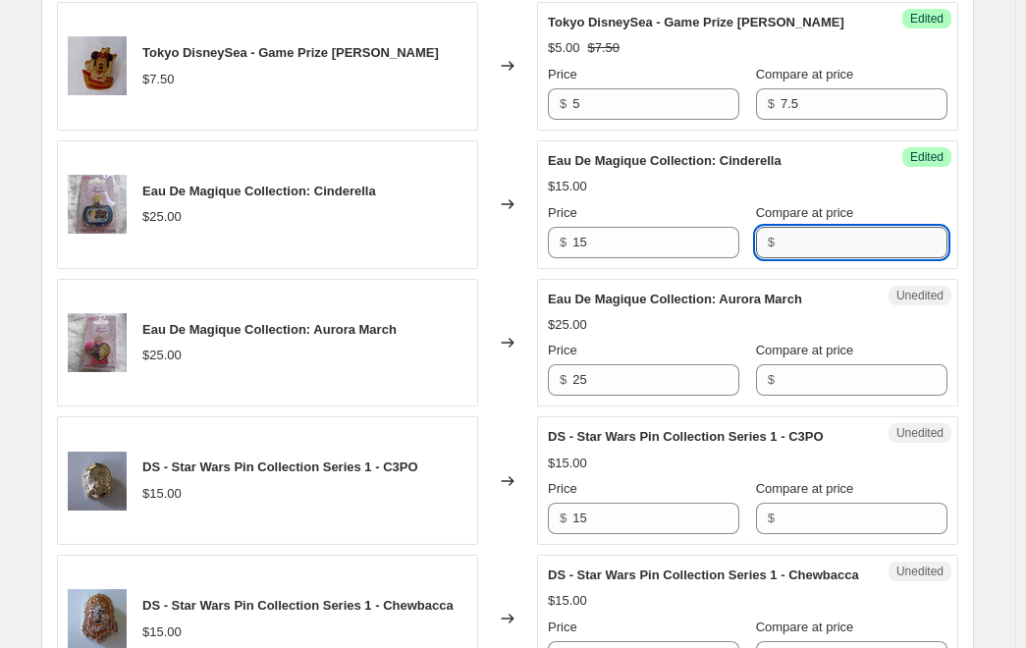
click at [808, 249] on input "Compare at price" at bounding box center [864, 242] width 167 height 31
type input "25"
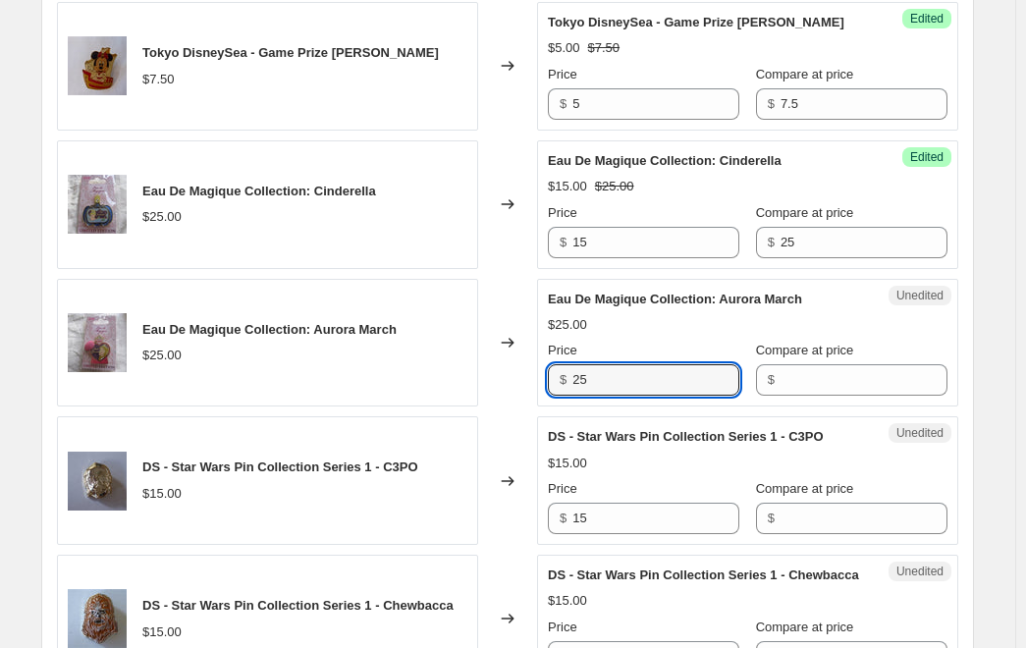
drag, startPoint x: 593, startPoint y: 374, endPoint x: 495, endPoint y: 364, distance: 98.7
click at [498, 364] on div "Eau De Magique Collection: Aurora March $25.00 Changed to Unedited Eau De Magiq…" at bounding box center [508, 343] width 902 height 129
type input "15"
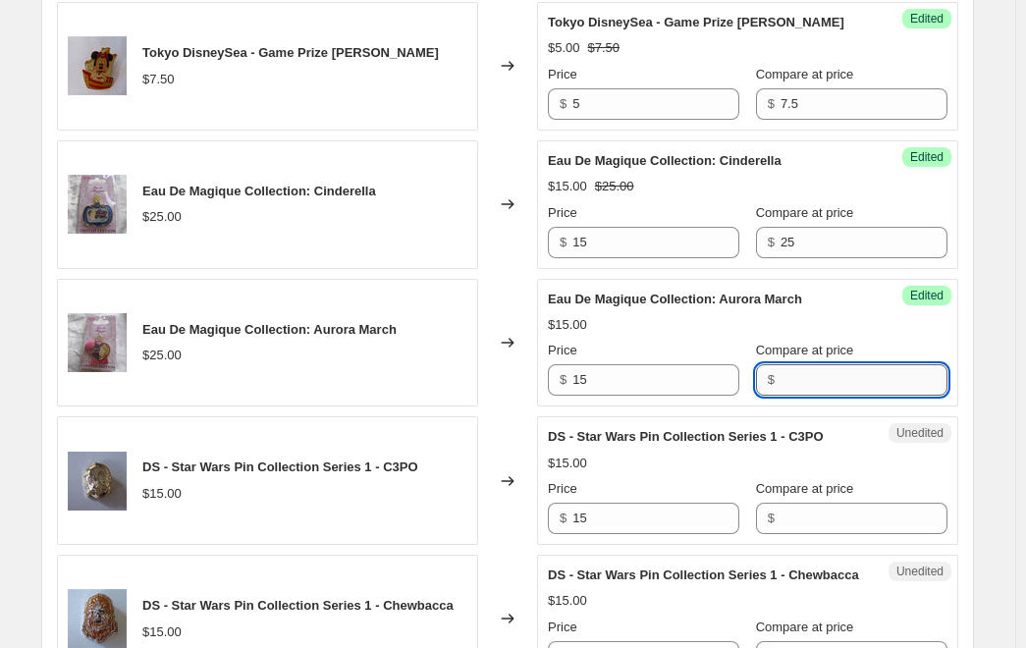
click at [823, 379] on input "Compare at price" at bounding box center [864, 379] width 167 height 31
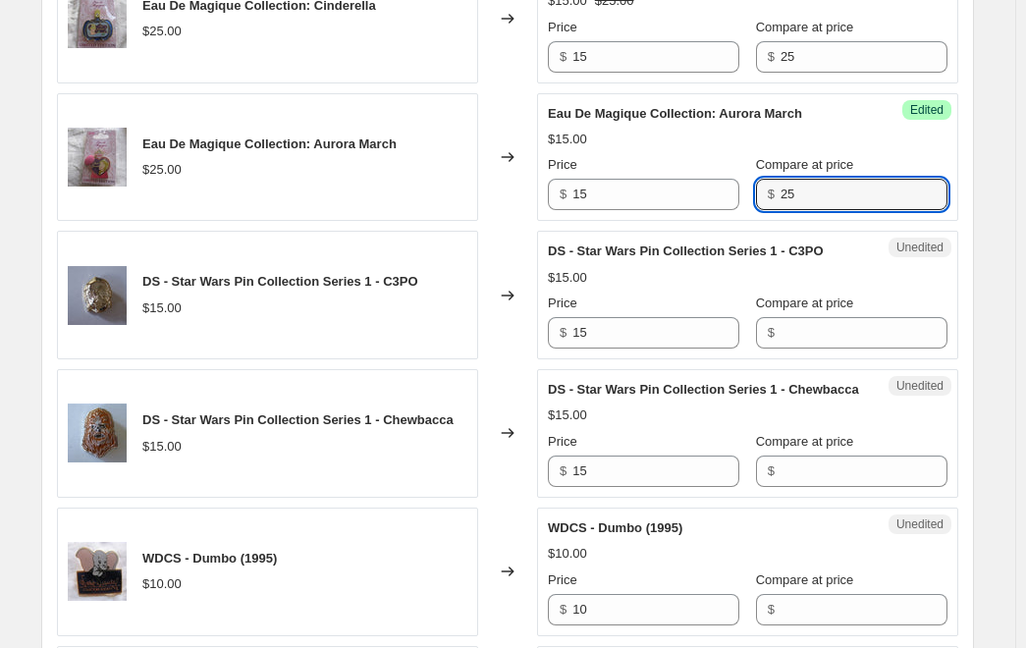
scroll to position [1473, 0]
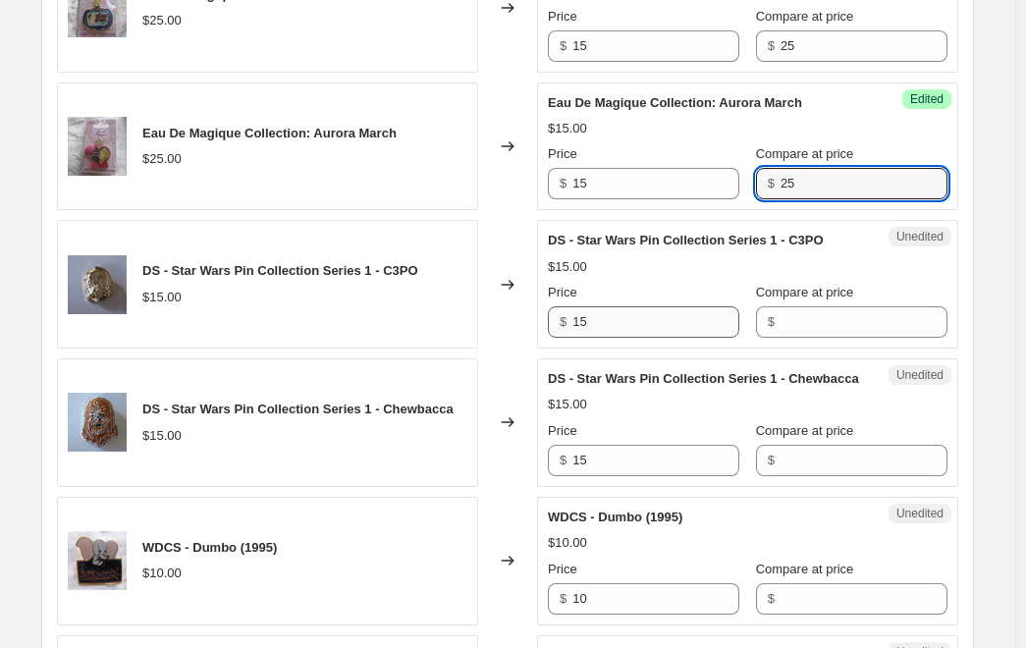
type input "25"
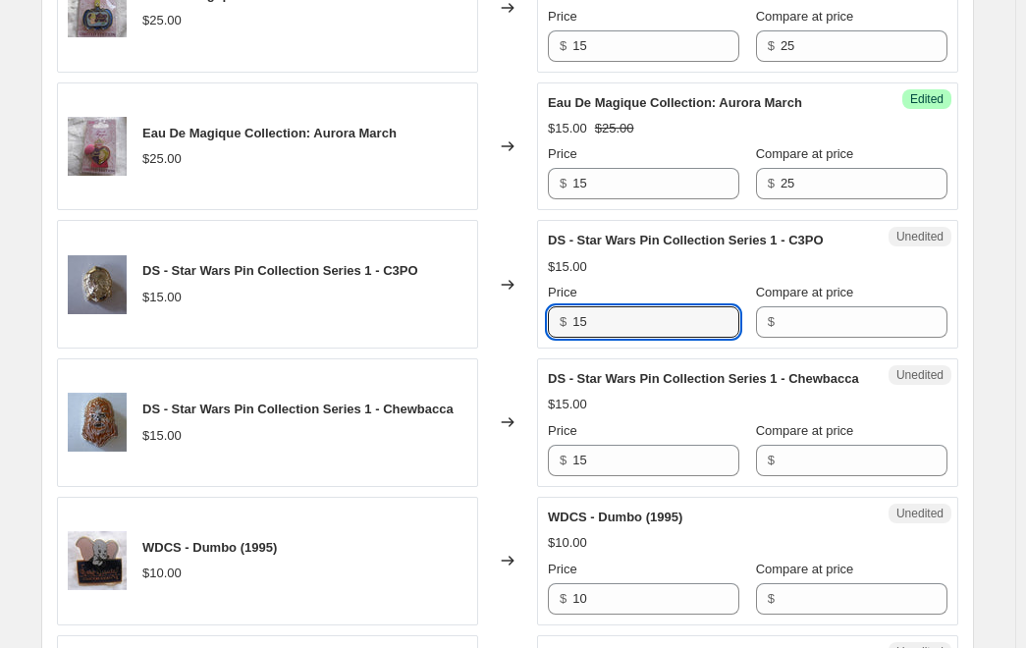
drag, startPoint x: 636, startPoint y: 328, endPoint x: 517, endPoint y: 323, distance: 119.0
click at [519, 320] on div "DS - Star Wars Pin Collection Series 1 - C3PO $15.00 Changed to Unedited DS - S…" at bounding box center [508, 284] width 902 height 129
type input "10"
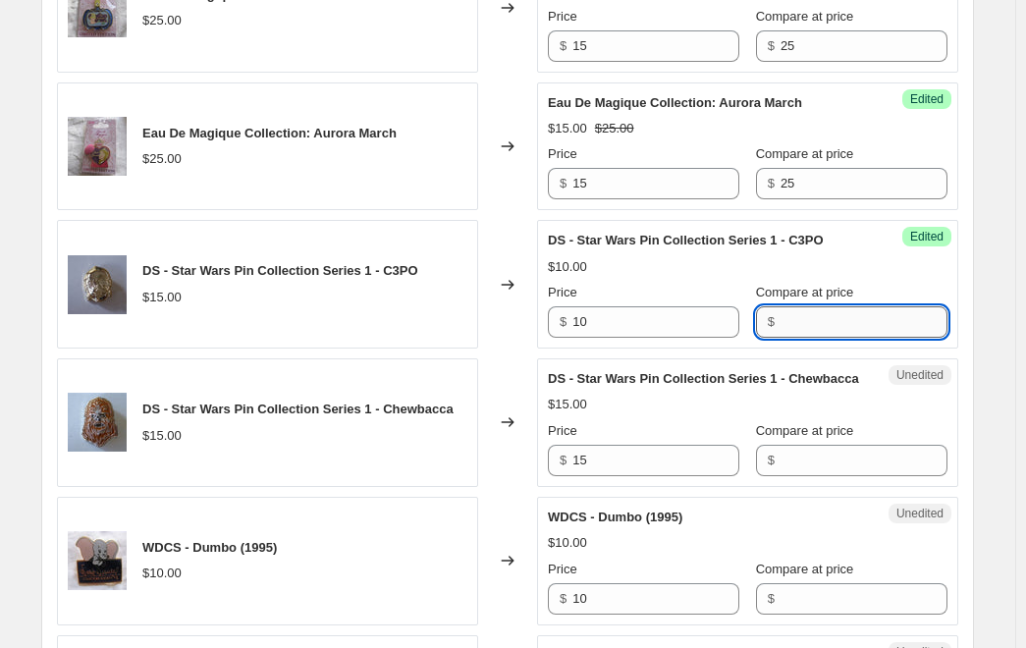
click at [805, 319] on input "Compare at price" at bounding box center [864, 321] width 167 height 31
type input "15"
drag, startPoint x: 615, startPoint y: 480, endPoint x: 503, endPoint y: 471, distance: 112.4
click at [503, 471] on div "DS - Star Wars Pin Collection Series 1 - Chewbacca $15.00 Changed to Unedited D…" at bounding box center [508, 423] width 902 height 129
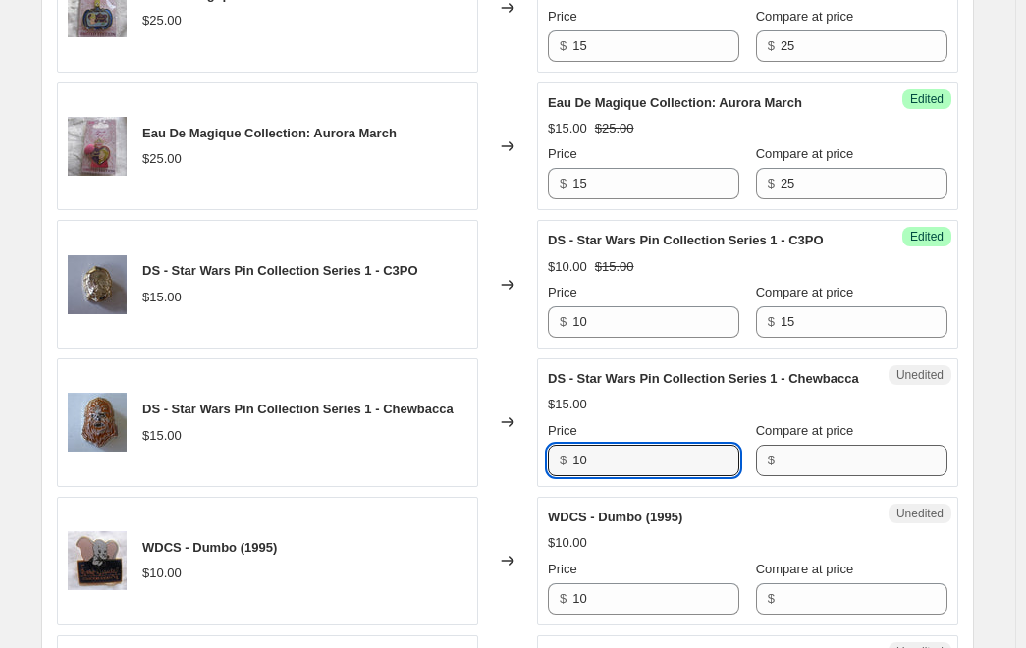
type input "10"
click at [815, 476] on input "Compare at price" at bounding box center [864, 460] width 167 height 31
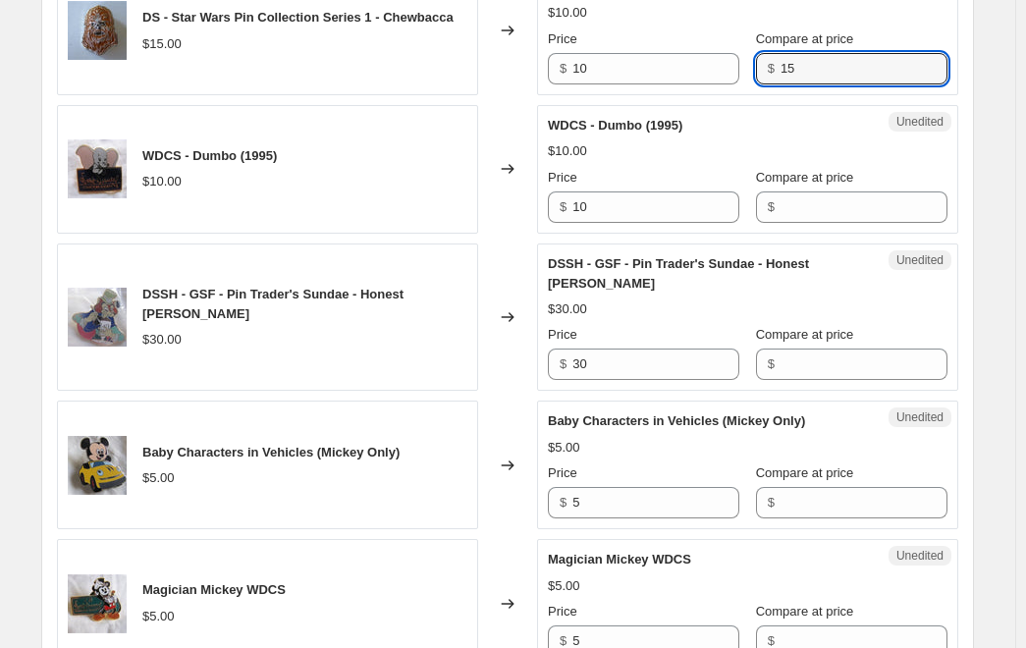
scroll to position [1866, 0]
type input "15"
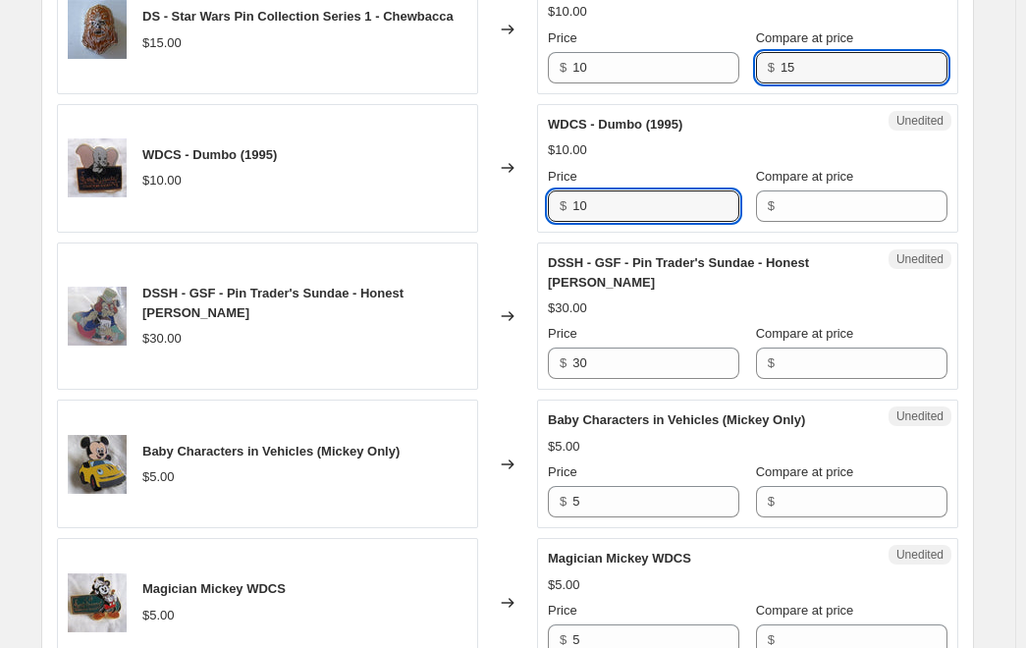
drag, startPoint x: 609, startPoint y: 228, endPoint x: 483, endPoint y: 207, distance: 127.4
click at [497, 209] on div "WDCS - Dumbo (1995) $10.00 Changed to Unedited WDCS - Dumbo (1995) $10.00 Price…" at bounding box center [508, 168] width 902 height 129
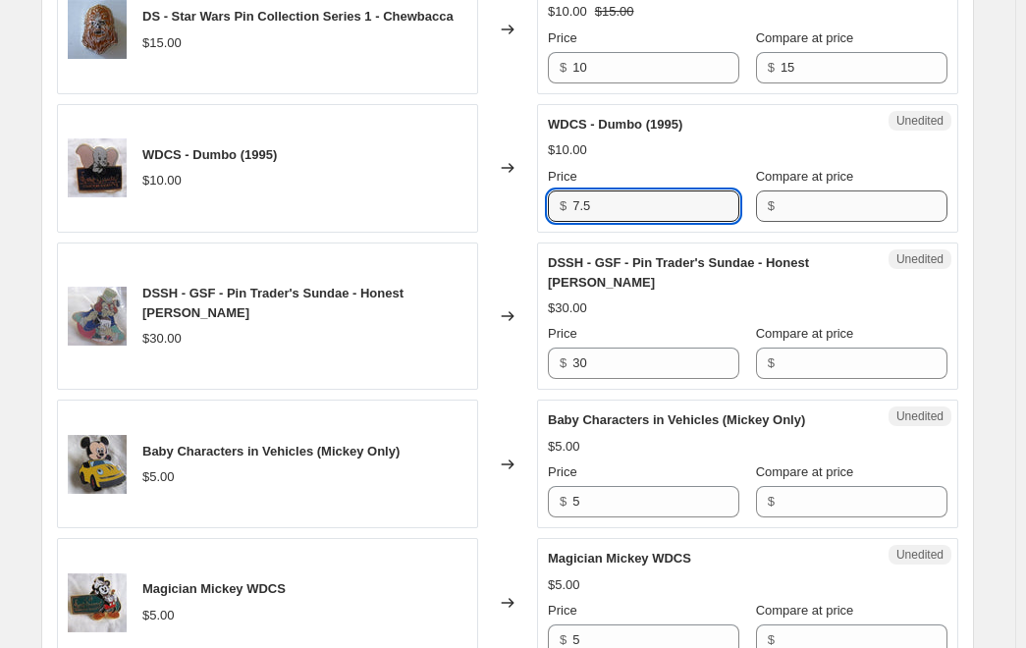
type input "7.5"
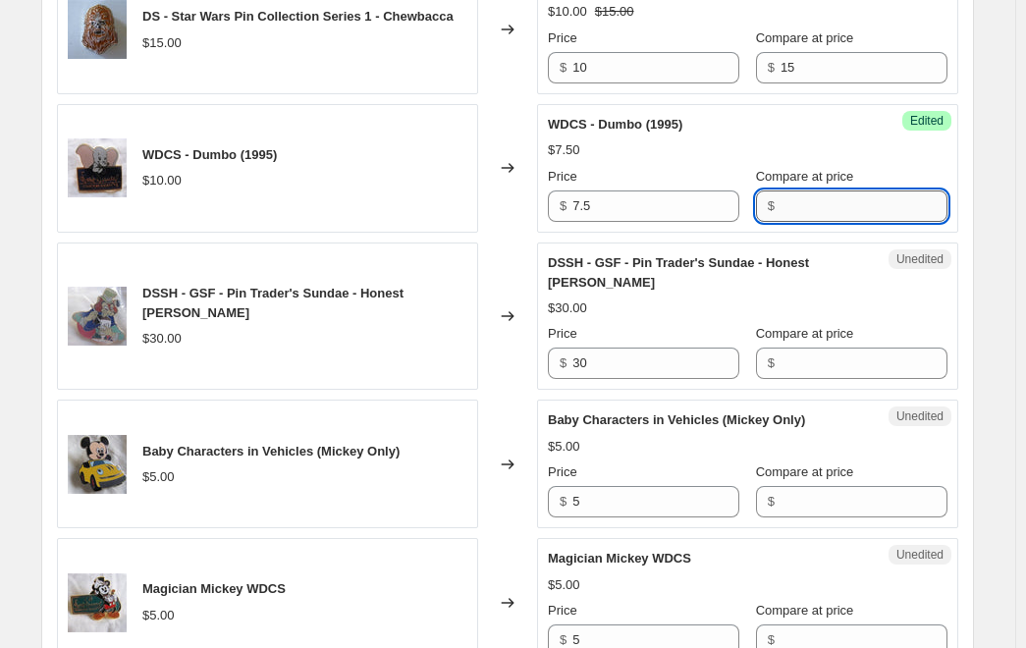
click at [796, 222] on input "Compare at price" at bounding box center [864, 206] width 167 height 31
type input "10"
drag, startPoint x: 637, startPoint y: 384, endPoint x: 517, endPoint y: 377, distance: 120.0
click at [520, 374] on div "DSSH - GSF - Pin Trader's Sundae - Honest John - GWP $30.00 Changed to Unedited…" at bounding box center [508, 317] width 902 height 148
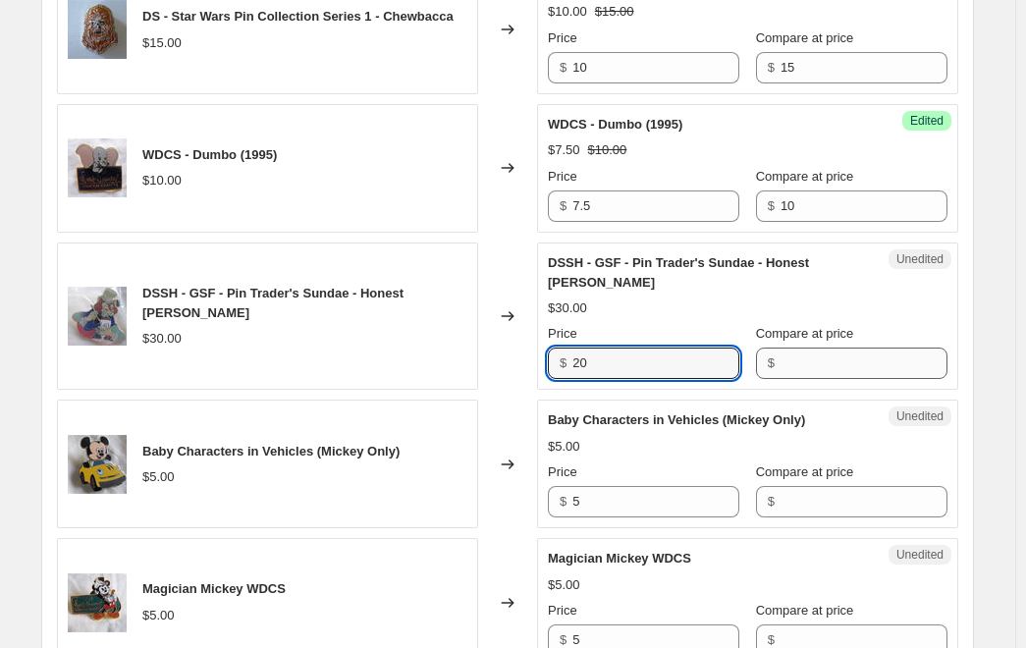
type input "20"
click at [827, 373] on input "Compare at price" at bounding box center [864, 363] width 167 height 31
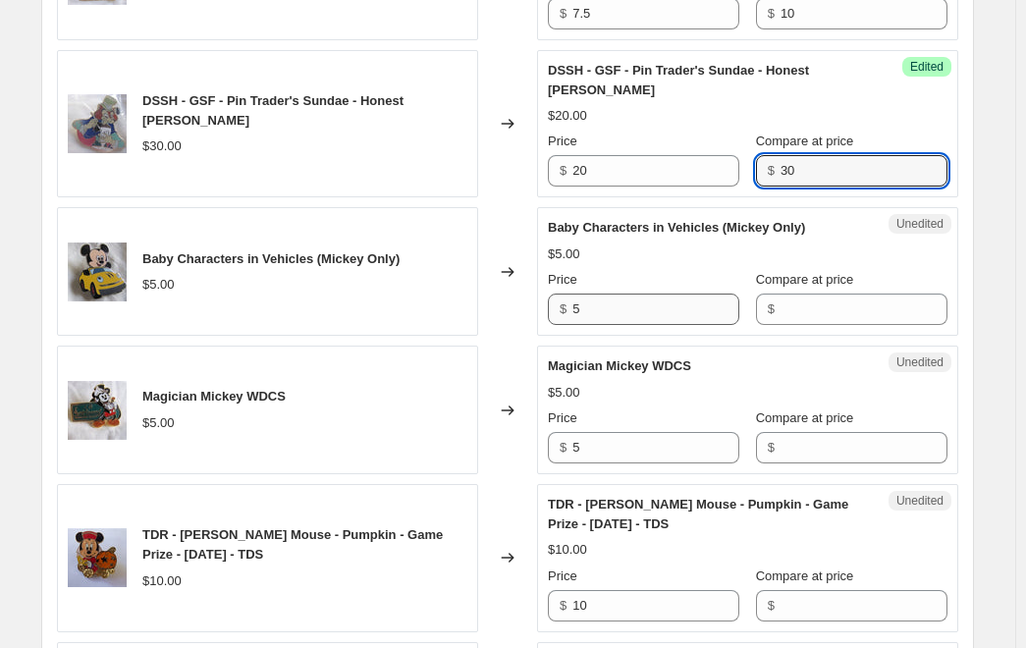
scroll to position [2063, 0]
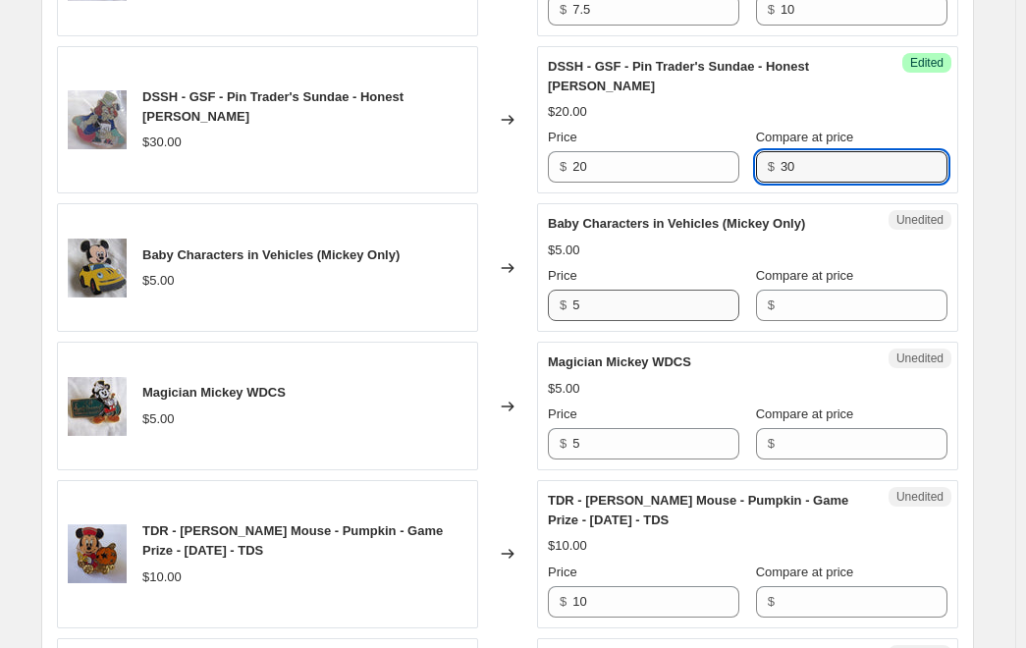
type input "30"
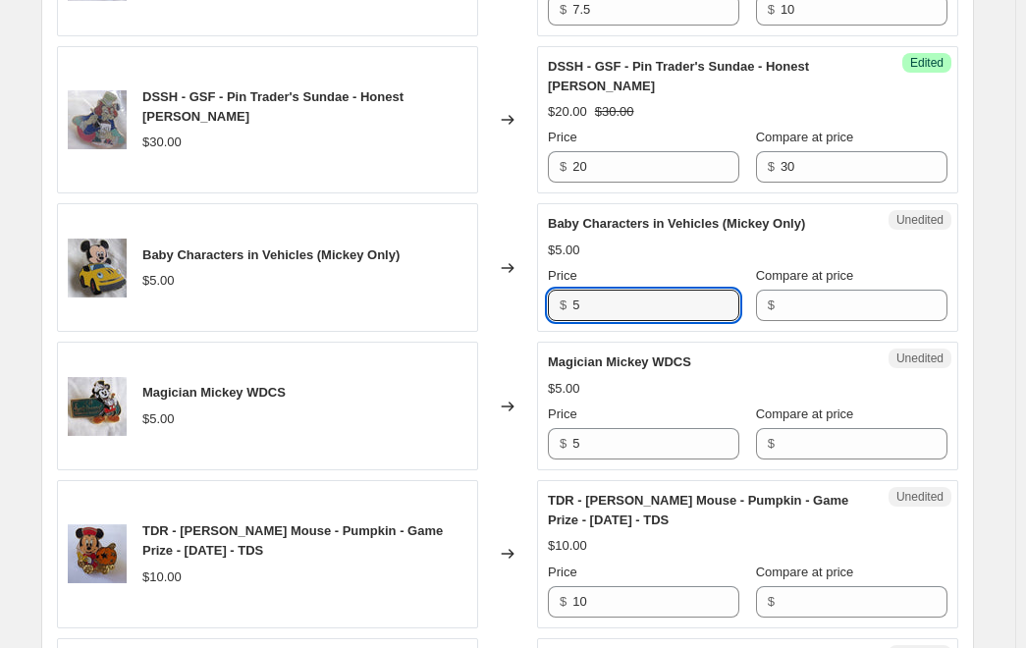
drag, startPoint x: 605, startPoint y: 329, endPoint x: 509, endPoint y: 334, distance: 96.4
click at [510, 332] on div "Baby Characters in Vehicles (Mickey Only) $5.00 Changed to Unedited Baby Charac…" at bounding box center [508, 267] width 902 height 129
click at [1004, 255] on div "Sale. This page is ready Sale Info Scheduled Copy to new job Delete job More ac…" at bounding box center [508, 250] width 1016 height 4626
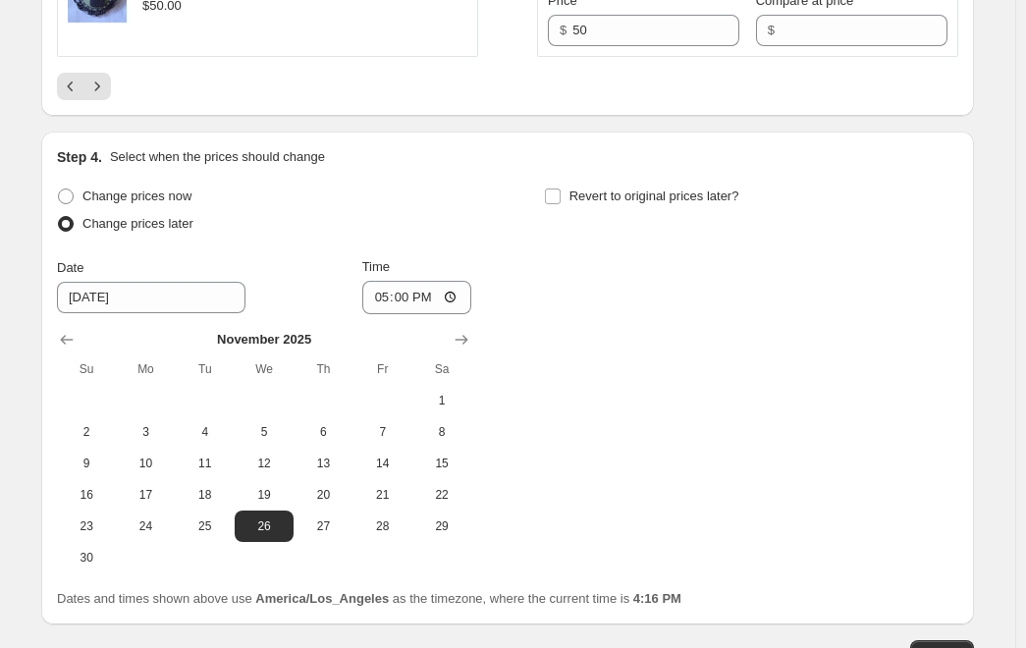
scroll to position [3978, 0]
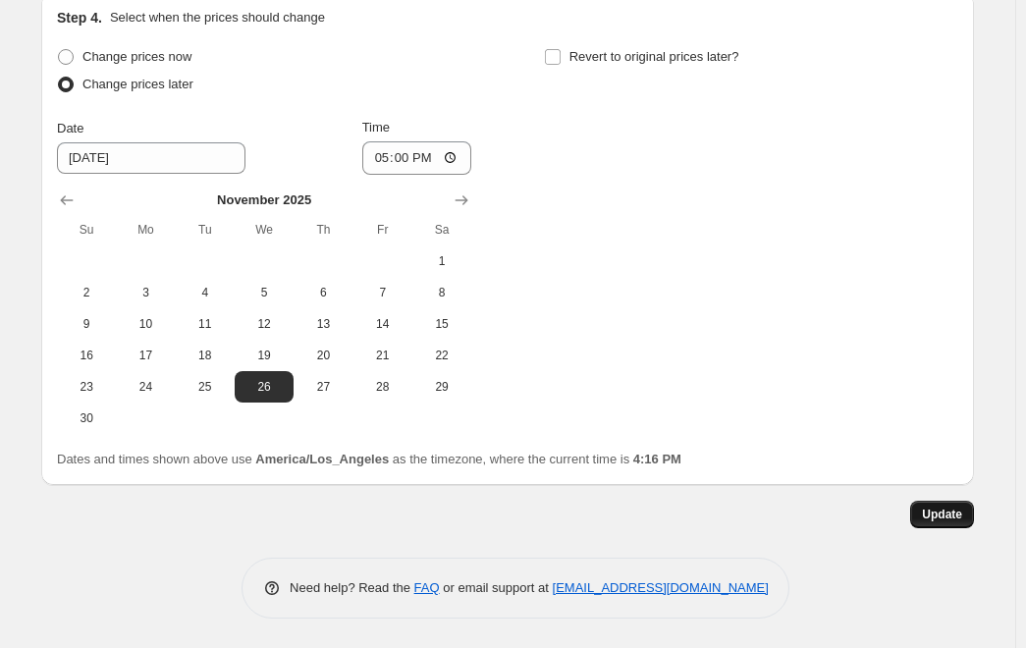
click at [940, 516] on span "Update" at bounding box center [942, 515] width 40 height 16
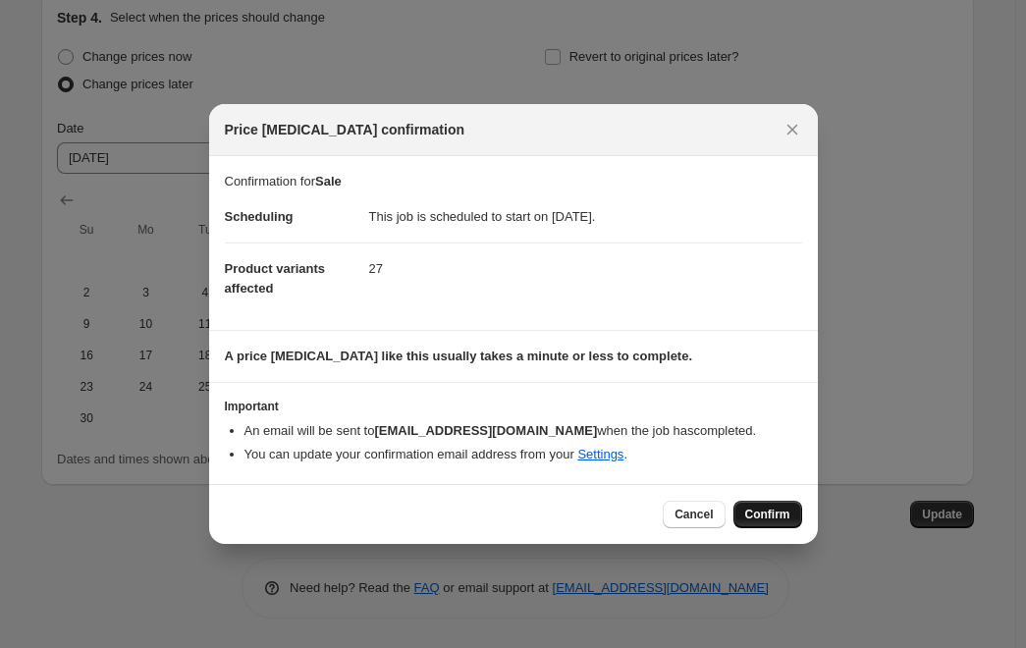
click at [775, 523] on button "Confirm" at bounding box center [768, 515] width 69 height 28
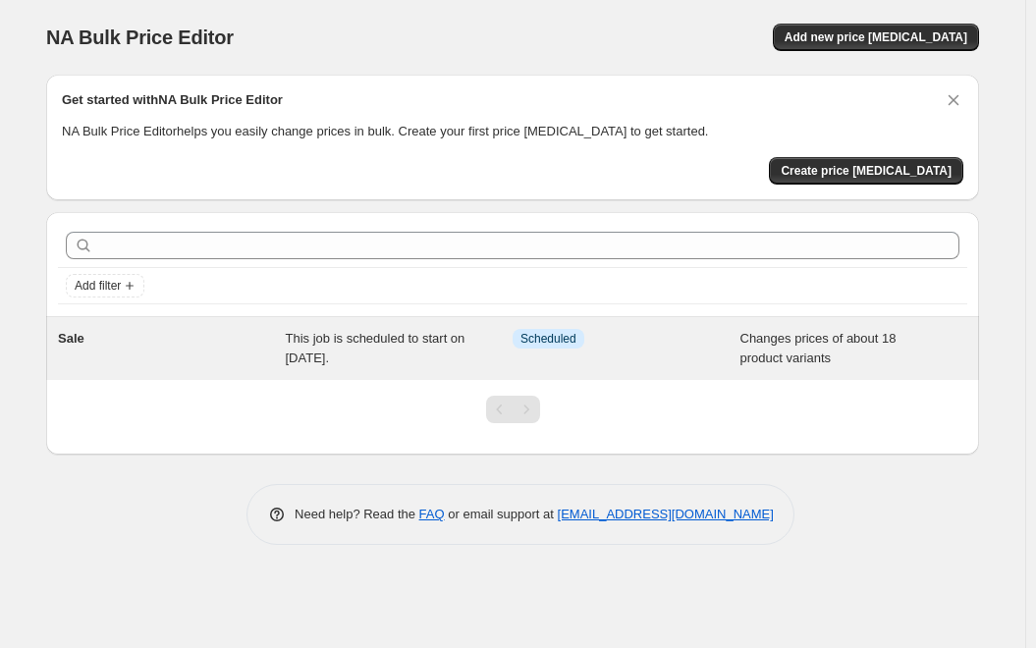
click at [370, 346] on span "This job is scheduled to start on November 26, 2025." at bounding box center [376, 348] width 180 height 34
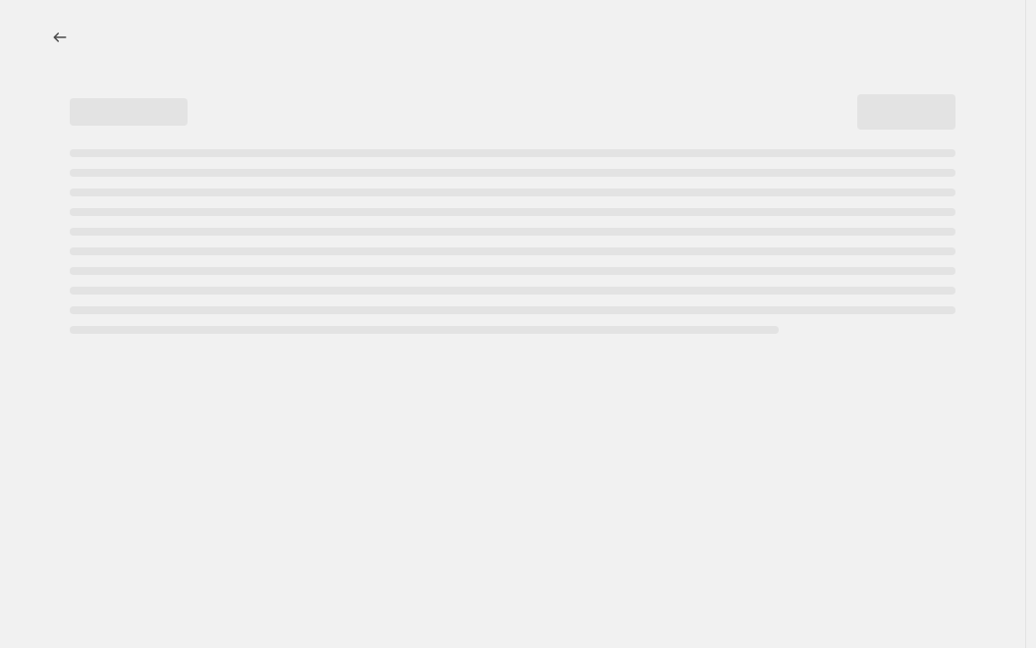
select select "product_status"
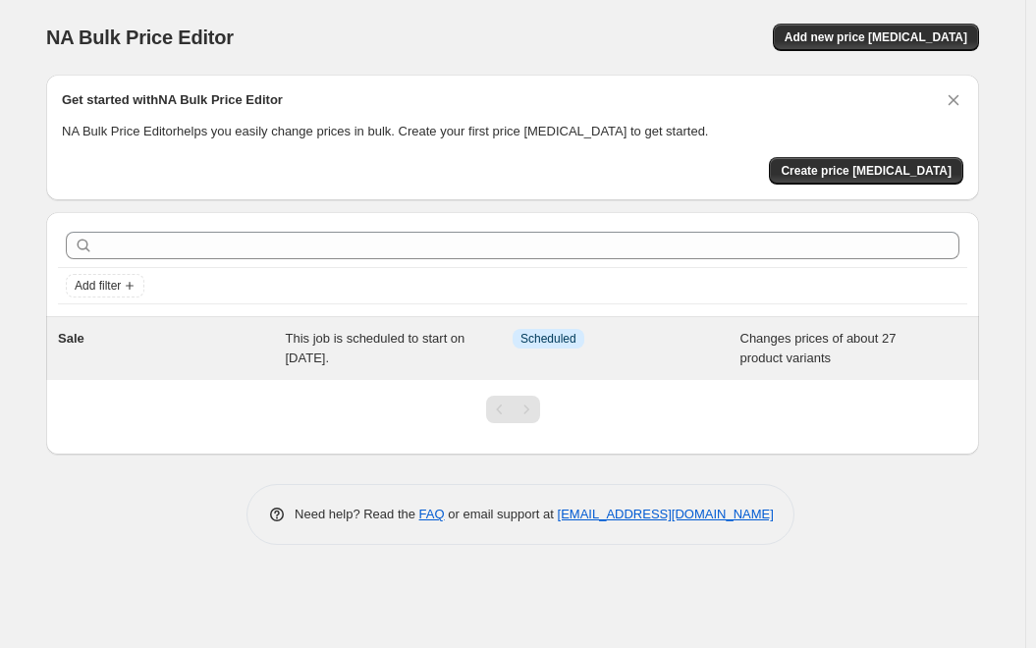
click at [331, 349] on span "This job is scheduled to start on November 26, 2025." at bounding box center [376, 348] width 180 height 34
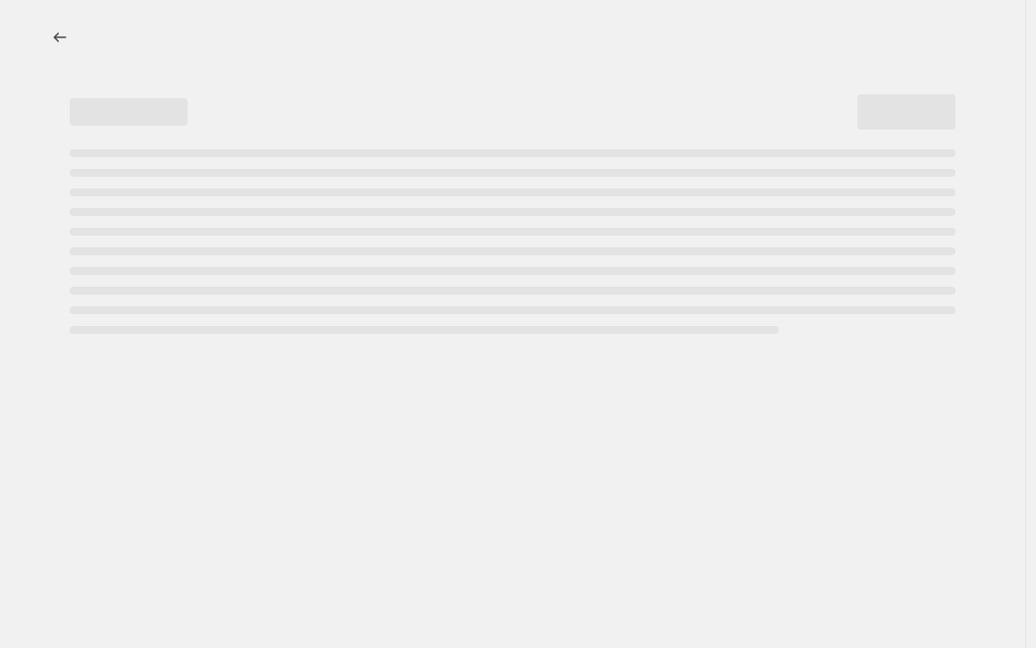
select select "product_status"
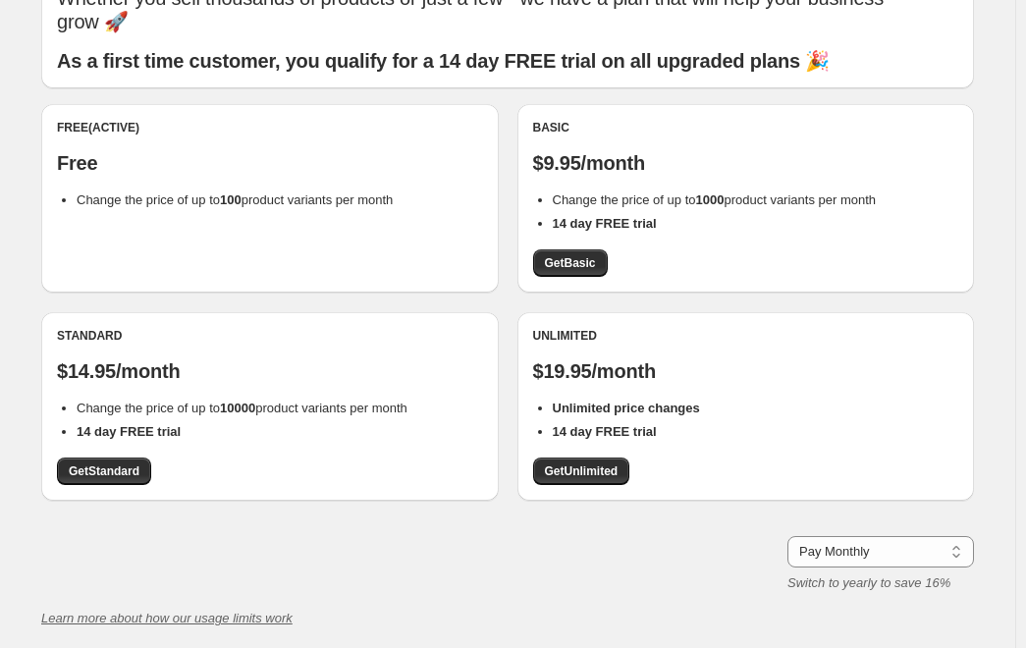
scroll to position [279, 0]
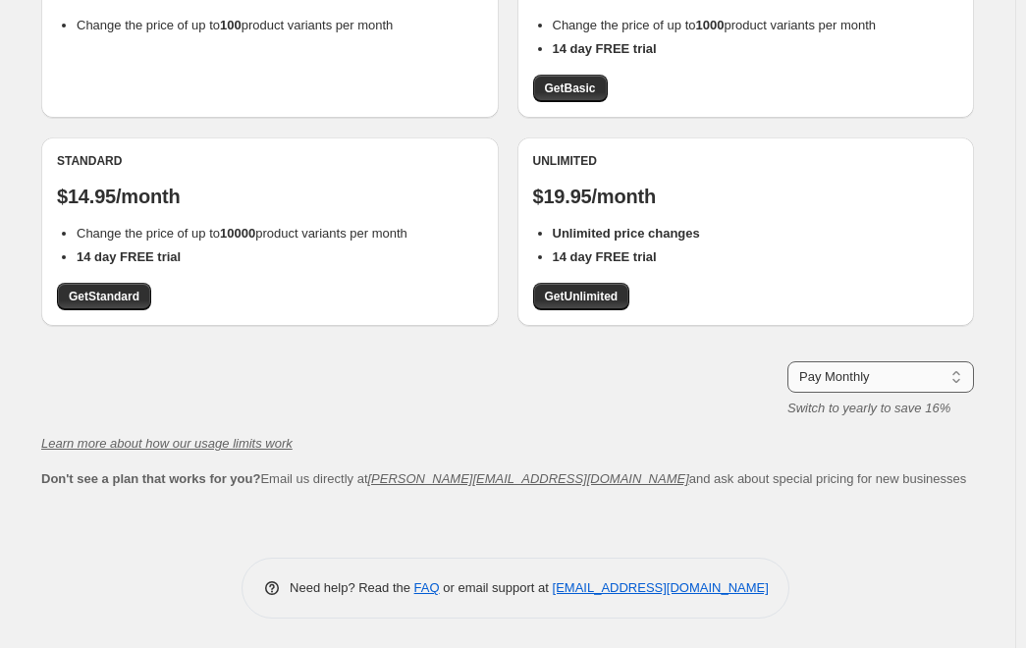
click at [920, 376] on select "Pay Monthly Pay Yearly (Save 16%)" at bounding box center [881, 376] width 187 height 31
click at [793, 387] on select "Pay Monthly Pay Yearly (Save 16%)" at bounding box center [881, 376] width 187 height 31
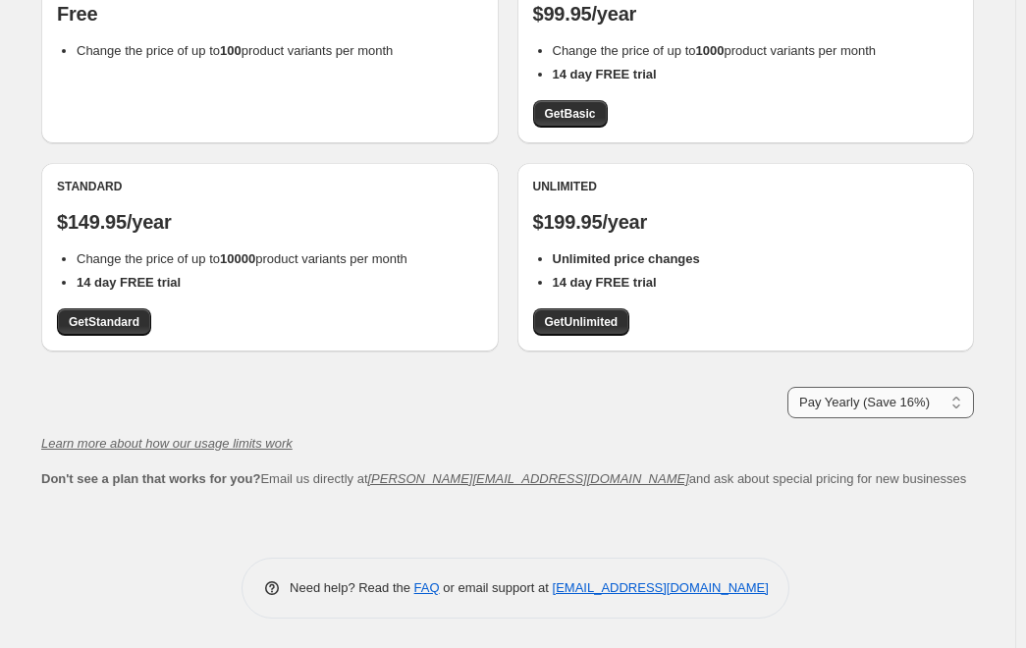
click at [851, 412] on select "Pay Monthly Pay Yearly (Save 16%)" at bounding box center [881, 402] width 187 height 31
click at [793, 387] on select "Pay Monthly Pay Yearly (Save 16%)" at bounding box center [881, 402] width 187 height 31
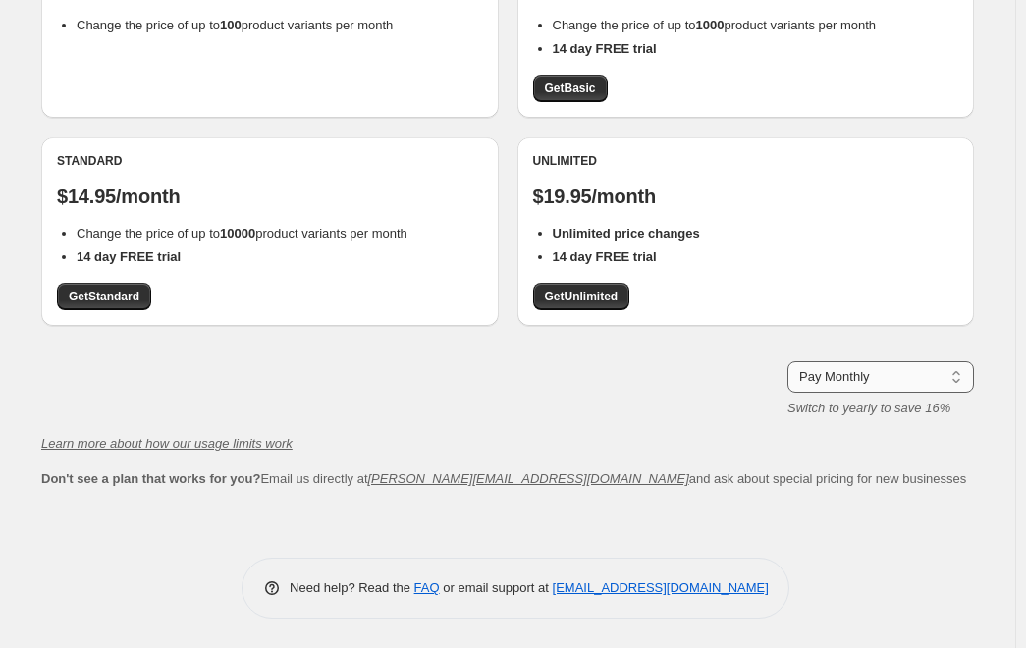
click at [880, 377] on select "Pay Monthly Pay Yearly (Save 16%)" at bounding box center [881, 376] width 187 height 31
select select "year"
click at [793, 387] on select "Pay Monthly Pay Yearly (Save 16%)" at bounding box center [881, 376] width 187 height 31
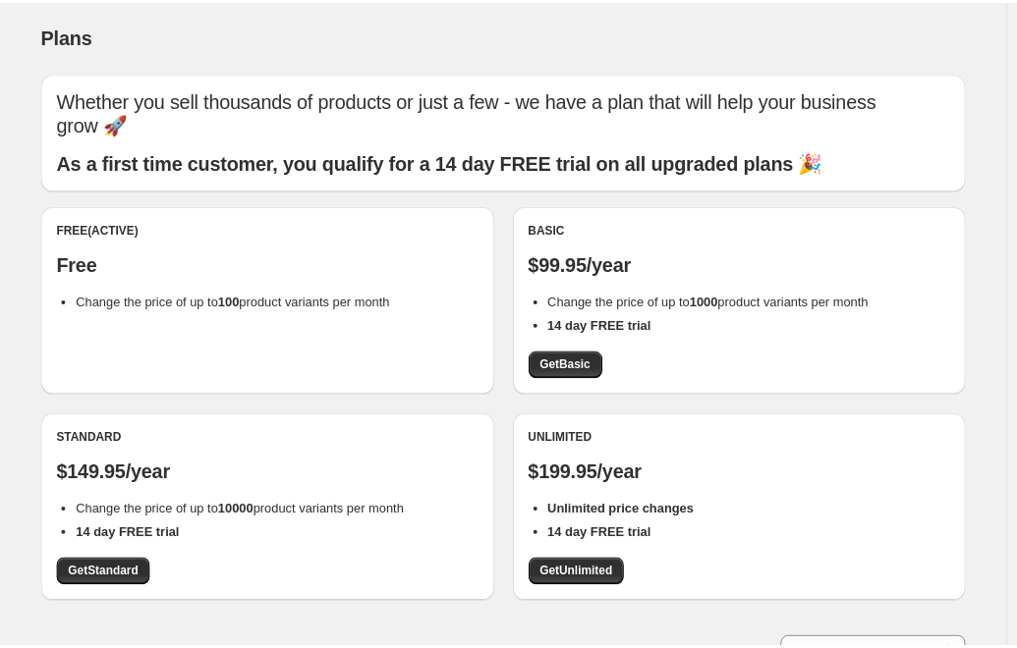
scroll to position [0, 0]
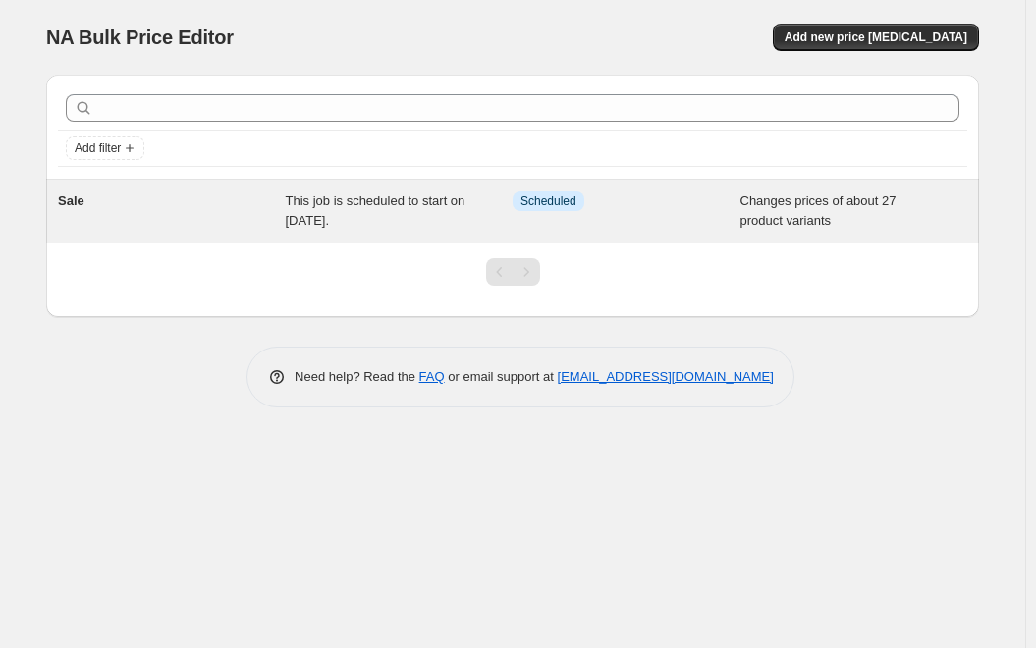
click at [576, 208] on span "Info Scheduled" at bounding box center [549, 202] width 72 height 20
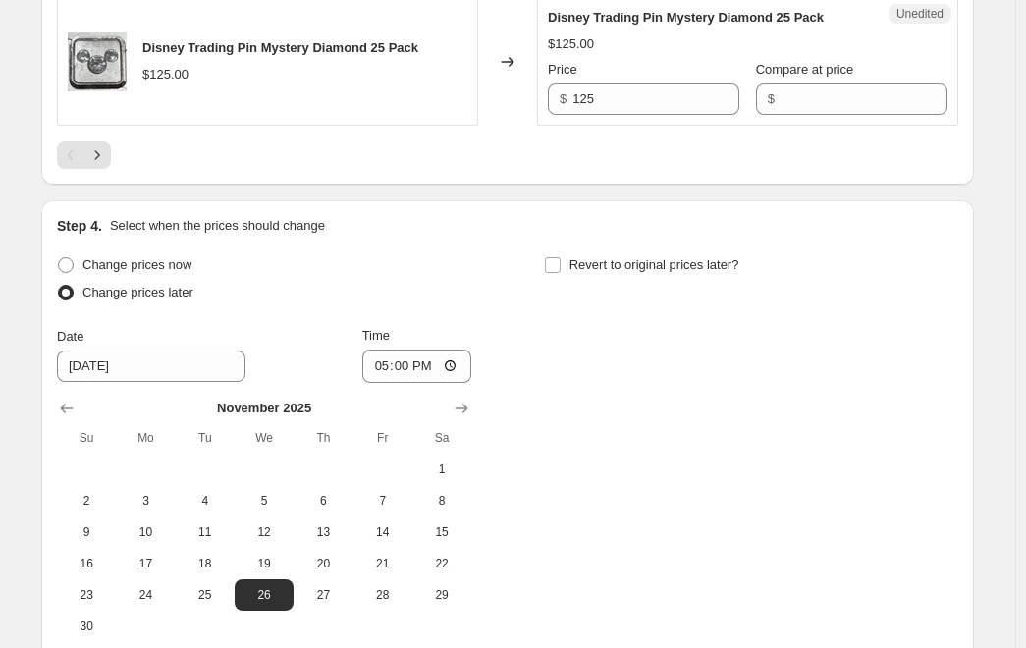
scroll to position [3939, 0]
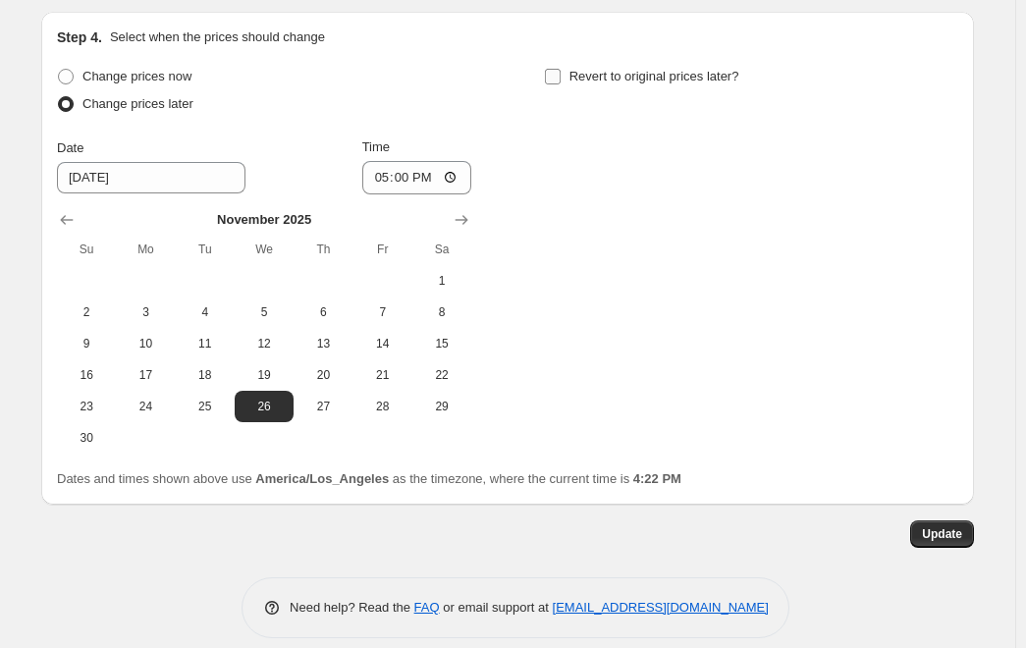
click at [561, 69] on input "Revert to original prices later?" at bounding box center [553, 77] width 16 height 16
checkbox input "true"
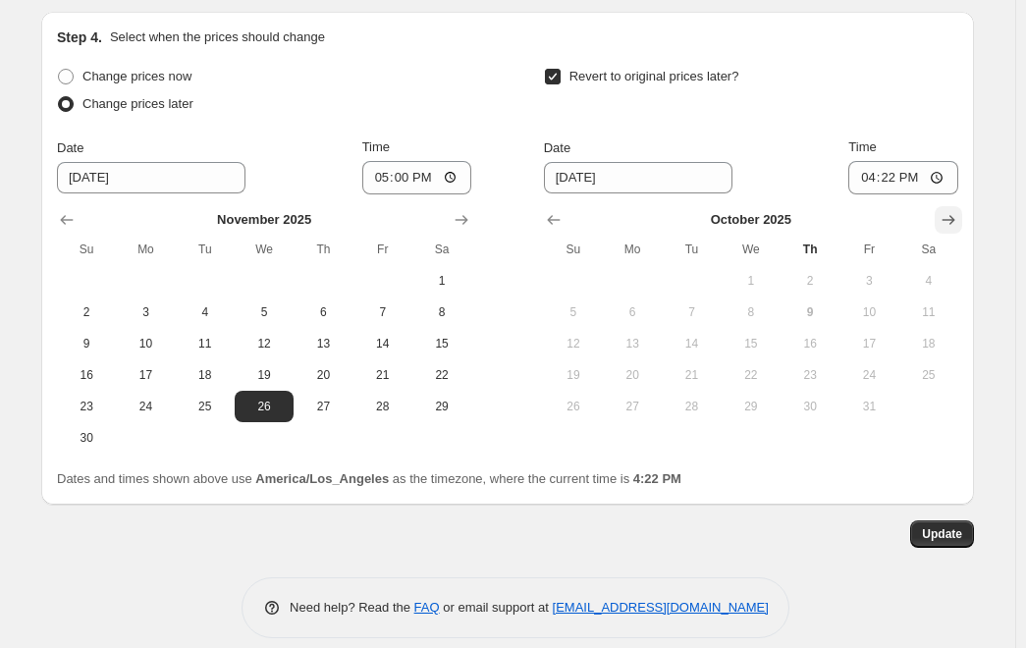
click at [954, 210] on icon "Show next month, November 2025" at bounding box center [949, 220] width 20 height 20
click at [957, 210] on icon "Show next month, December 2025" at bounding box center [949, 220] width 20 height 20
click at [555, 215] on icon "Show previous month, November 2025" at bounding box center [553, 220] width 13 height 10
click at [959, 210] on icon "Show next month, December 2025" at bounding box center [949, 220] width 20 height 20
click at [745, 273] on span "3" at bounding box center [751, 281] width 43 height 16
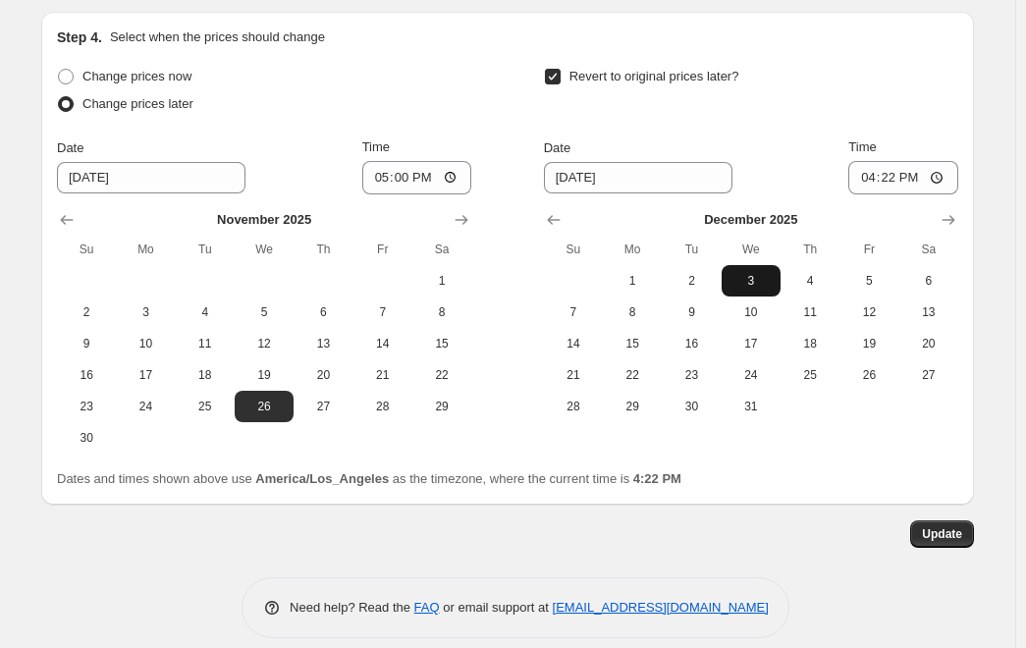
type input "12/3/2025"
click at [948, 161] on input "16:22" at bounding box center [904, 177] width 110 height 33
type input "00:00"
click at [952, 526] on span "Update" at bounding box center [942, 534] width 40 height 16
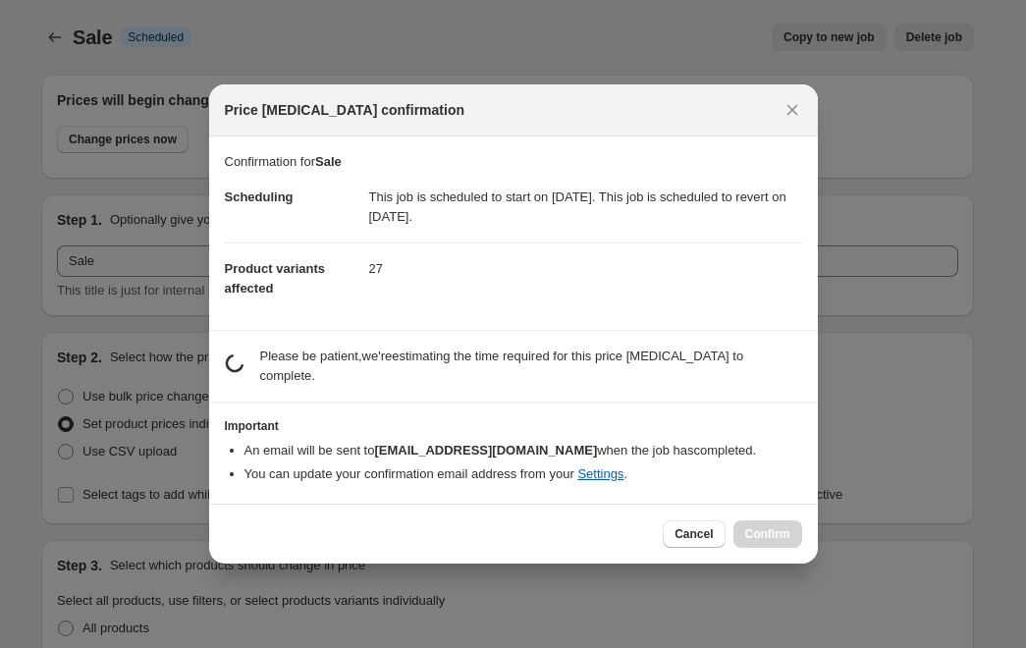
scroll to position [0, 0]
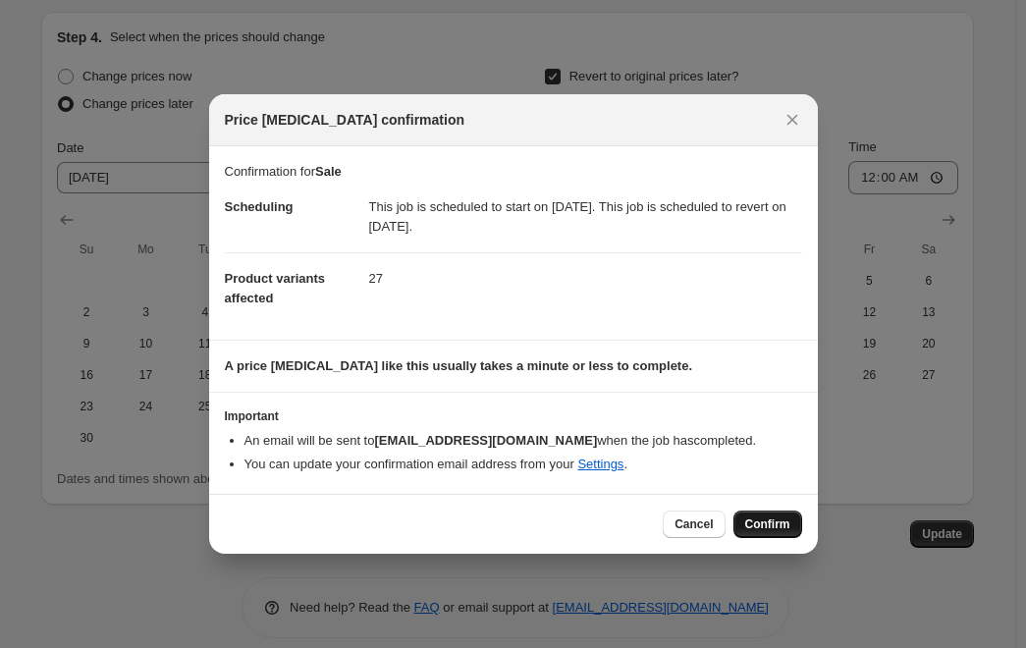
click at [777, 528] on span "Confirm" at bounding box center [768, 525] width 45 height 16
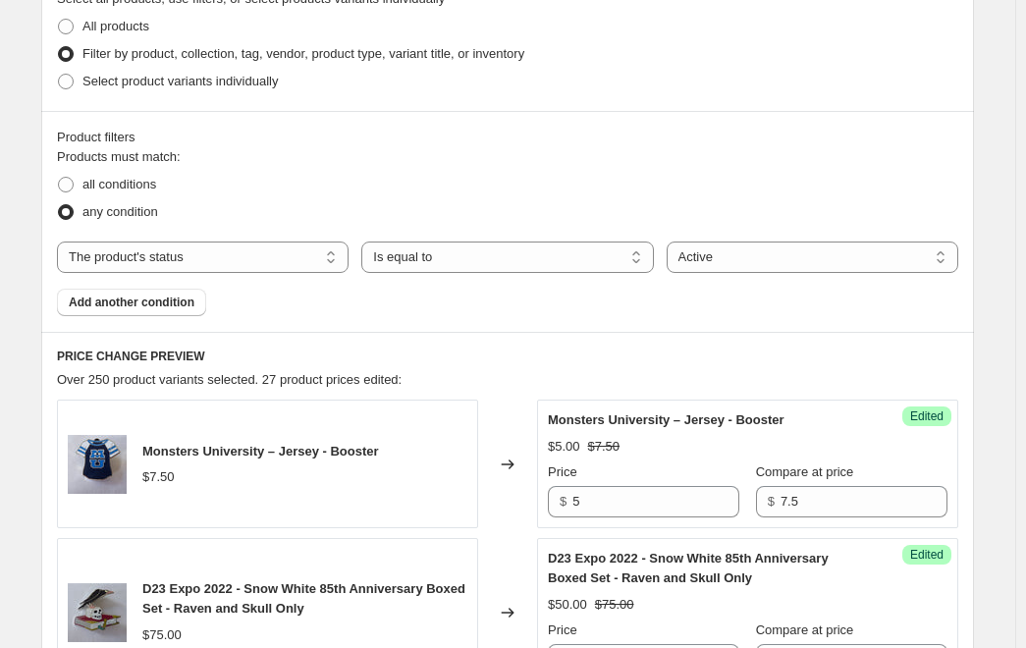
scroll to position [599, 0]
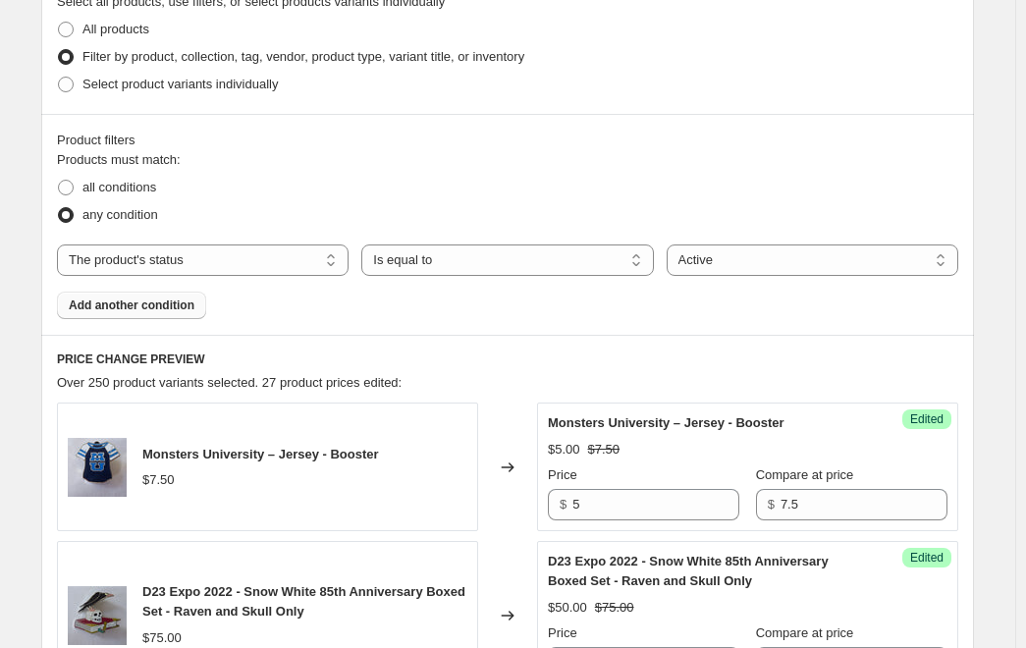
click at [127, 313] on button "Add another condition" at bounding box center [131, 306] width 149 height 28
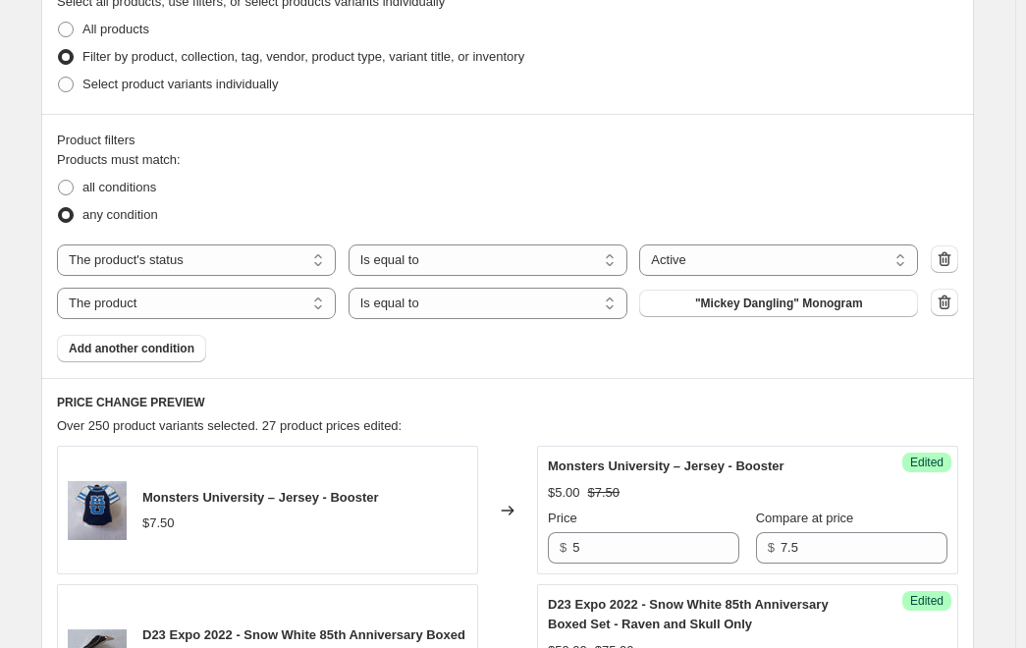
drag, startPoint x: 198, startPoint y: 297, endPoint x: 215, endPoint y: 279, distance: 24.3
click at [198, 297] on select "The product The product's collection The product's tag The product's vendor The…" at bounding box center [196, 303] width 279 height 31
click at [412, 361] on div "Products must match: all conditions any condition The product The product's col…" at bounding box center [508, 256] width 902 height 212
click at [147, 299] on select "The product The product's collection The product's tag The product's vendor The…" at bounding box center [196, 303] width 279 height 31
click at [421, 313] on select "Is equal to Is not equal to" at bounding box center [488, 303] width 279 height 31
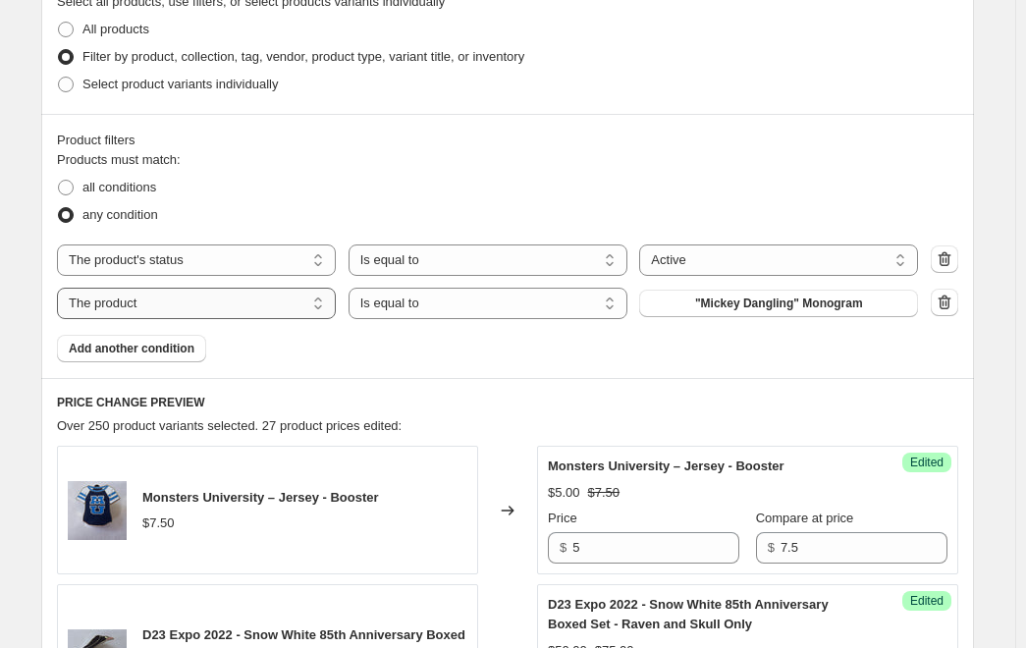
click at [235, 291] on select "The product The product's collection The product's tag The product's vendor The…" at bounding box center [196, 303] width 279 height 31
click at [463, 308] on select "Is equal to Is not equal to" at bounding box center [488, 303] width 279 height 31
click at [117, 302] on select "The product The product's collection The product's tag The product's vendor The…" at bounding box center [196, 303] width 279 height 31
click at [446, 353] on div "Products must match: all conditions any condition The product The product's col…" at bounding box center [508, 256] width 902 height 212
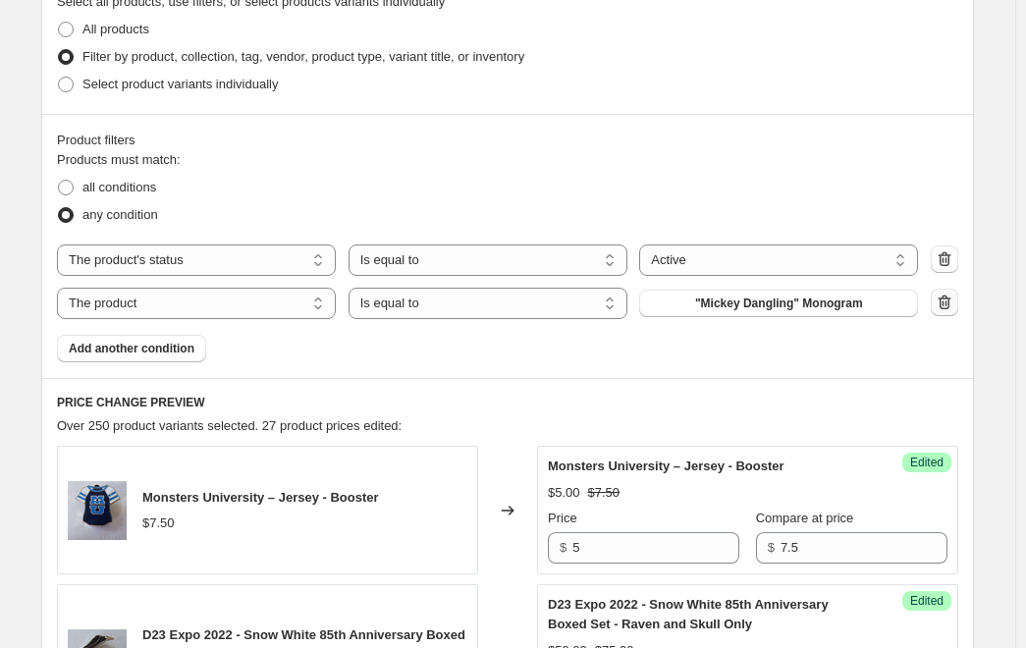
click at [955, 306] on icon "button" at bounding box center [945, 303] width 20 height 20
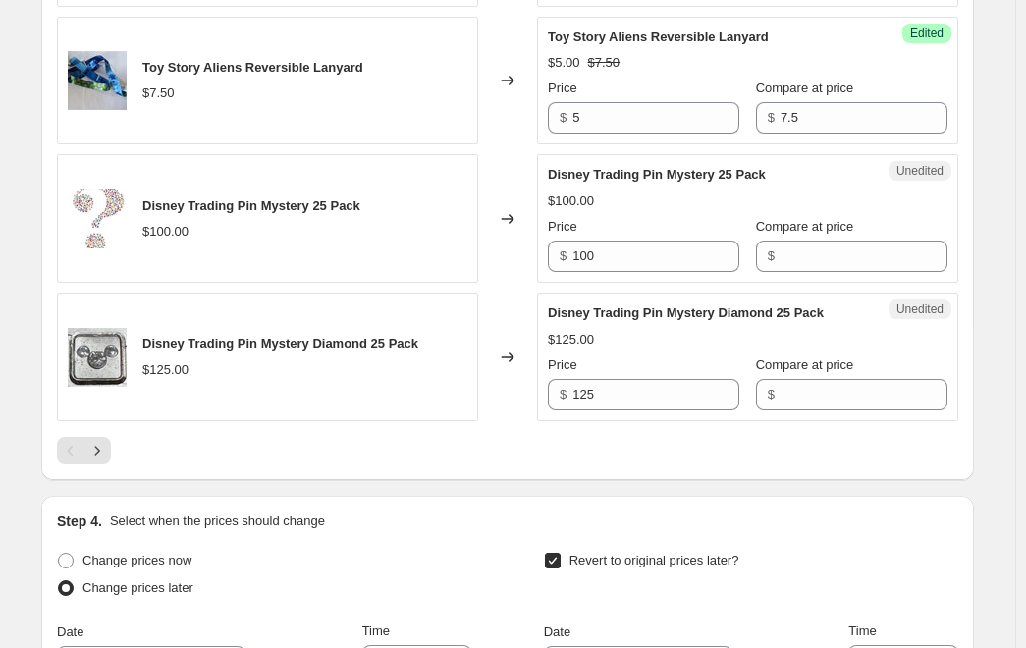
scroll to position [3448, 0]
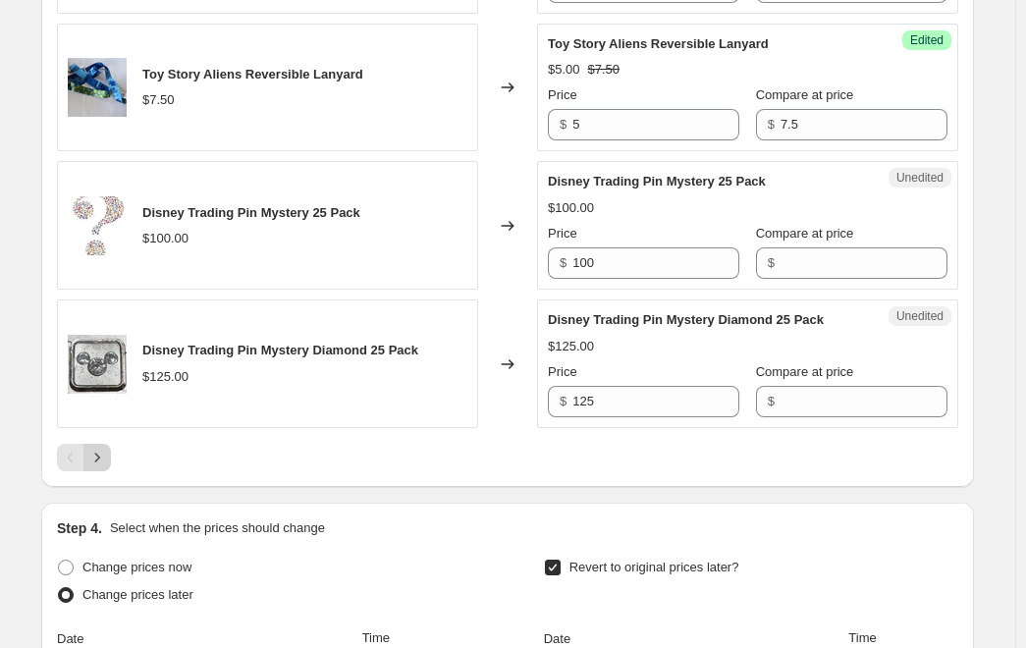
click at [107, 448] on icon "Next" at bounding box center [97, 458] width 20 height 20
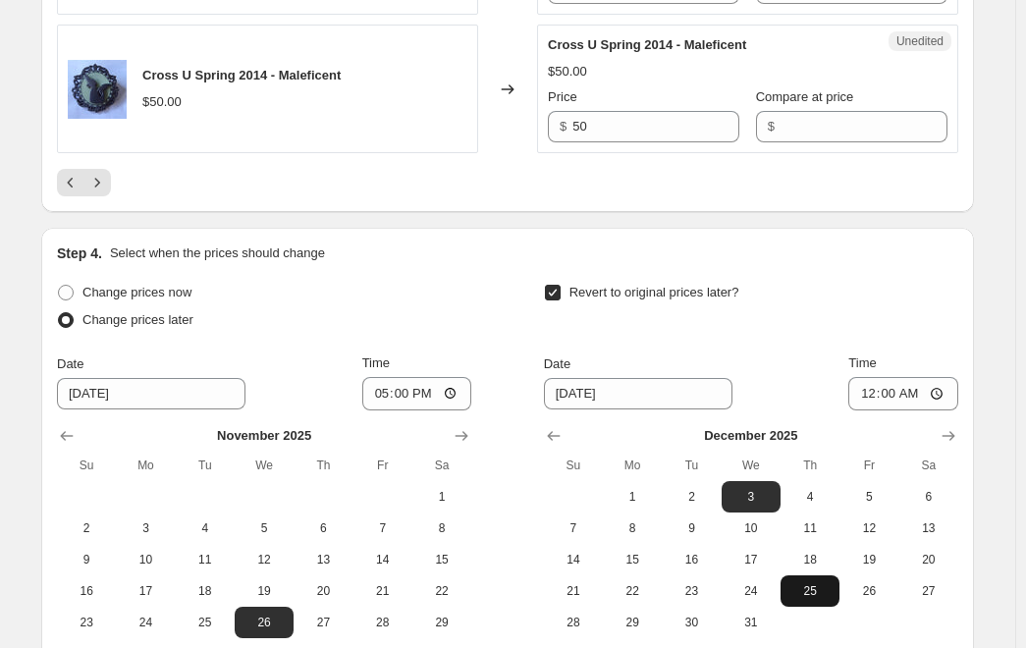
scroll to position [3978, 0]
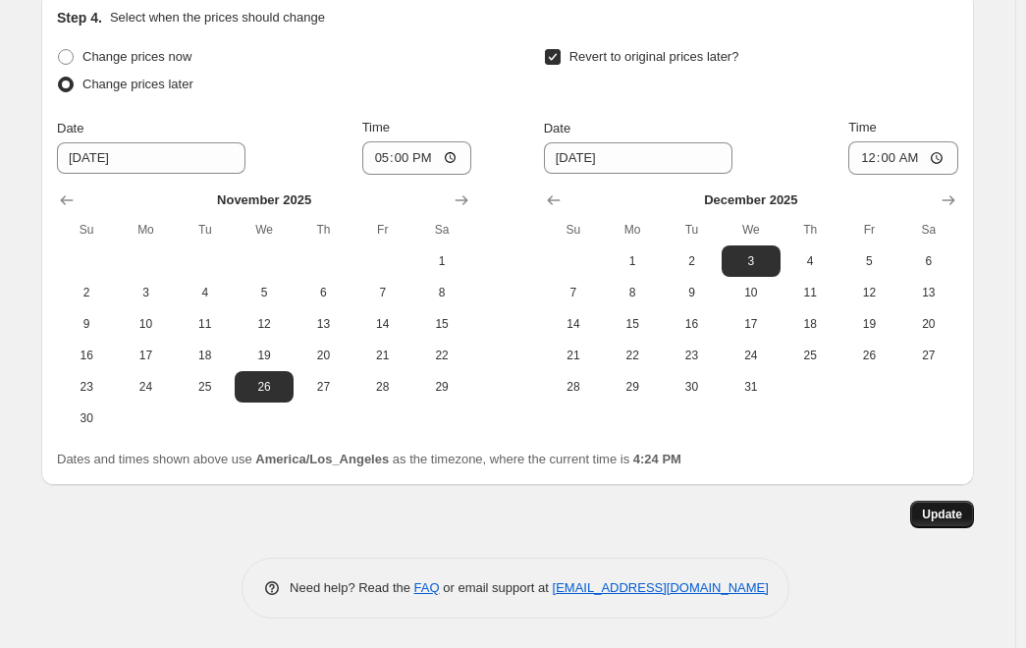
click at [936, 517] on span "Update" at bounding box center [942, 515] width 40 height 16
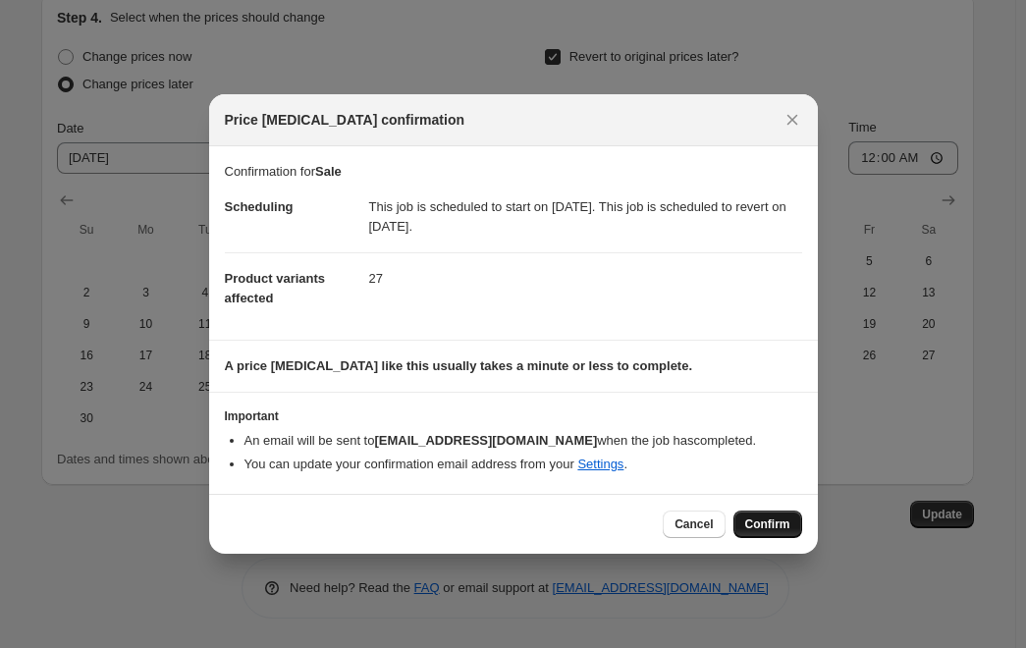
click at [763, 532] on button "Confirm" at bounding box center [768, 525] width 69 height 28
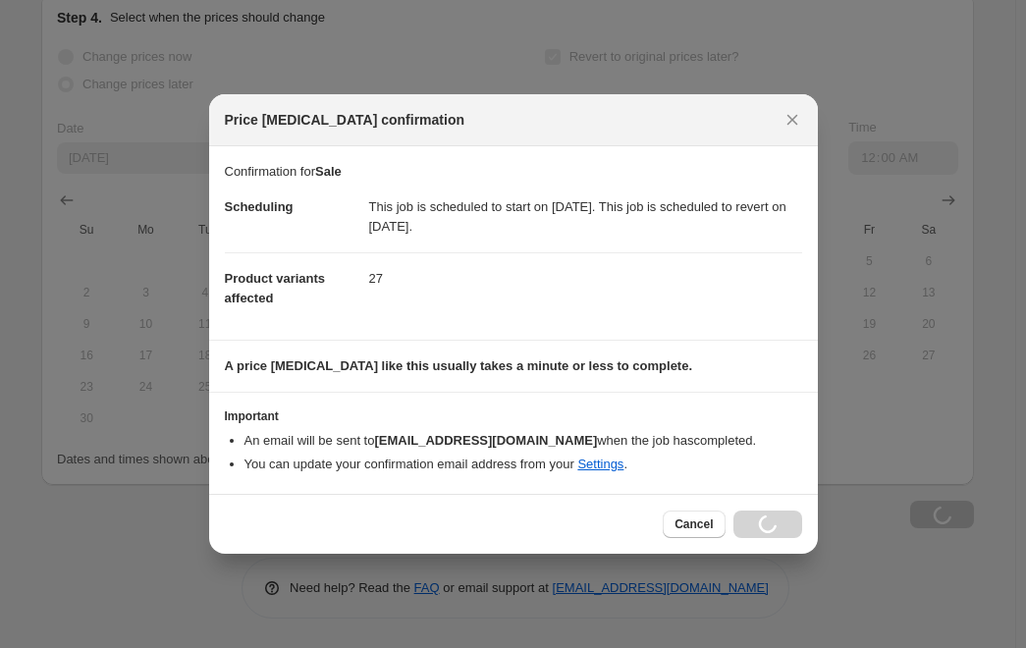
scroll to position [3978, 0]
